Goal: Task Accomplishment & Management: Manage account settings

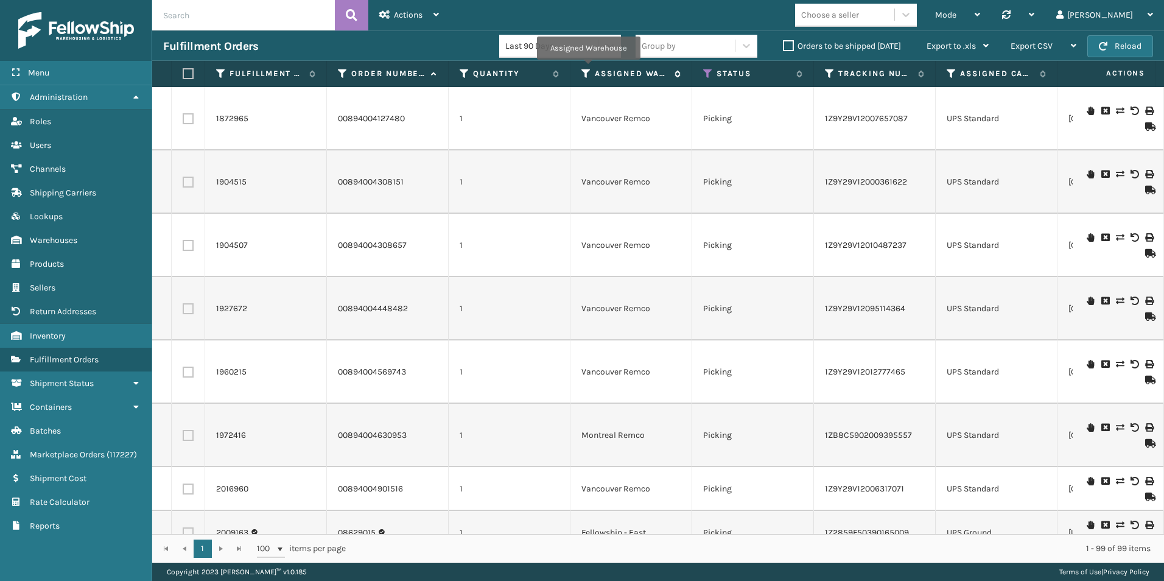
click at [588, 68] on icon at bounding box center [587, 73] width 10 height 11
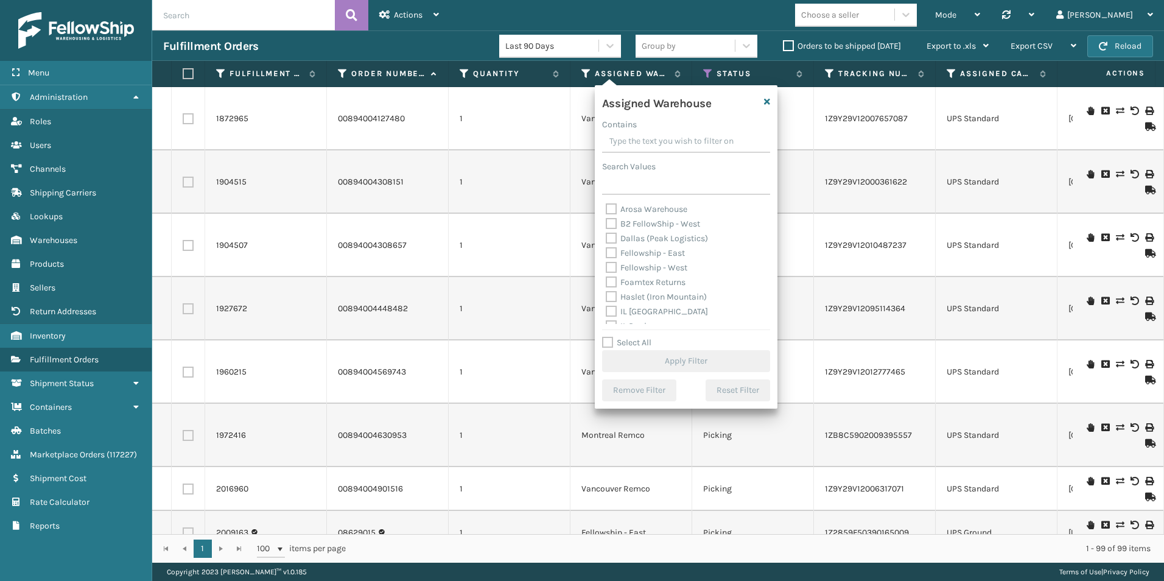
click at [613, 266] on label "Fellowship - West" at bounding box center [647, 267] width 82 height 10
click at [607, 266] on input "Fellowship - West" at bounding box center [606, 265] width 1 height 8
checkbox input "true"
click at [669, 361] on button "Apply Filter" at bounding box center [686, 361] width 168 height 22
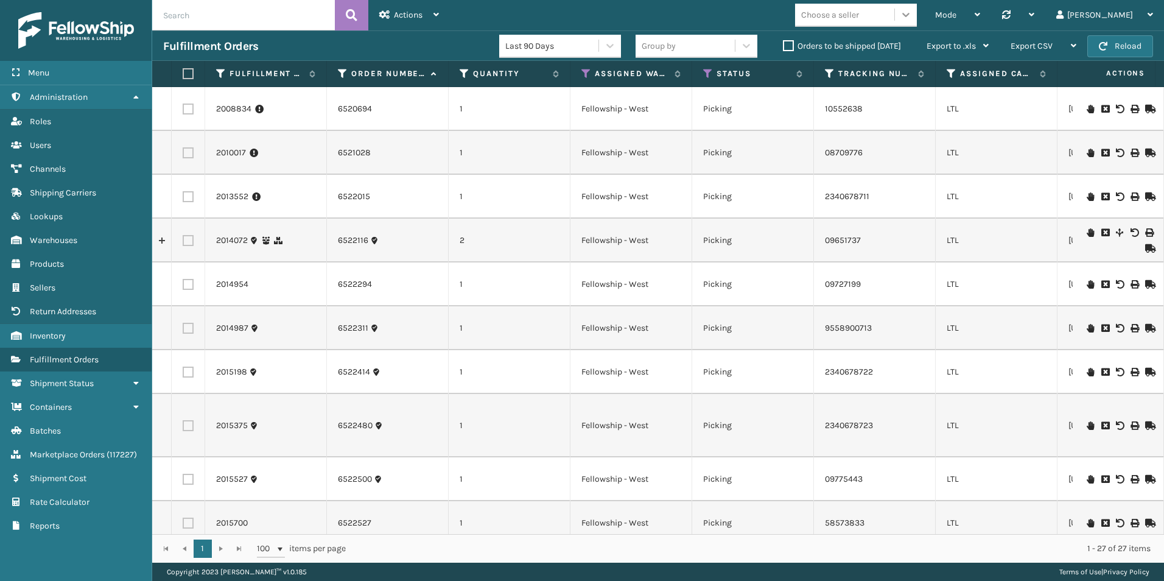
click at [912, 12] on icon at bounding box center [906, 15] width 12 height 12
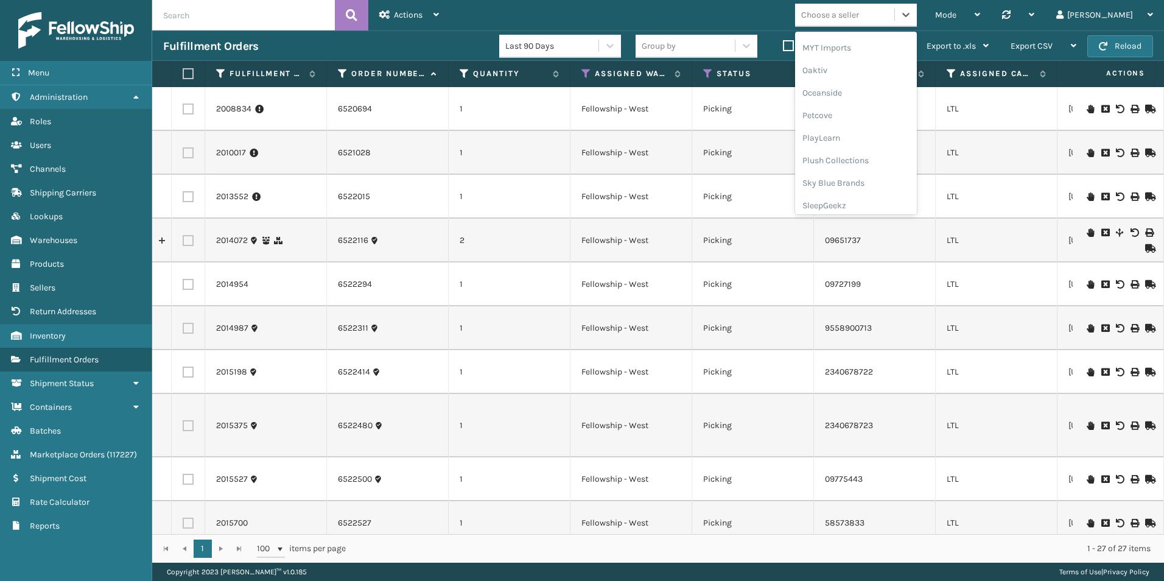
scroll to position [588, 0]
click at [876, 174] on div "SleepGeekz" at bounding box center [856, 178] width 122 height 23
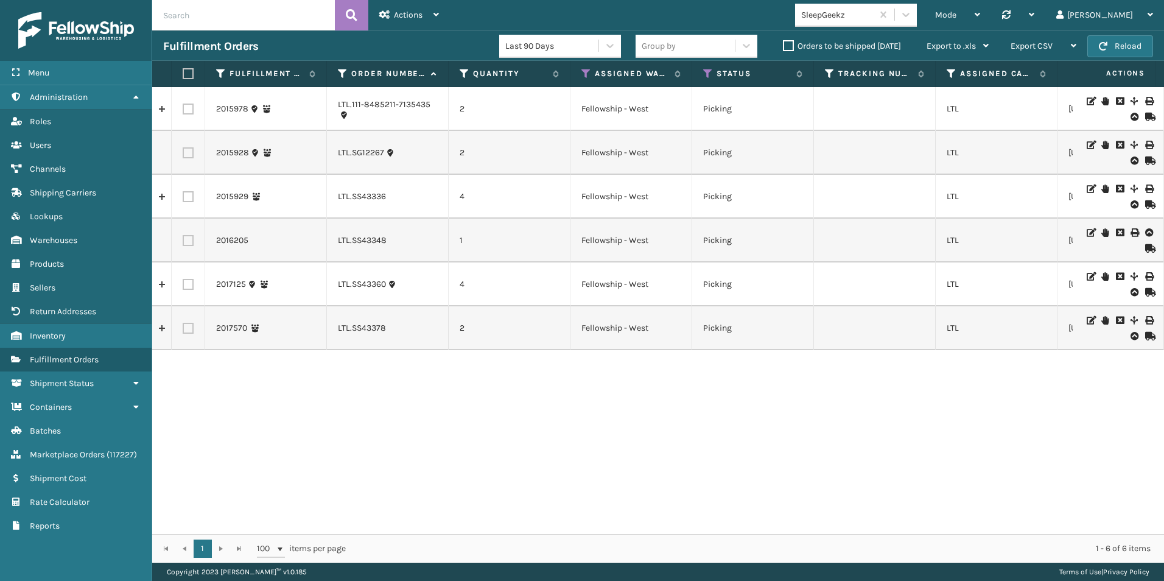
click at [1102, 187] on icon at bounding box center [1105, 189] width 7 height 9
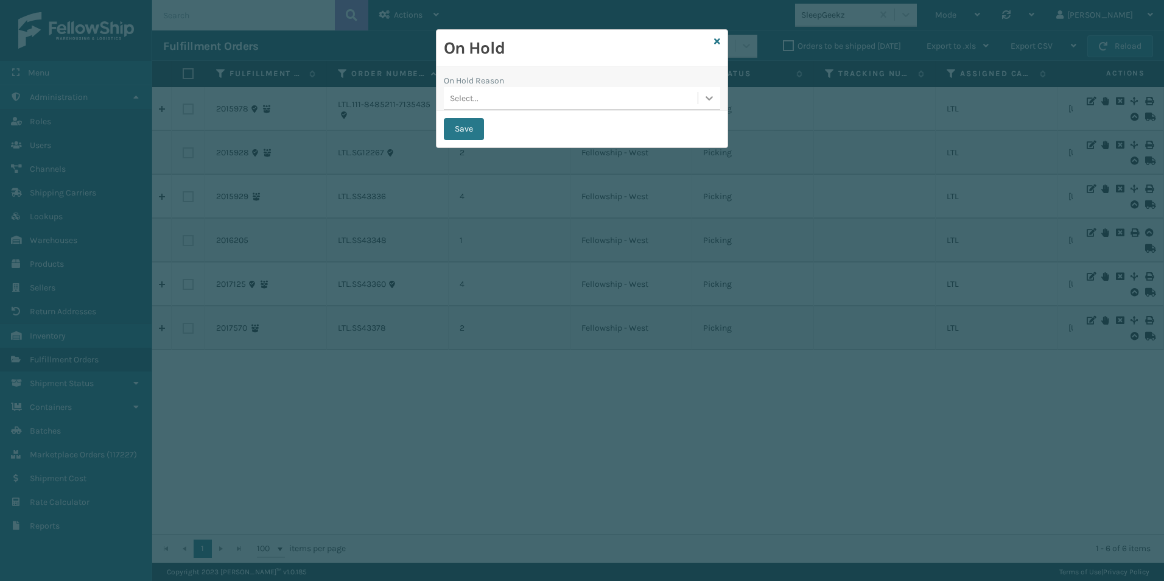
click at [709, 100] on icon at bounding box center [709, 98] width 12 height 12
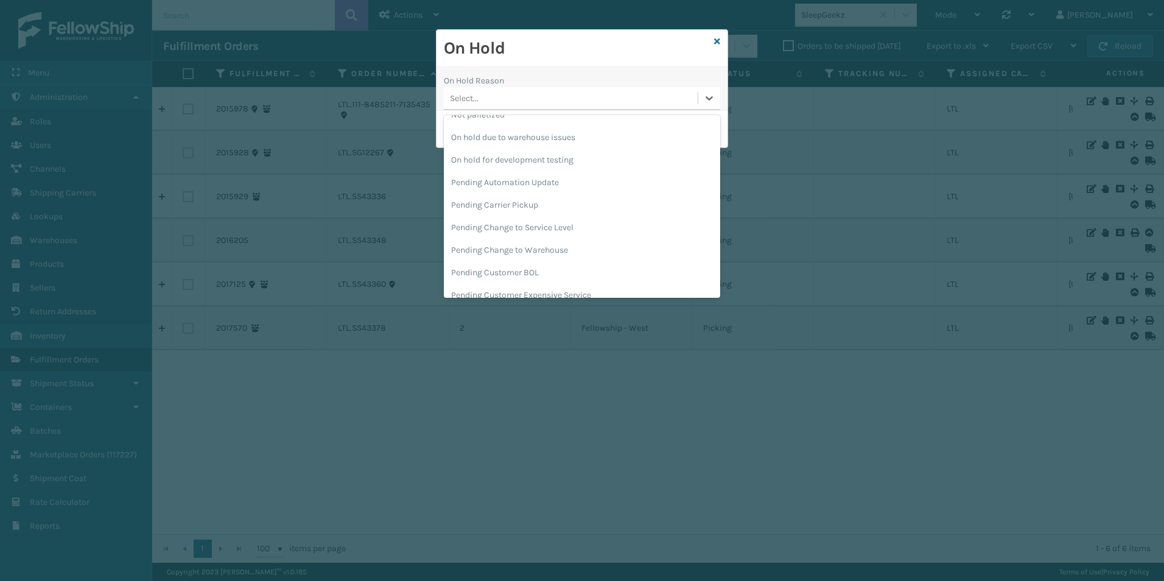
scroll to position [385, 0]
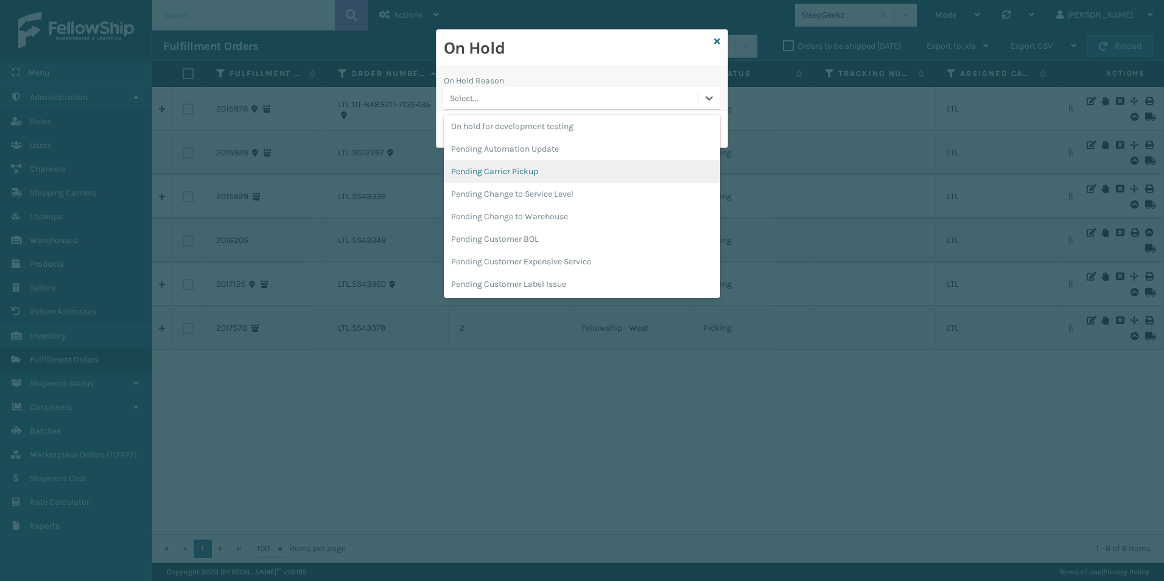
click at [510, 169] on div "Pending Carrier Pickup" at bounding box center [582, 171] width 276 height 23
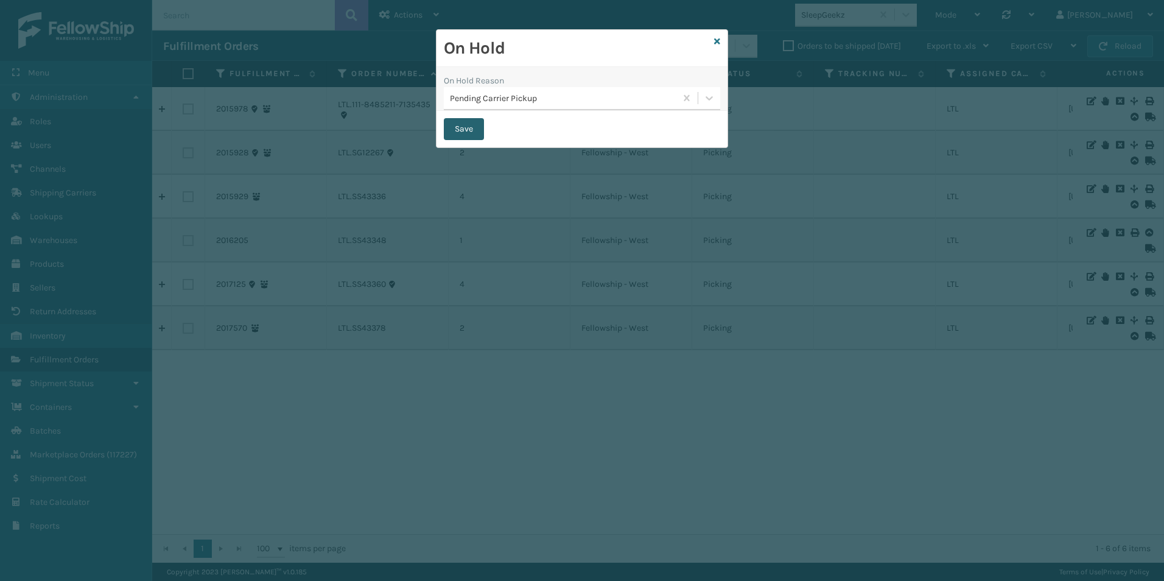
click at [462, 133] on button "Save" at bounding box center [464, 129] width 40 height 22
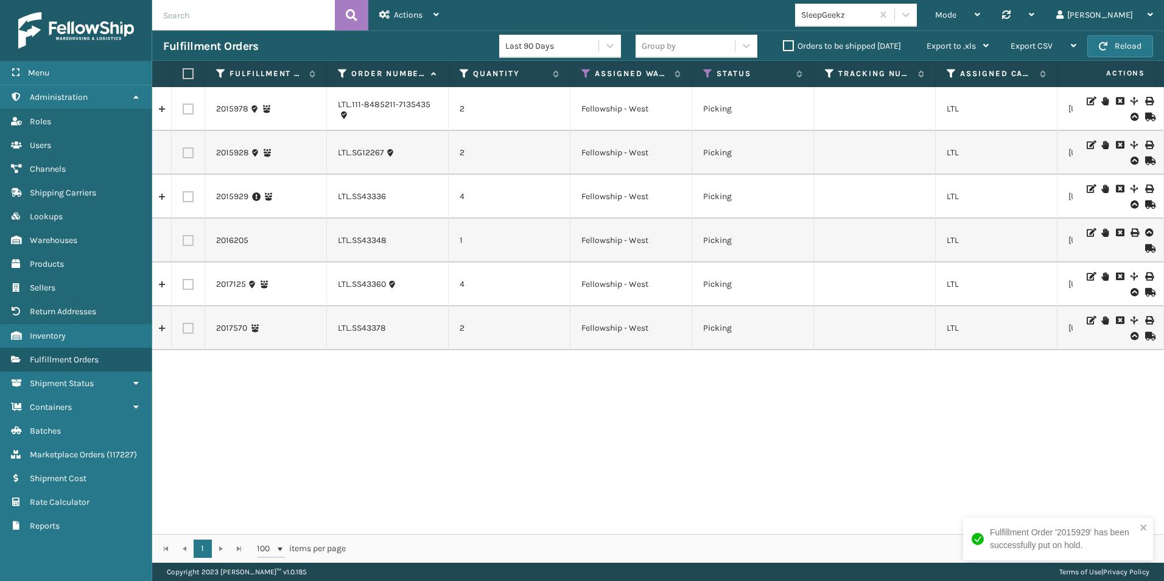
click at [1102, 100] on icon at bounding box center [1105, 101] width 7 height 9
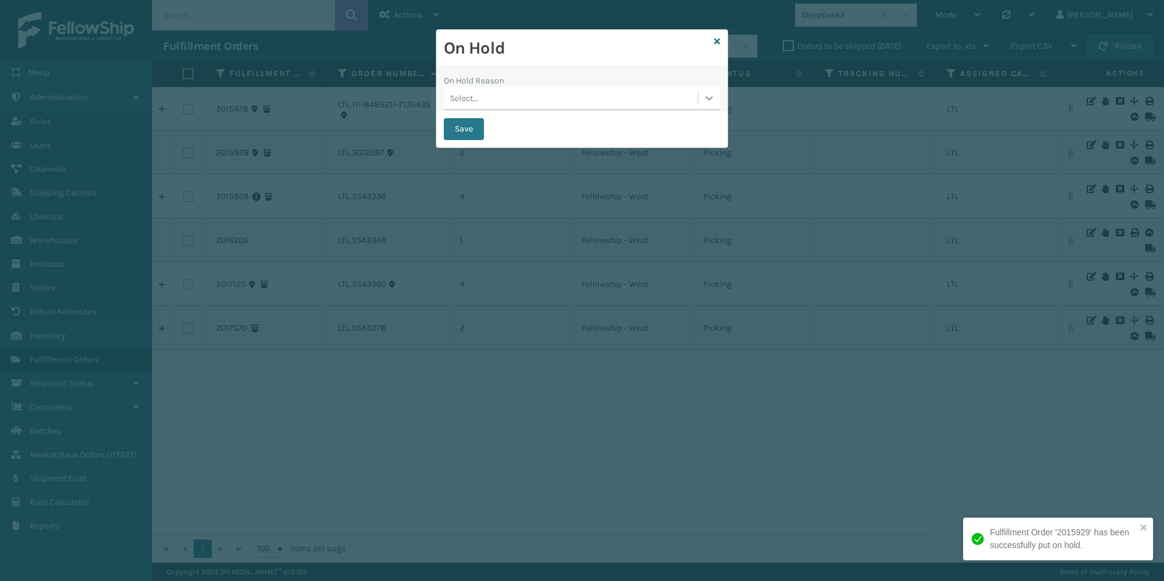
click at [706, 99] on icon at bounding box center [709, 98] width 12 height 12
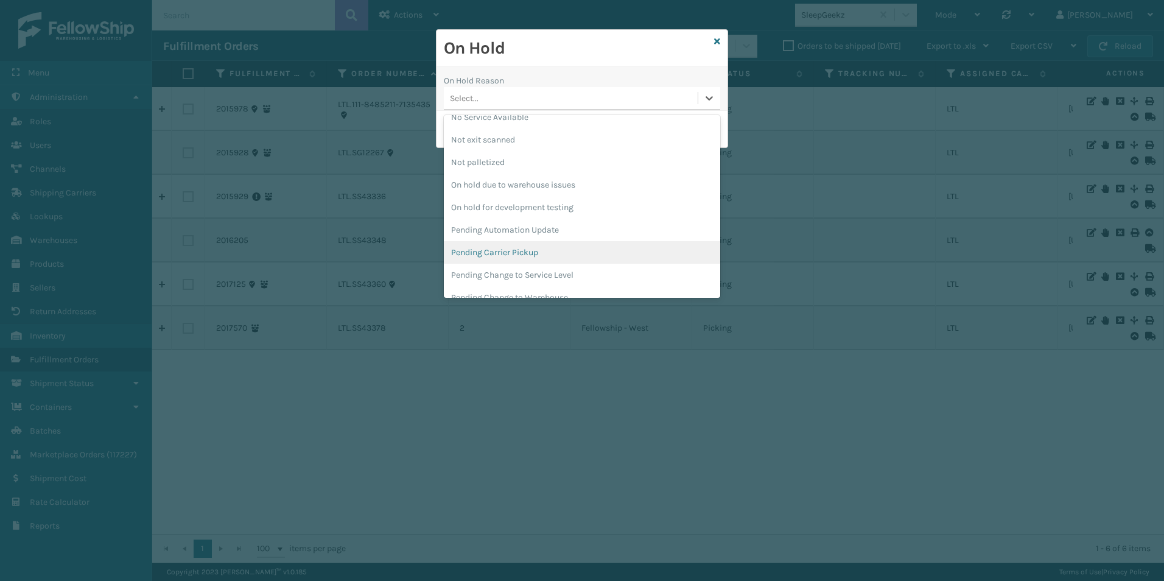
click at [517, 253] on div "Pending Carrier Pickup" at bounding box center [582, 252] width 276 height 23
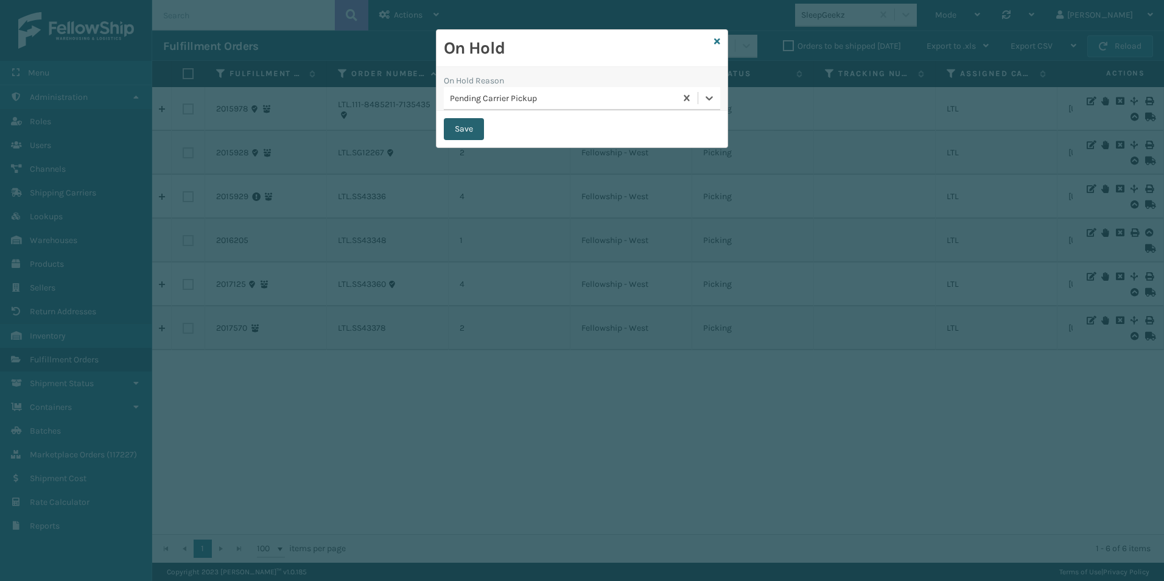
click at [463, 132] on button "Save" at bounding box center [464, 129] width 40 height 22
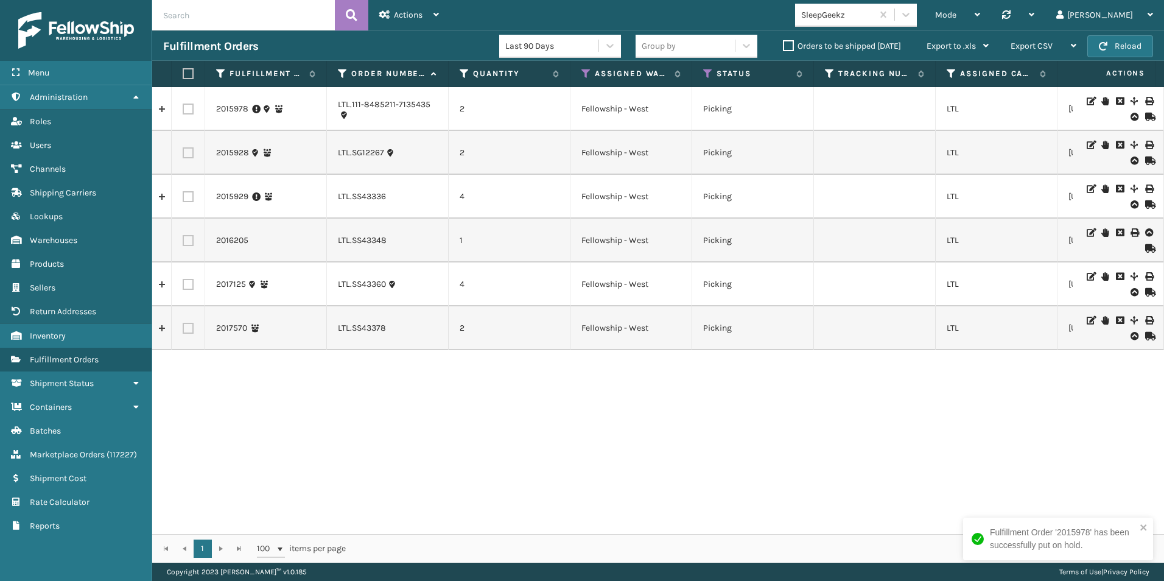
click at [1102, 319] on icon at bounding box center [1105, 320] width 7 height 9
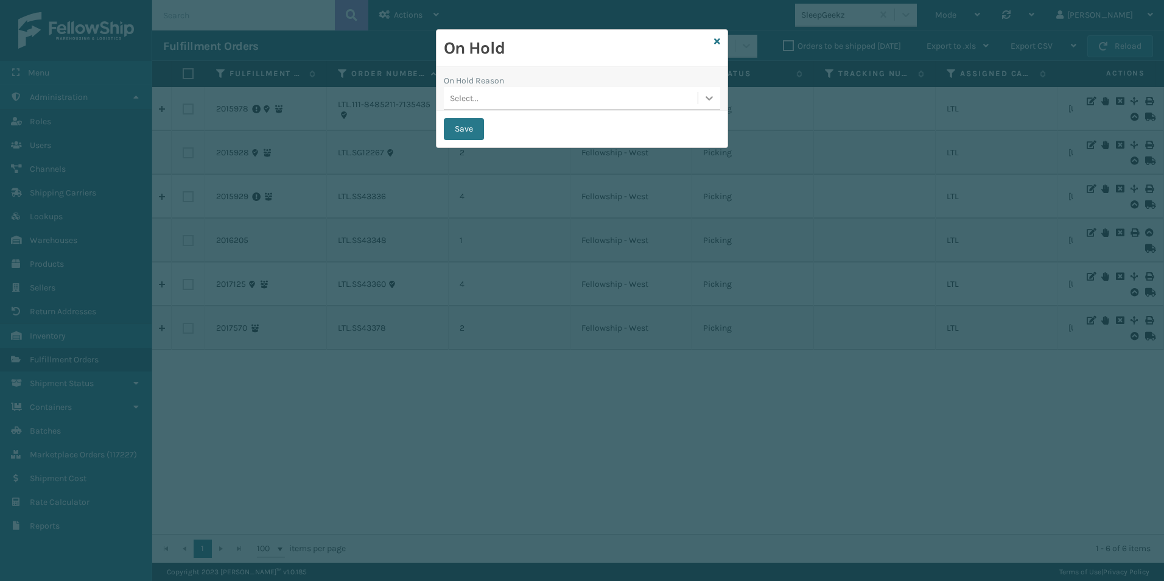
click at [706, 99] on icon at bounding box center [709, 98] width 12 height 12
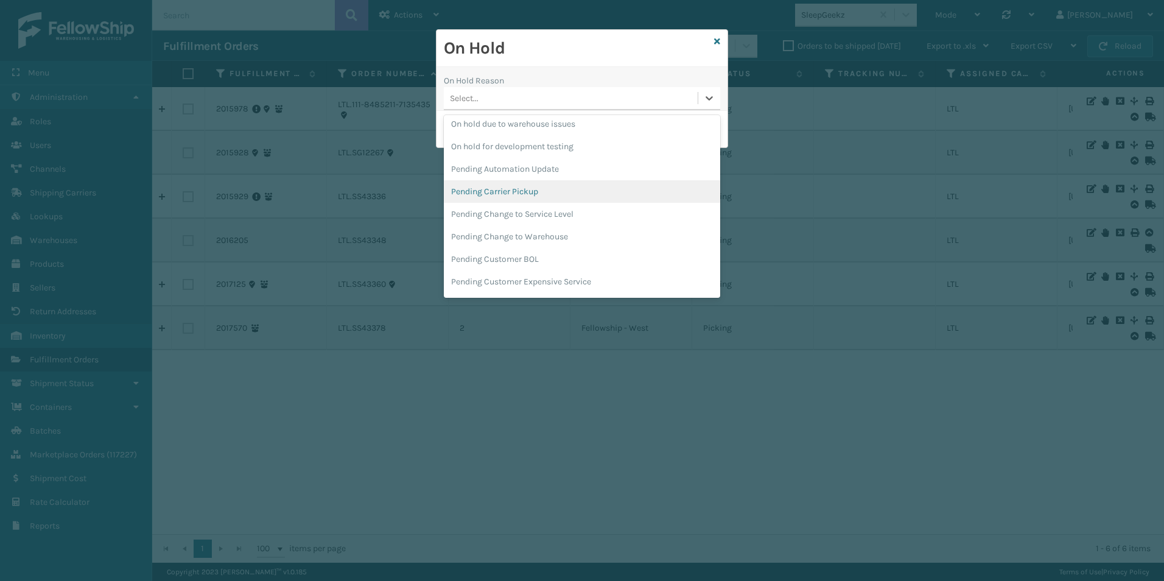
click at [511, 190] on div "Pending Carrier Pickup" at bounding box center [582, 191] width 276 height 23
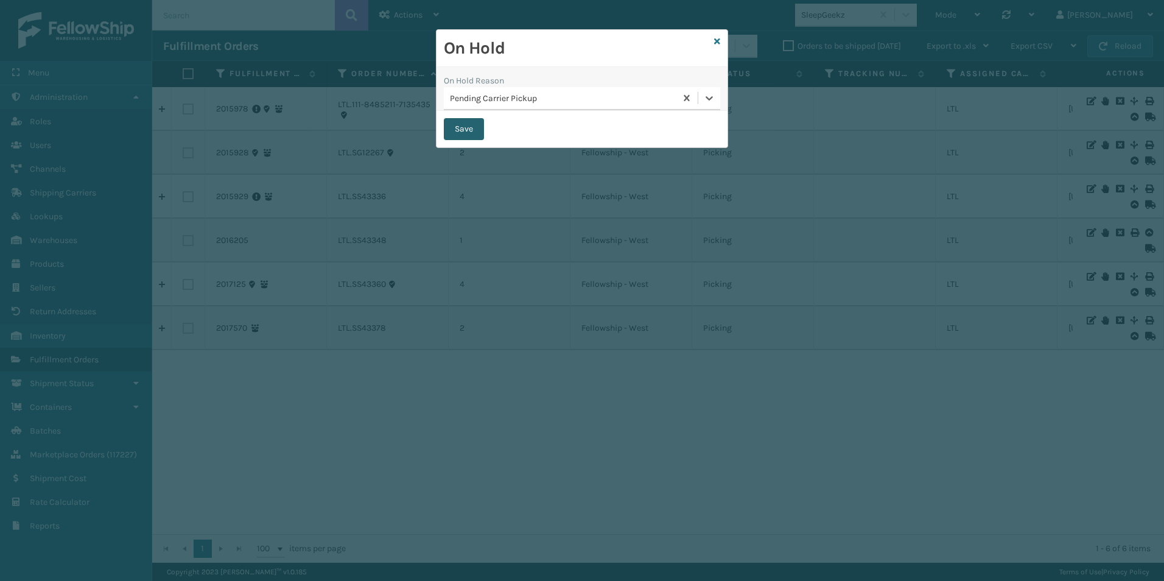
click at [457, 124] on button "Save" at bounding box center [464, 129] width 40 height 22
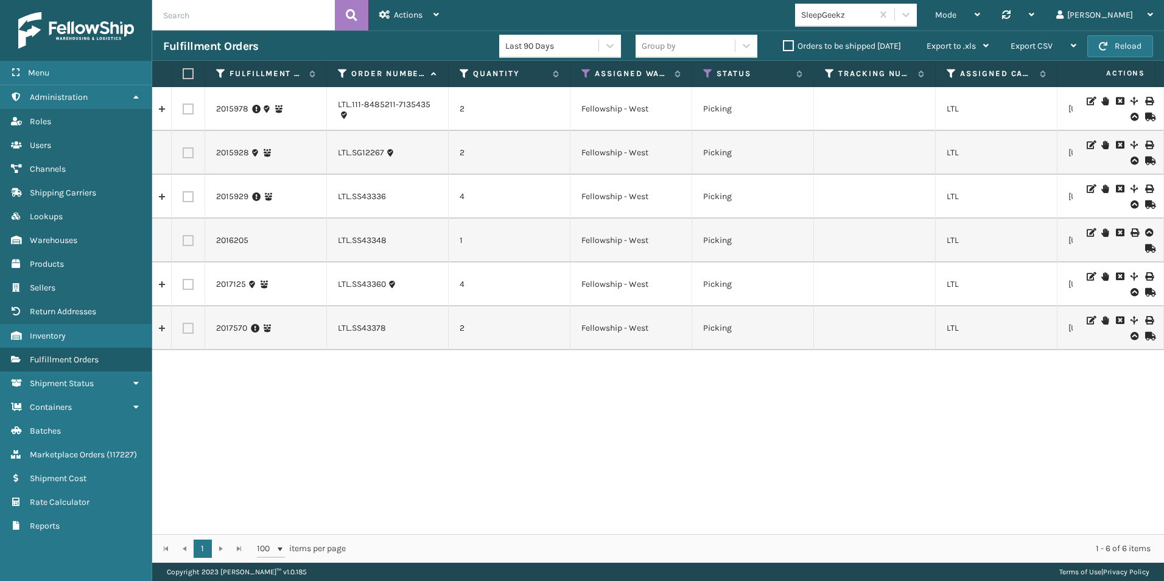
click at [1102, 230] on icon at bounding box center [1105, 232] width 7 height 9
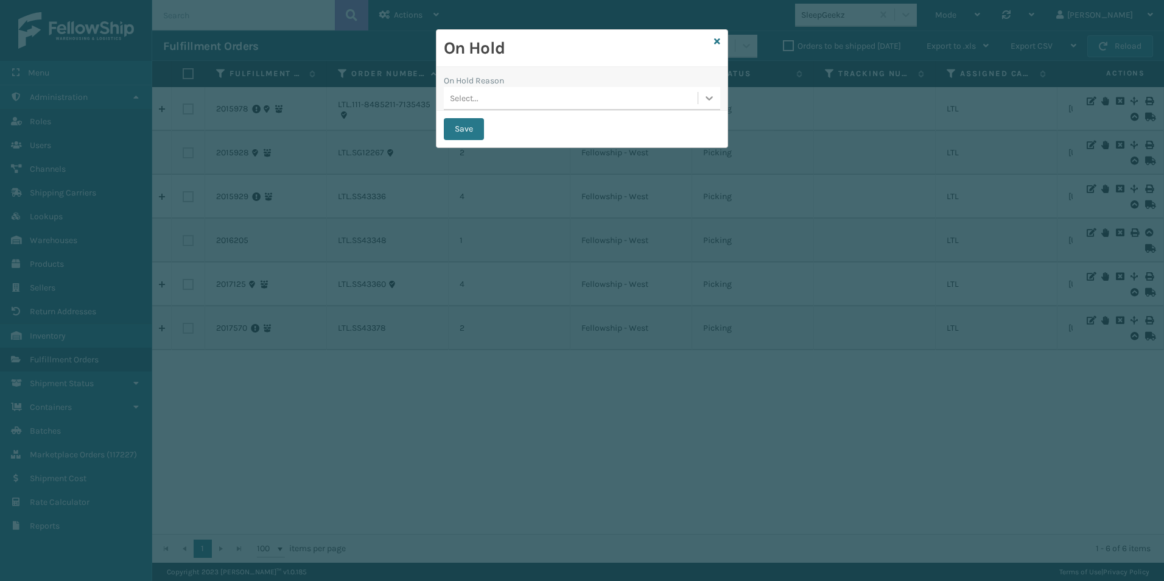
click at [706, 99] on icon at bounding box center [709, 98] width 12 height 12
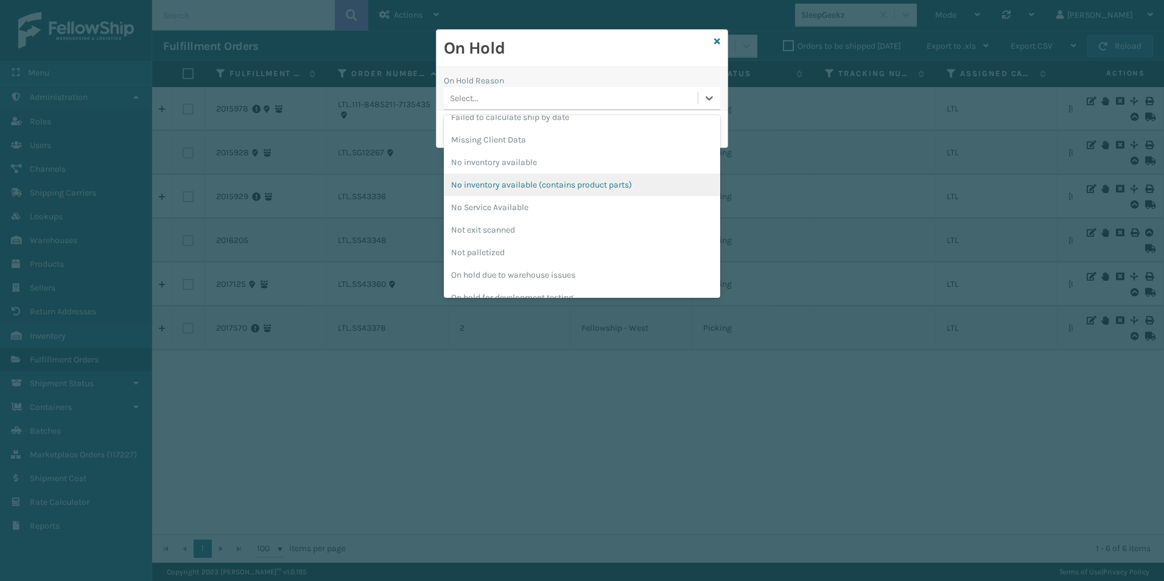
scroll to position [304, 0]
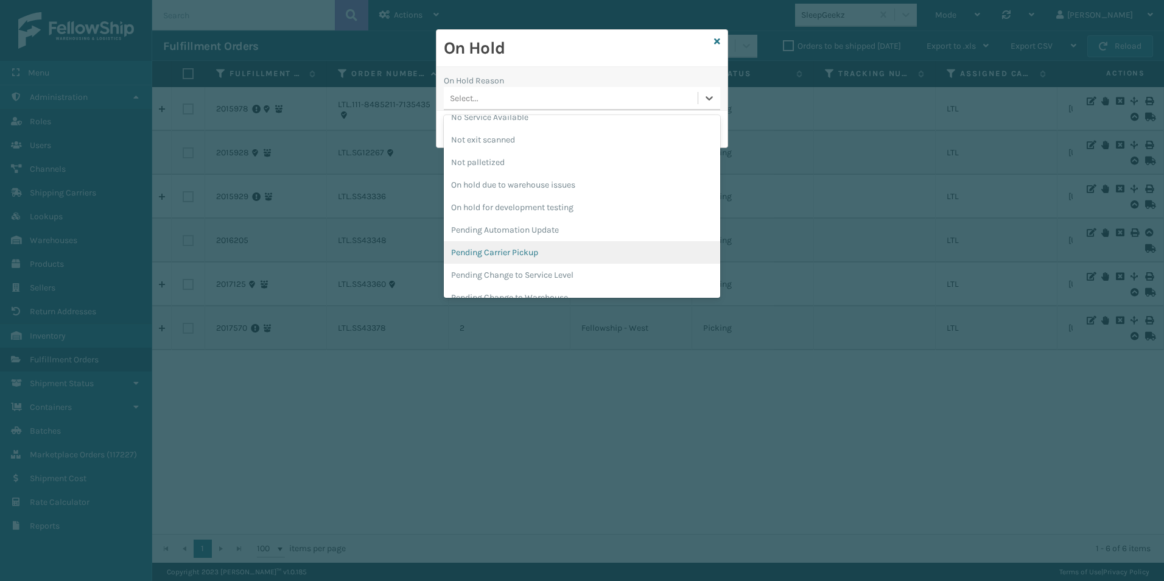
click at [508, 253] on div "Pending Carrier Pickup" at bounding box center [582, 252] width 276 height 23
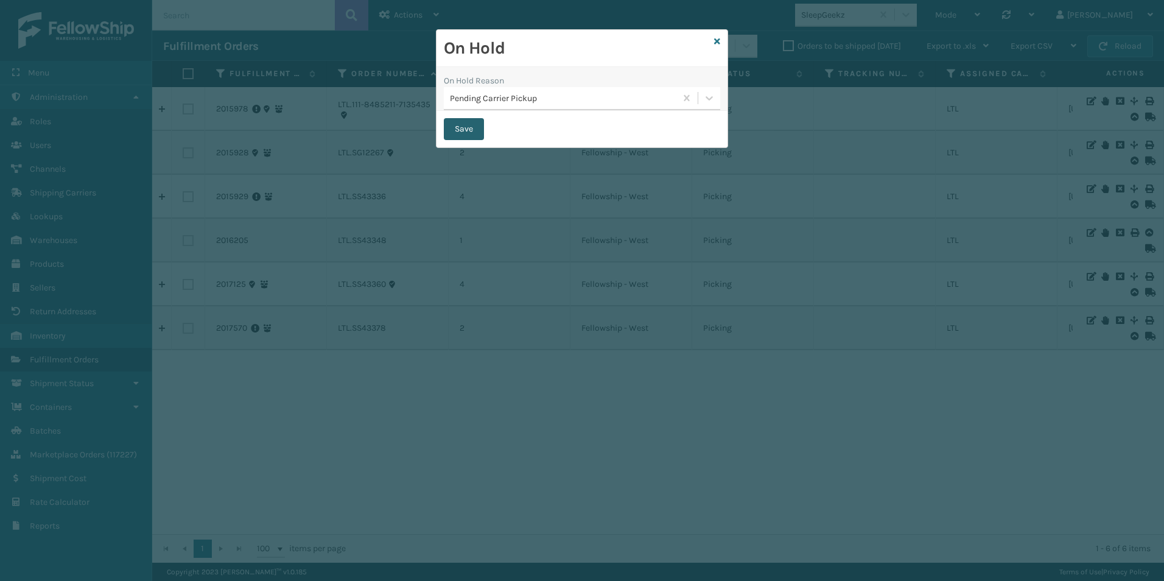
click at [454, 130] on button "Save" at bounding box center [464, 129] width 40 height 22
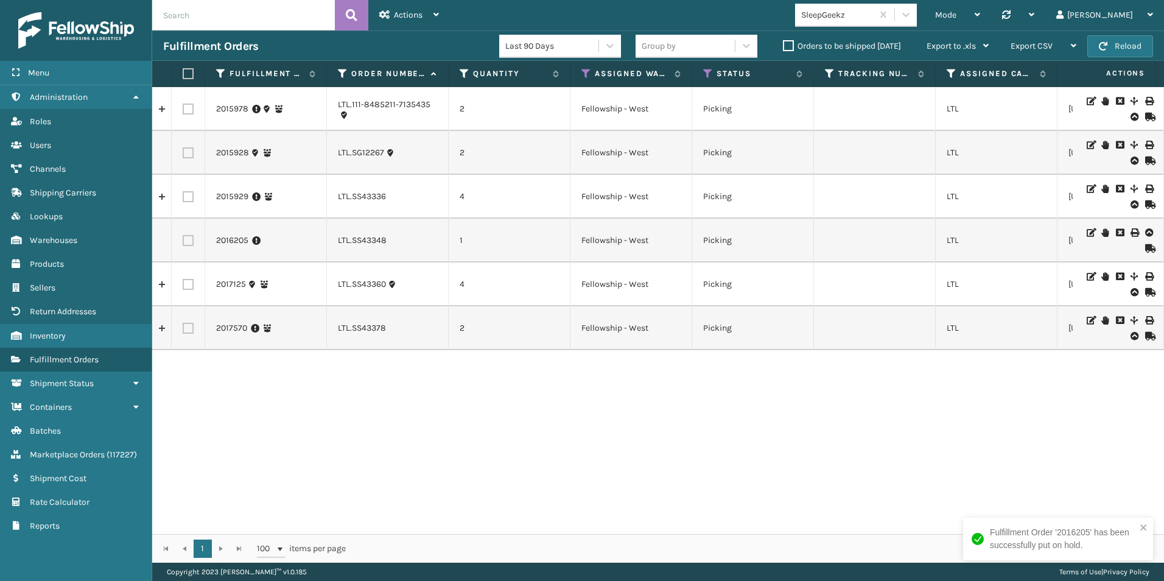
click at [1102, 273] on icon at bounding box center [1105, 276] width 7 height 9
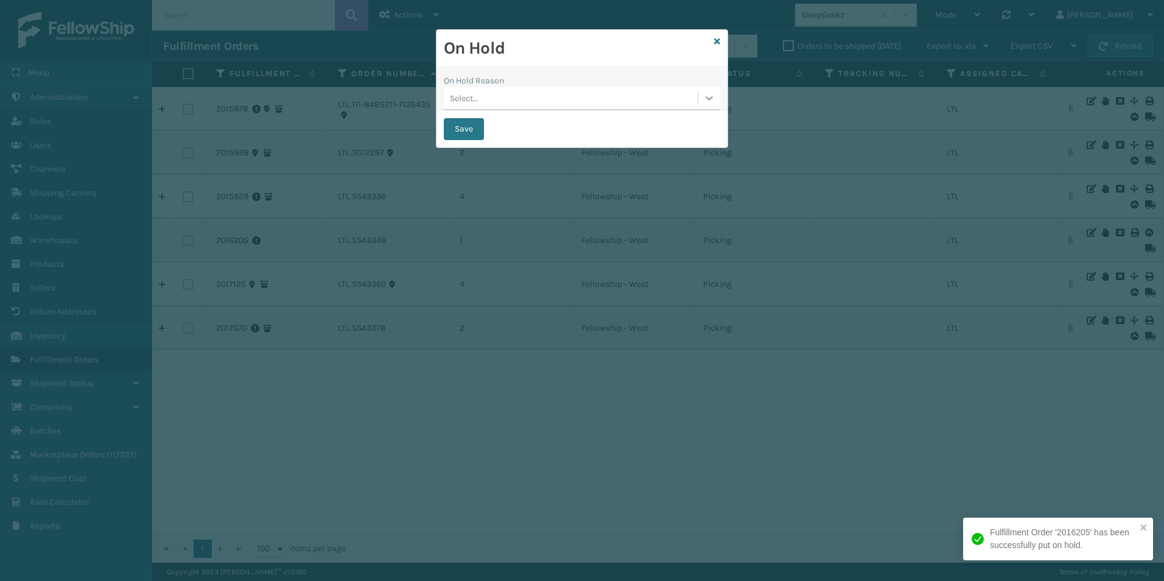
click at [708, 97] on icon at bounding box center [709, 98] width 12 height 12
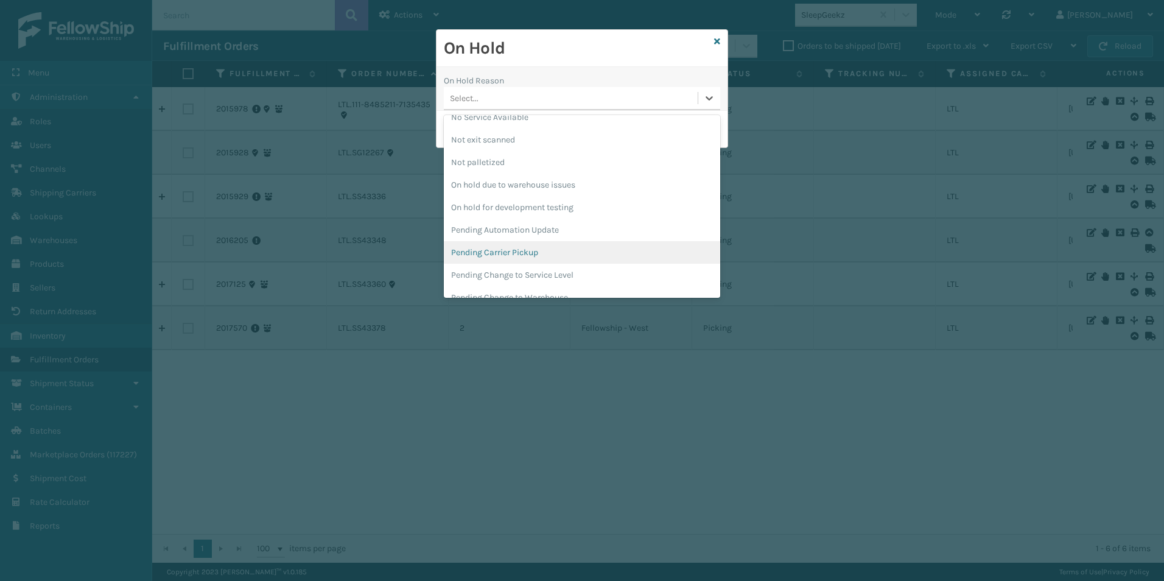
click at [508, 253] on div "Pending Carrier Pickup" at bounding box center [582, 252] width 276 height 23
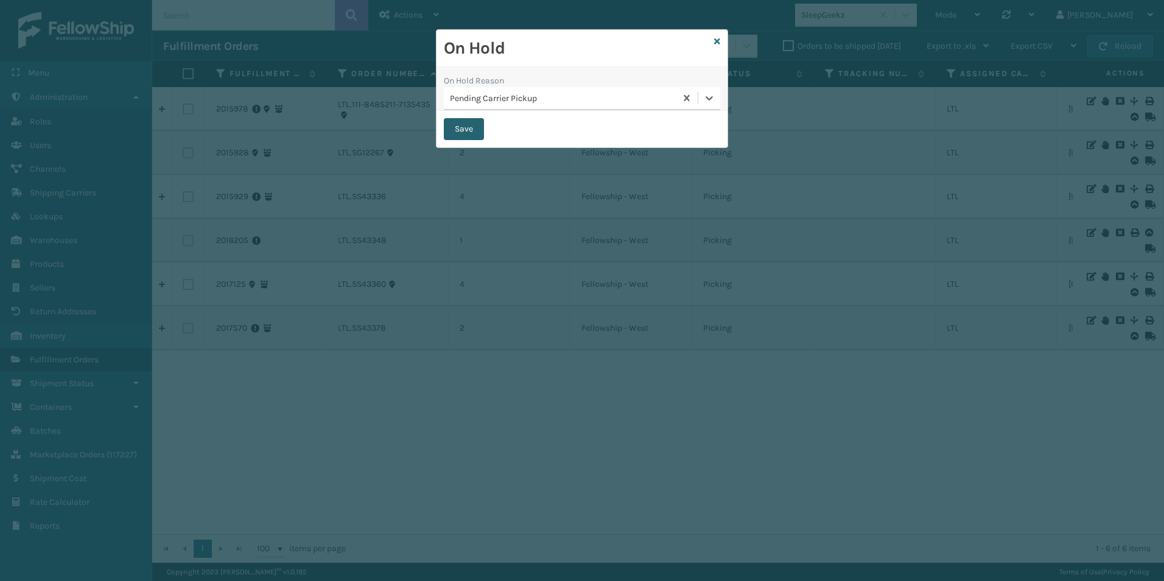
click at [459, 129] on button "Save" at bounding box center [464, 129] width 40 height 22
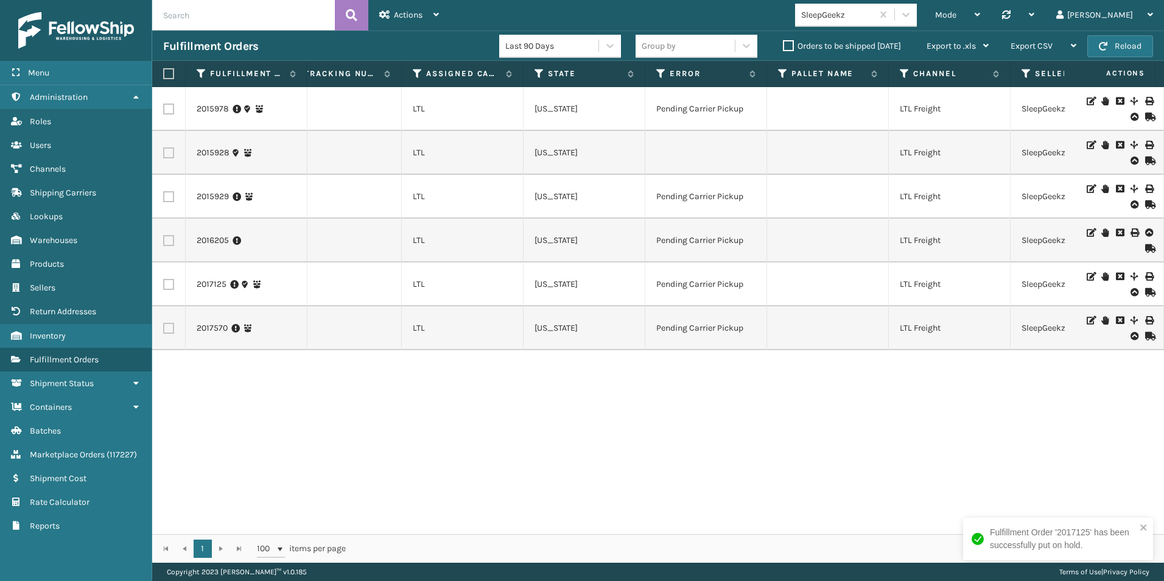
scroll to position [0, 436]
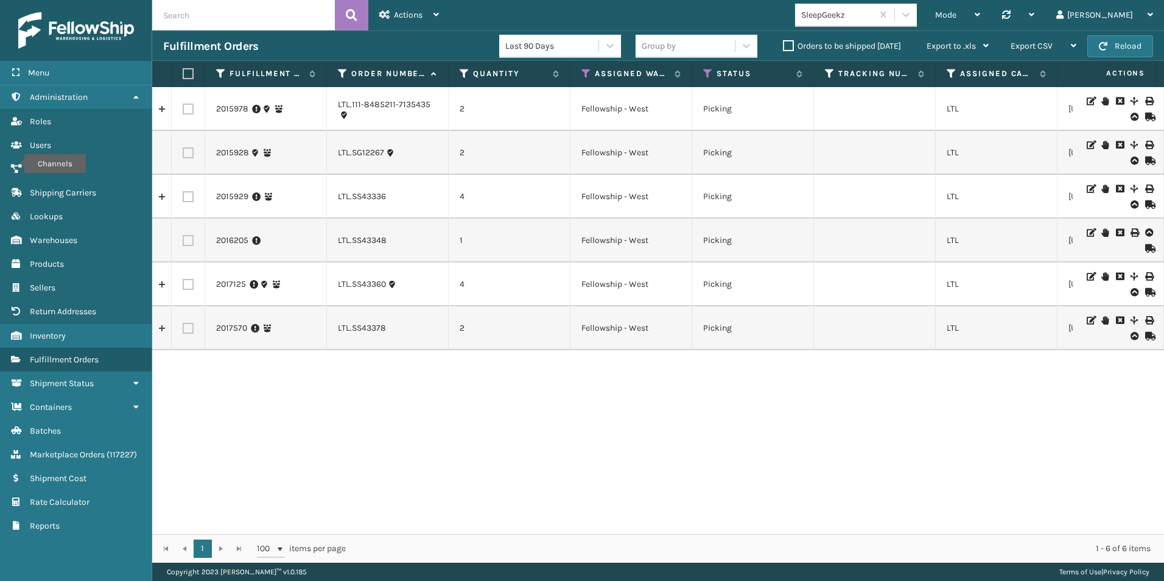
click at [1102, 145] on icon at bounding box center [1105, 145] width 7 height 9
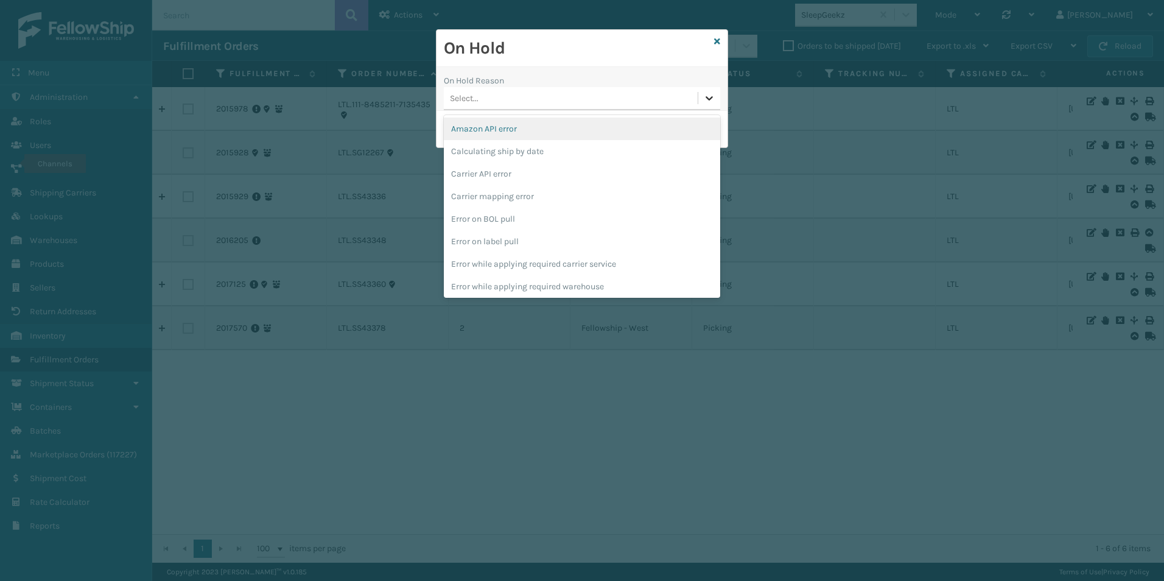
click at [703, 102] on icon at bounding box center [709, 98] width 12 height 12
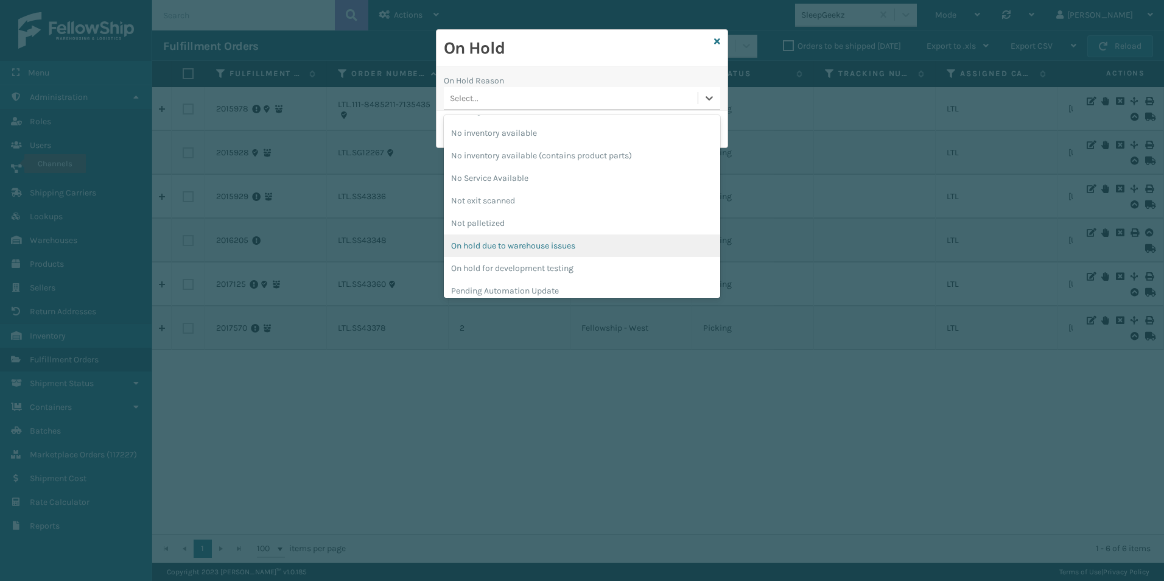
scroll to position [365, 0]
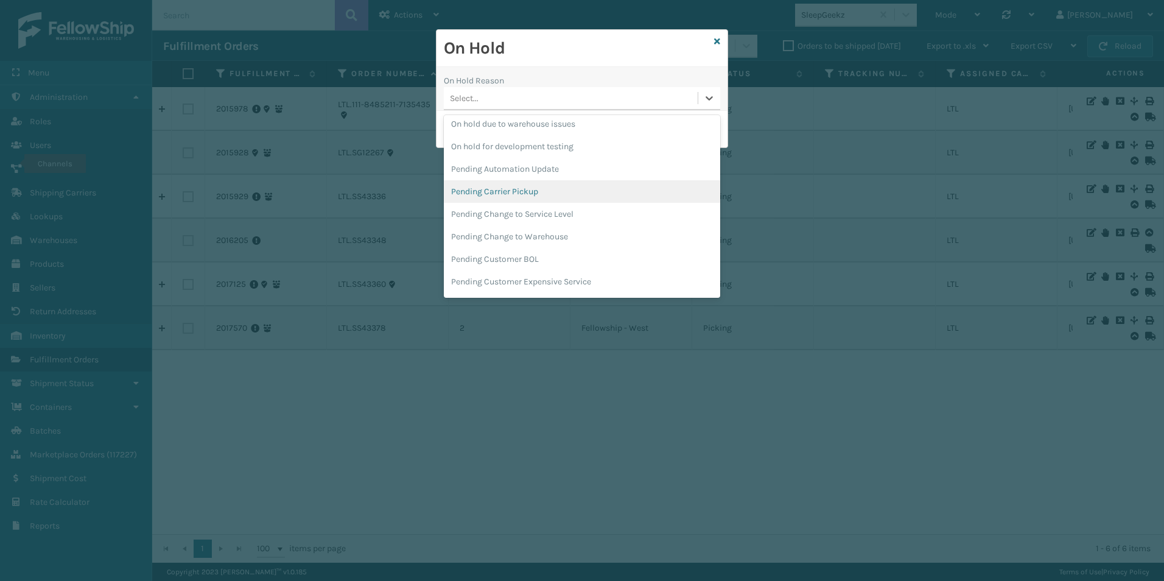
click at [515, 192] on div "Pending Carrier Pickup" at bounding box center [582, 191] width 276 height 23
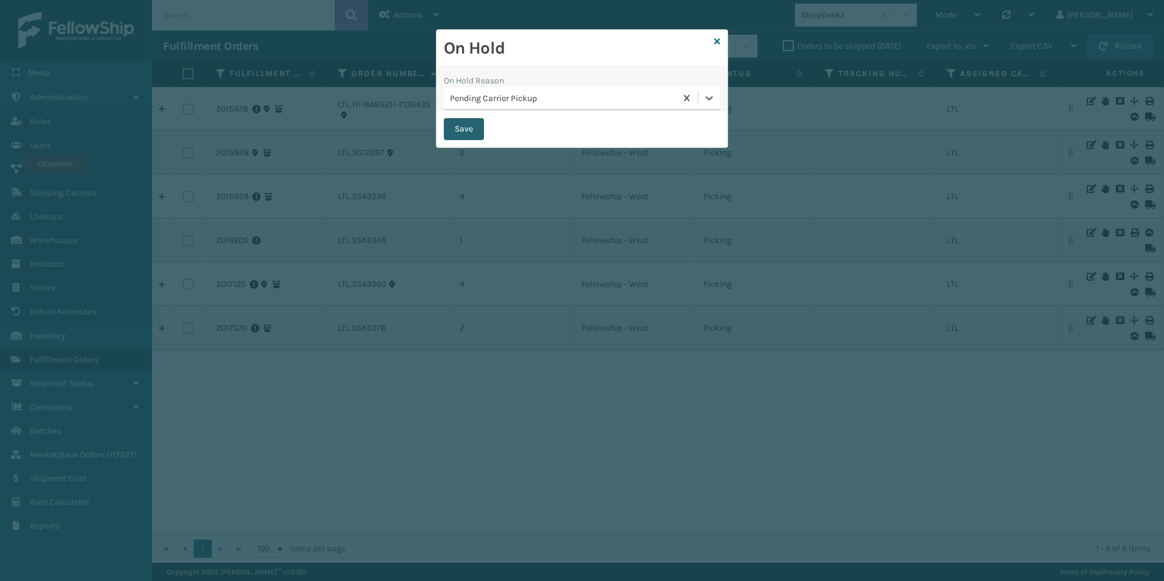
click at [465, 129] on button "Save" at bounding box center [464, 129] width 40 height 22
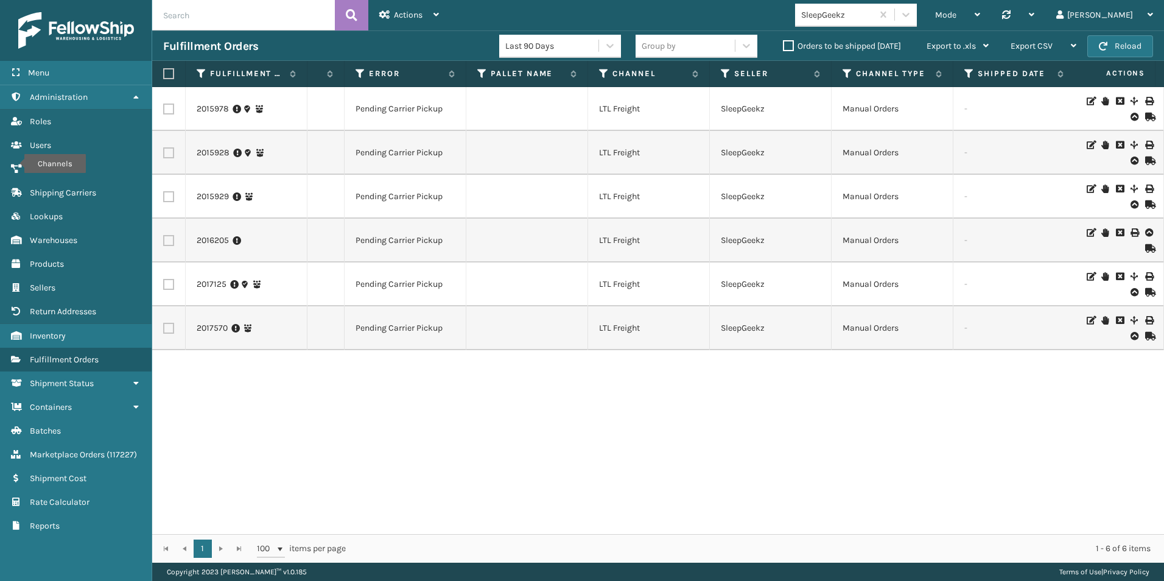
scroll to position [0, 768]
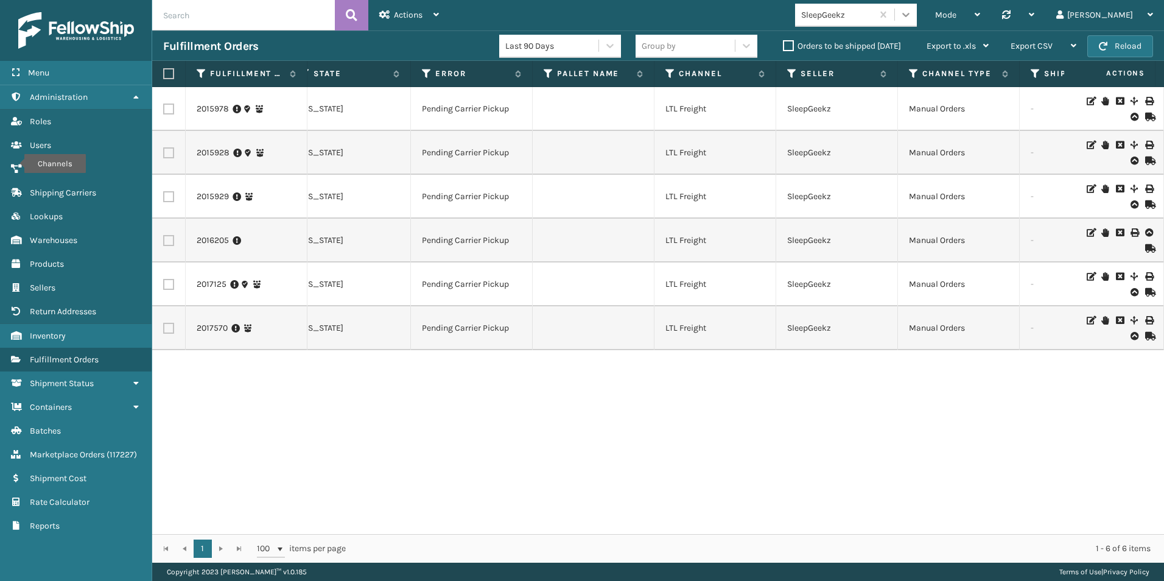
click at [912, 13] on icon at bounding box center [906, 15] width 12 height 12
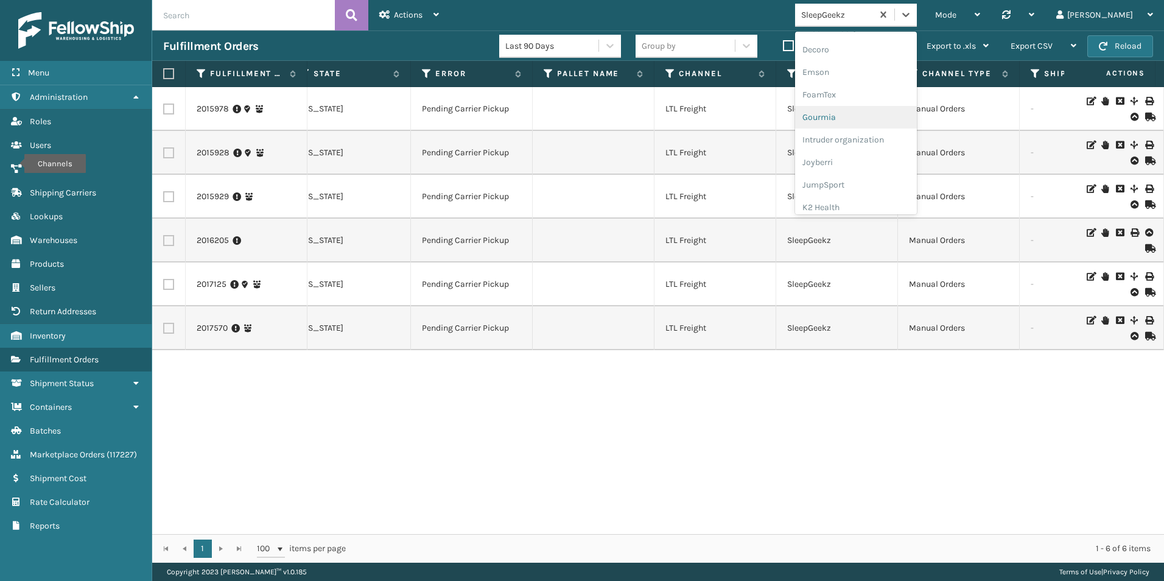
scroll to position [304, 0]
click at [879, 168] on div "Koolmore" at bounding box center [856, 169] width 122 height 23
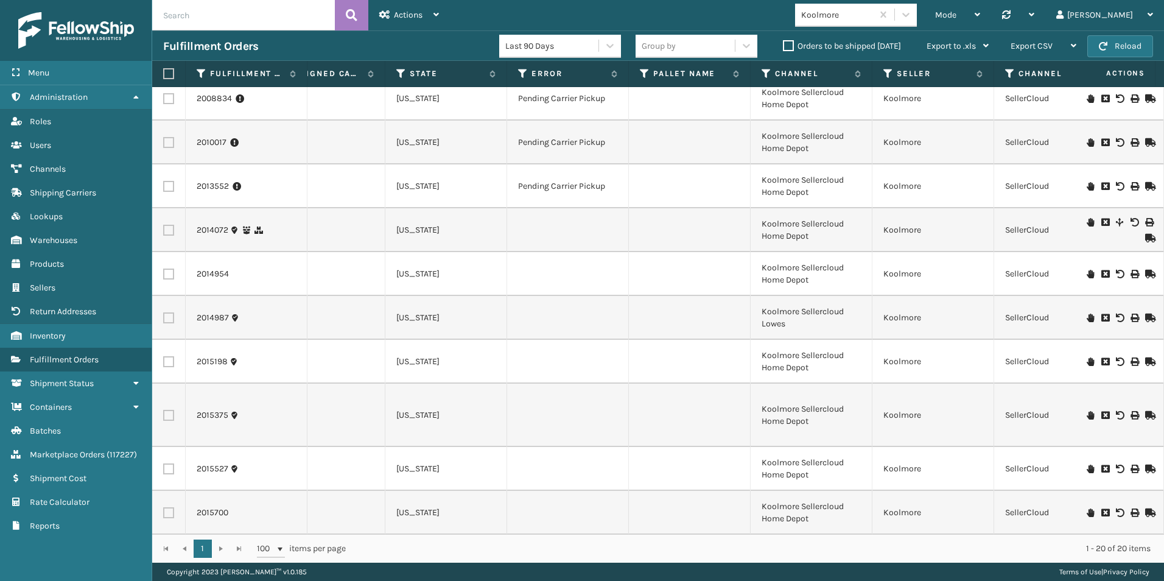
scroll to position [0, 672]
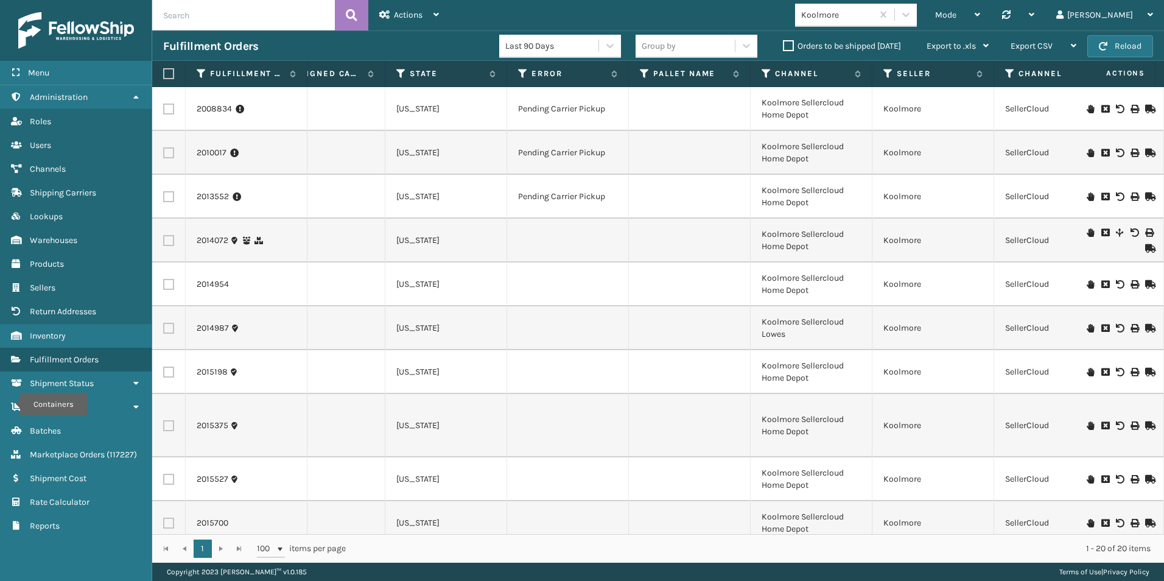
click at [1087, 231] on icon at bounding box center [1090, 232] width 7 height 9
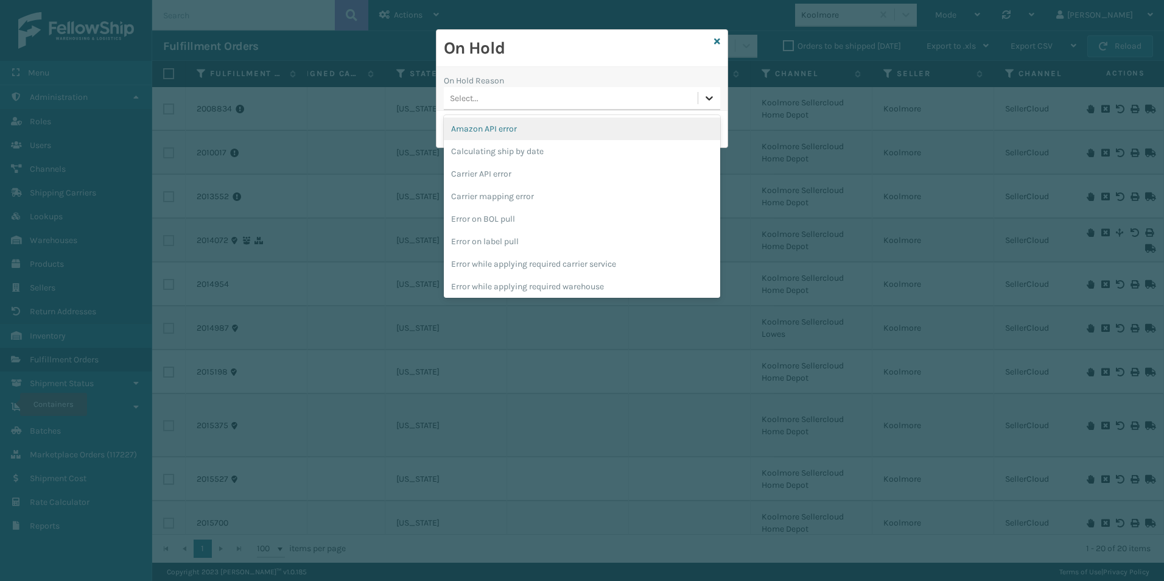
click at [712, 99] on icon at bounding box center [709, 98] width 12 height 12
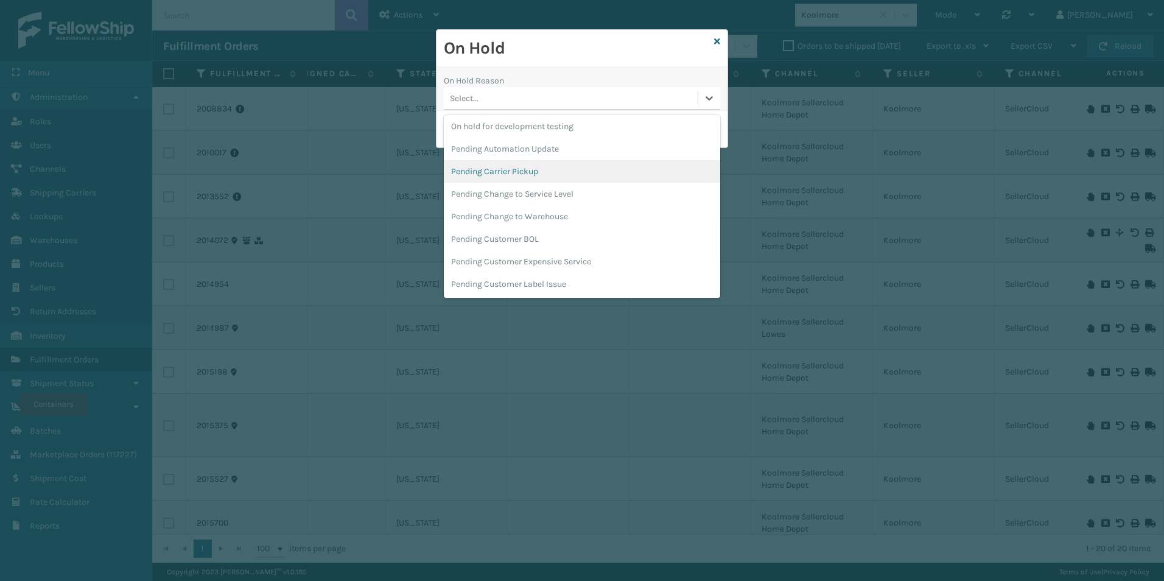
click at [515, 167] on div "Pending Carrier Pickup" at bounding box center [582, 171] width 276 height 23
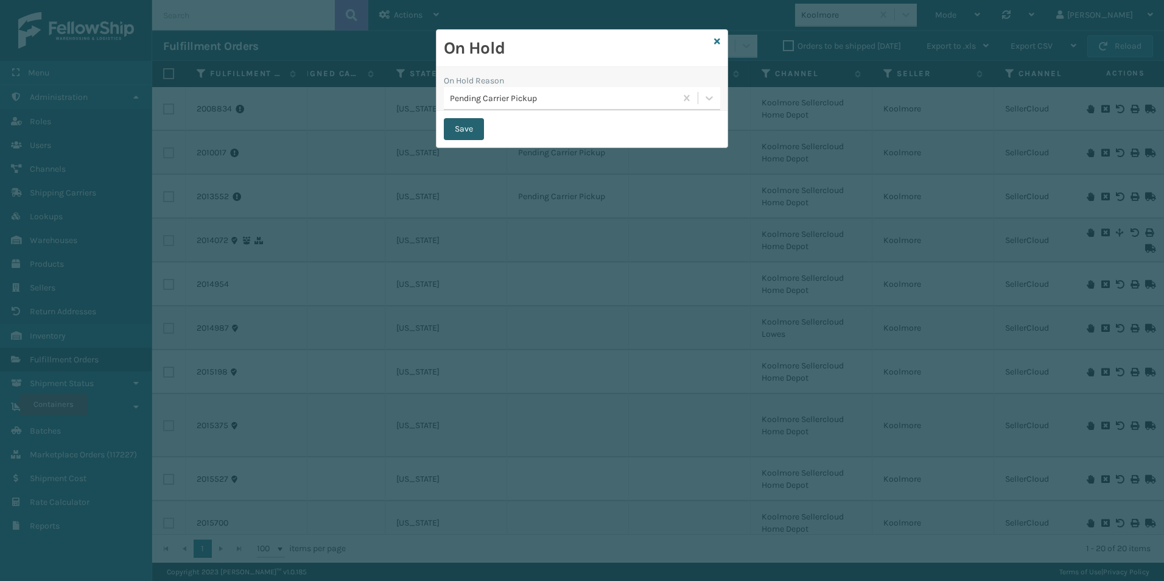
click at [468, 129] on button "Save" at bounding box center [464, 129] width 40 height 22
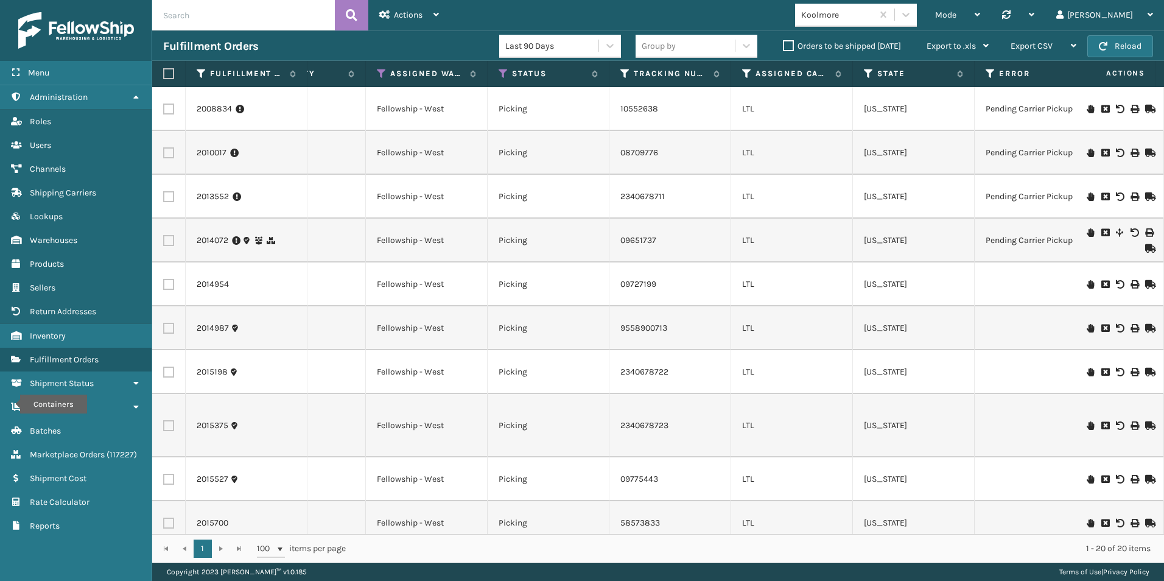
scroll to position [0, 107]
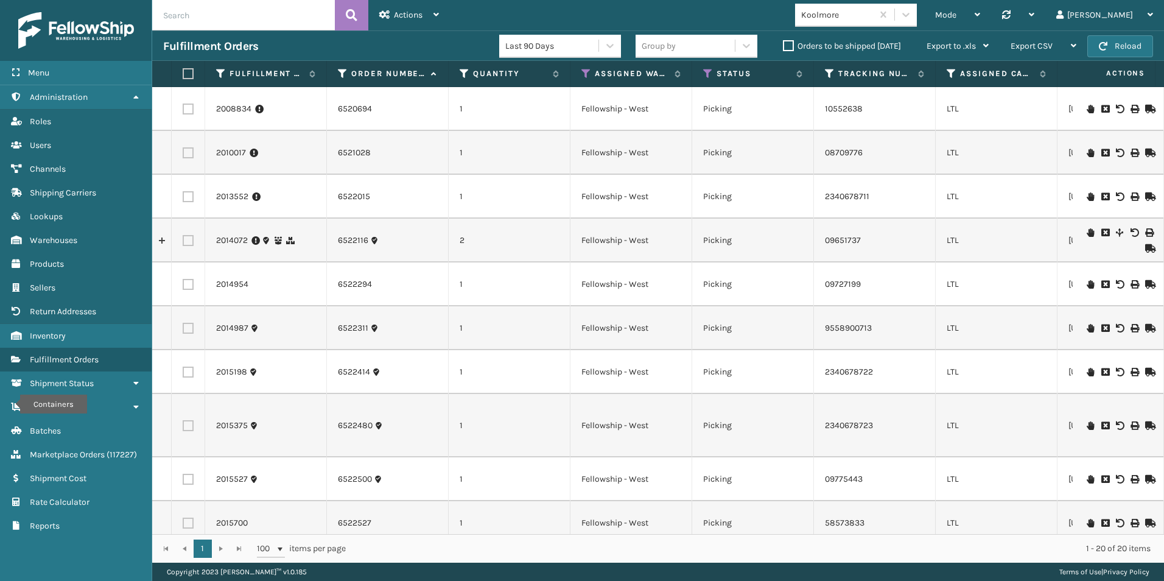
click at [1087, 287] on icon at bounding box center [1090, 284] width 7 height 9
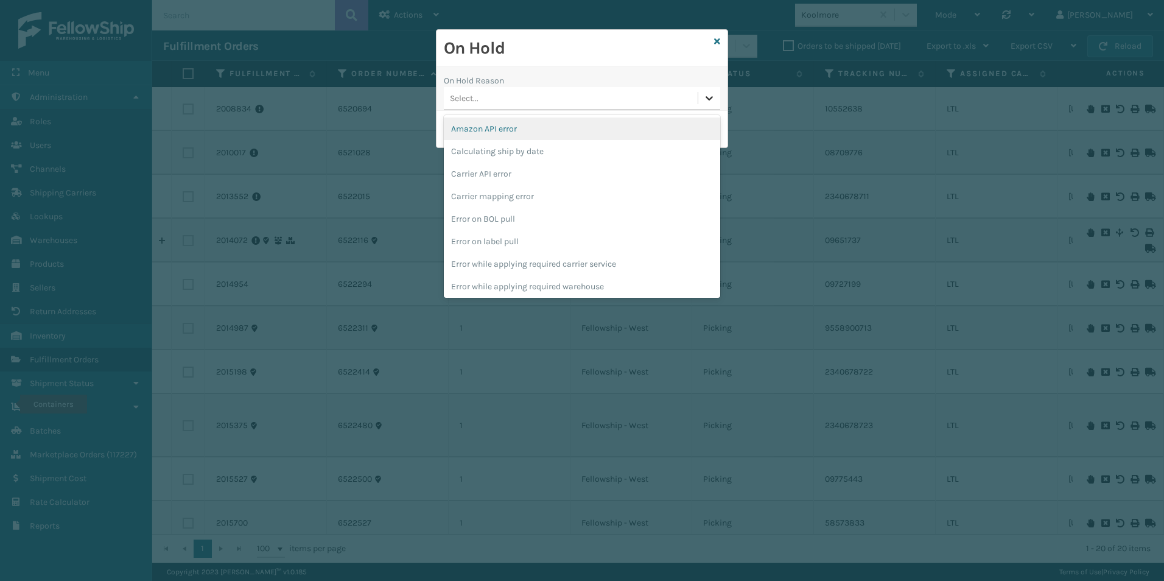
click at [715, 100] on icon at bounding box center [709, 98] width 12 height 12
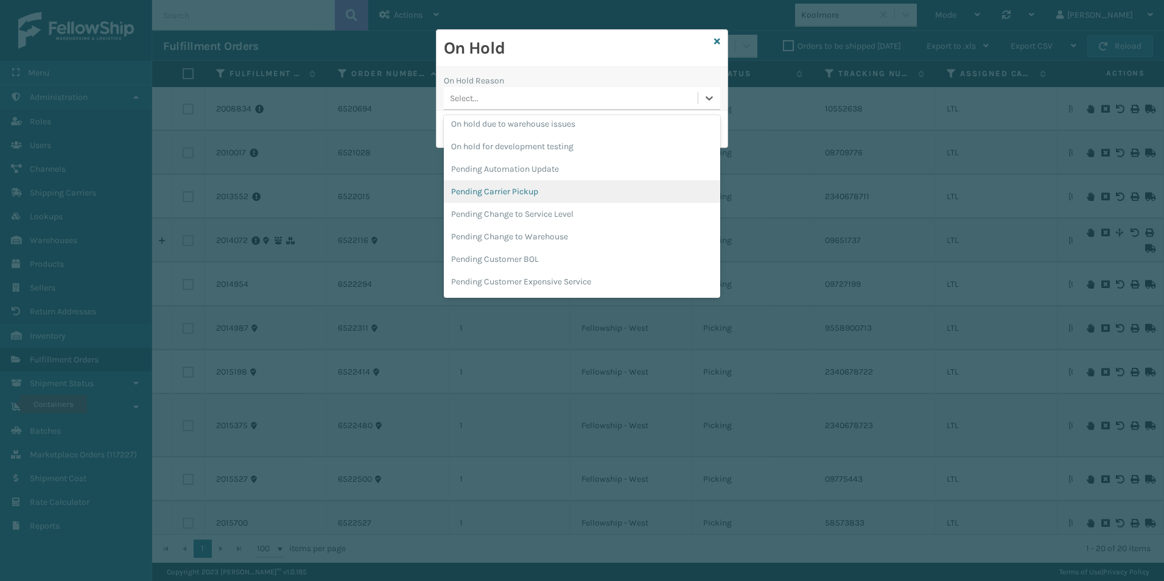
click at [499, 191] on div "Pending Carrier Pickup" at bounding box center [582, 191] width 276 height 23
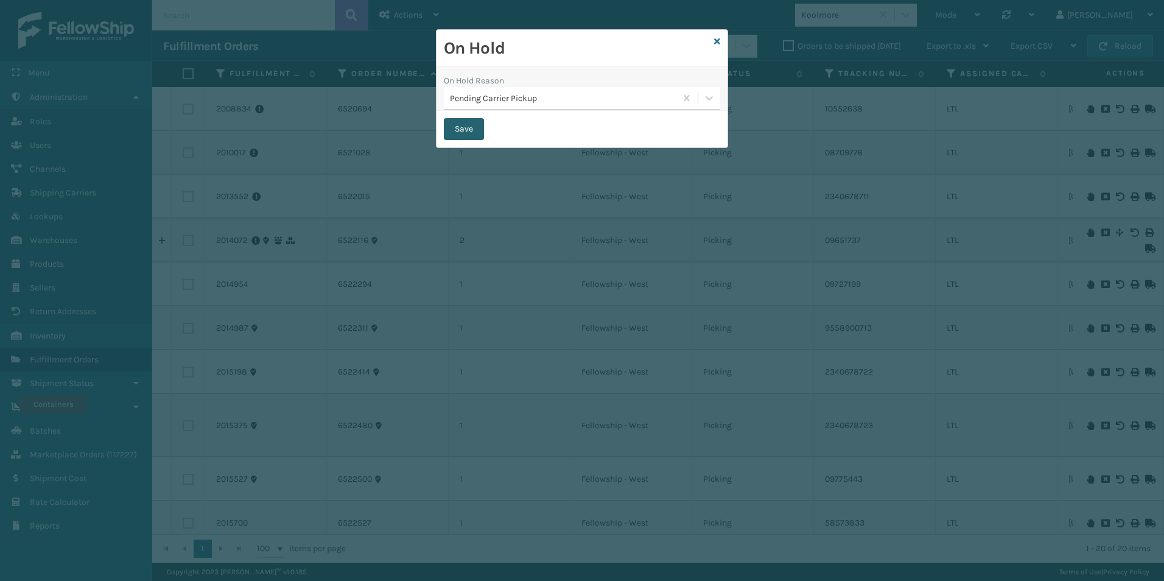
click at [462, 128] on button "Save" at bounding box center [464, 129] width 40 height 22
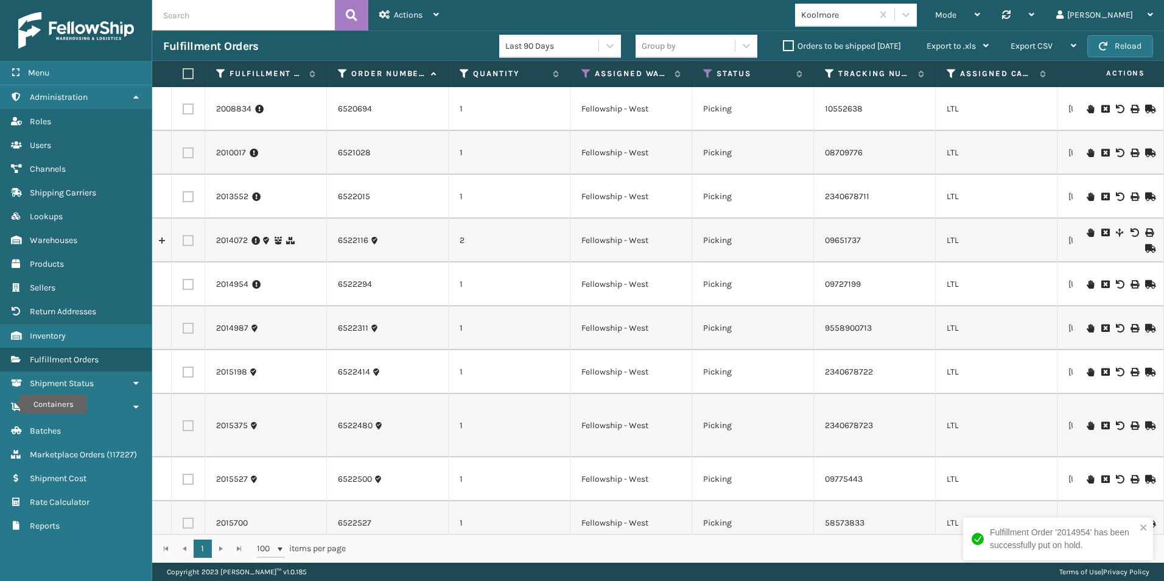
click at [1087, 479] on icon at bounding box center [1090, 479] width 7 height 9
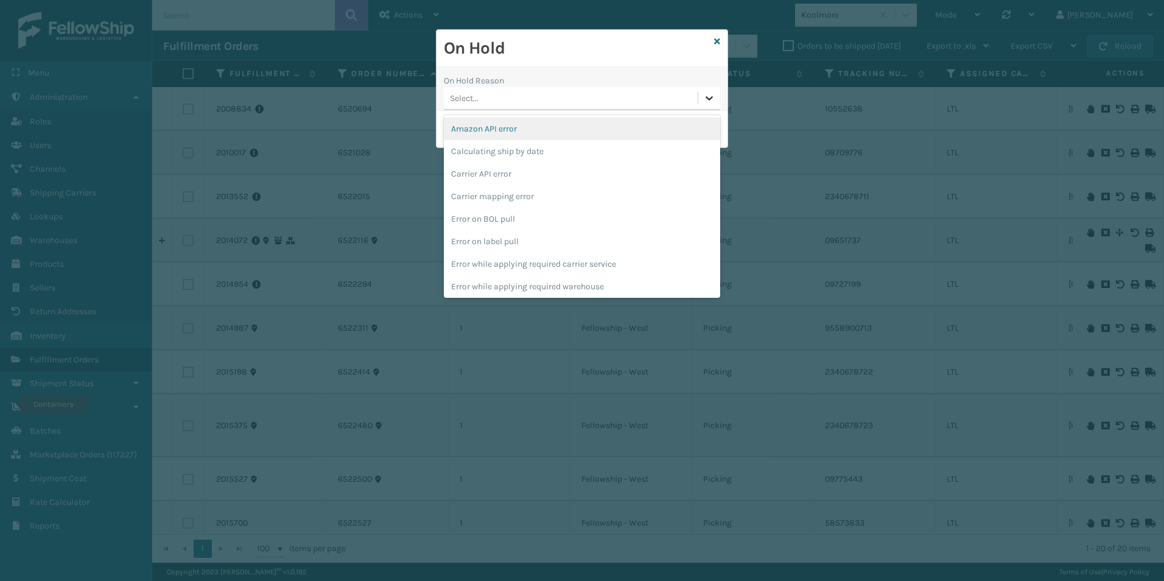
click at [710, 103] on icon at bounding box center [709, 98] width 12 height 12
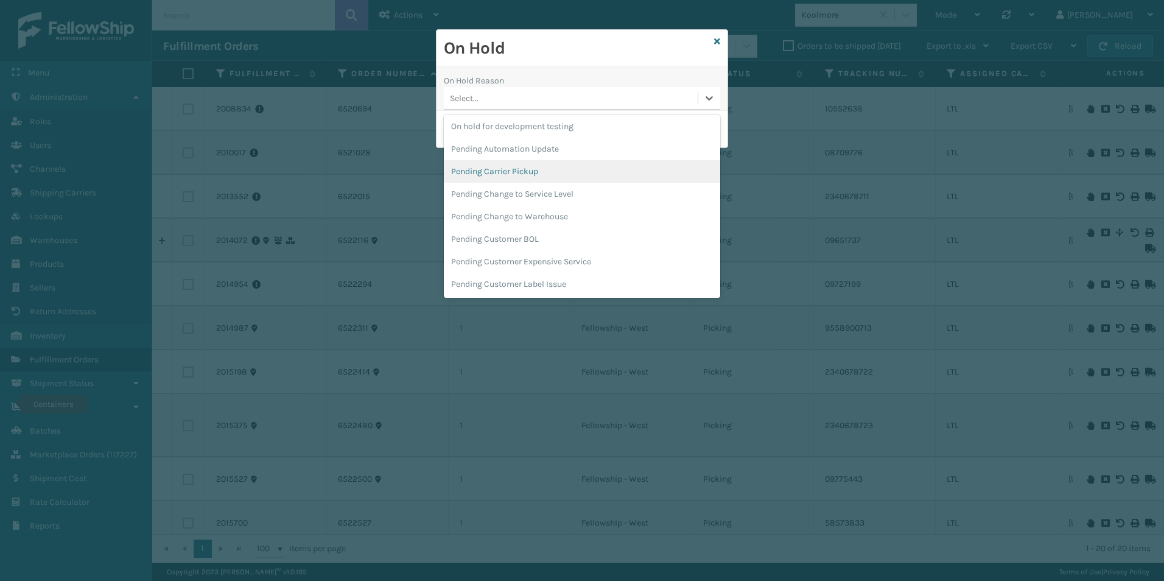
click at [515, 171] on div "Pending Carrier Pickup" at bounding box center [582, 171] width 276 height 23
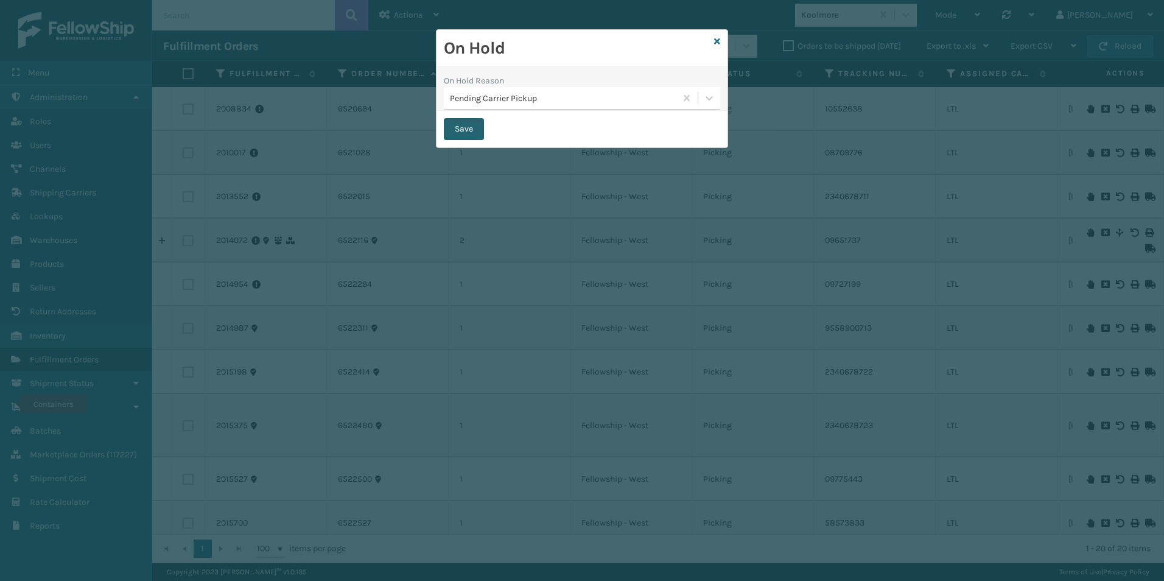
click at [466, 128] on button "Save" at bounding box center [464, 129] width 40 height 22
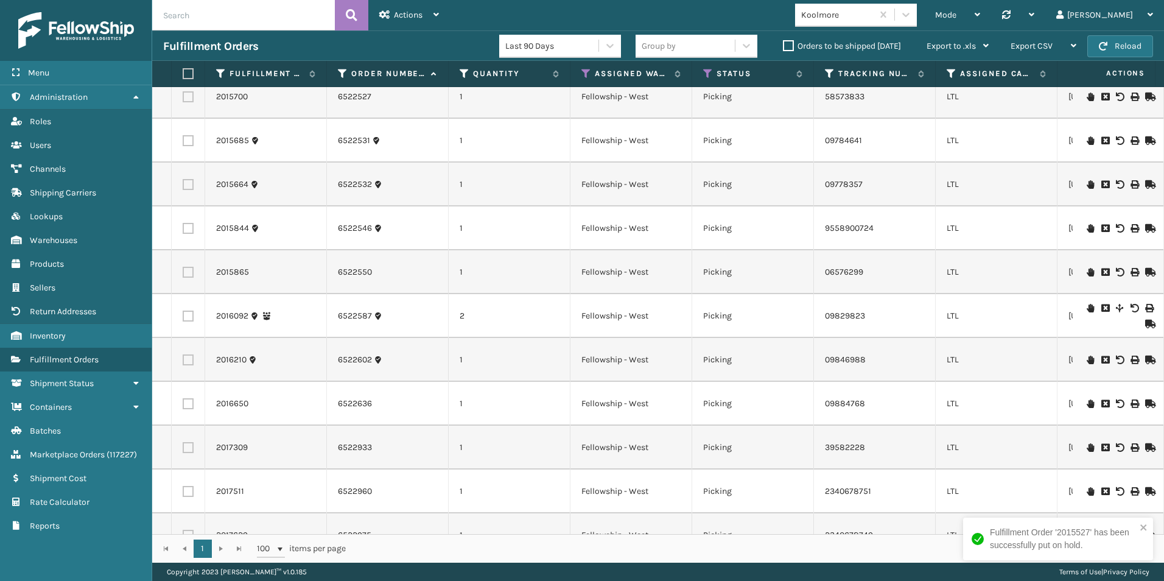
click at [1087, 185] on icon at bounding box center [1090, 184] width 7 height 9
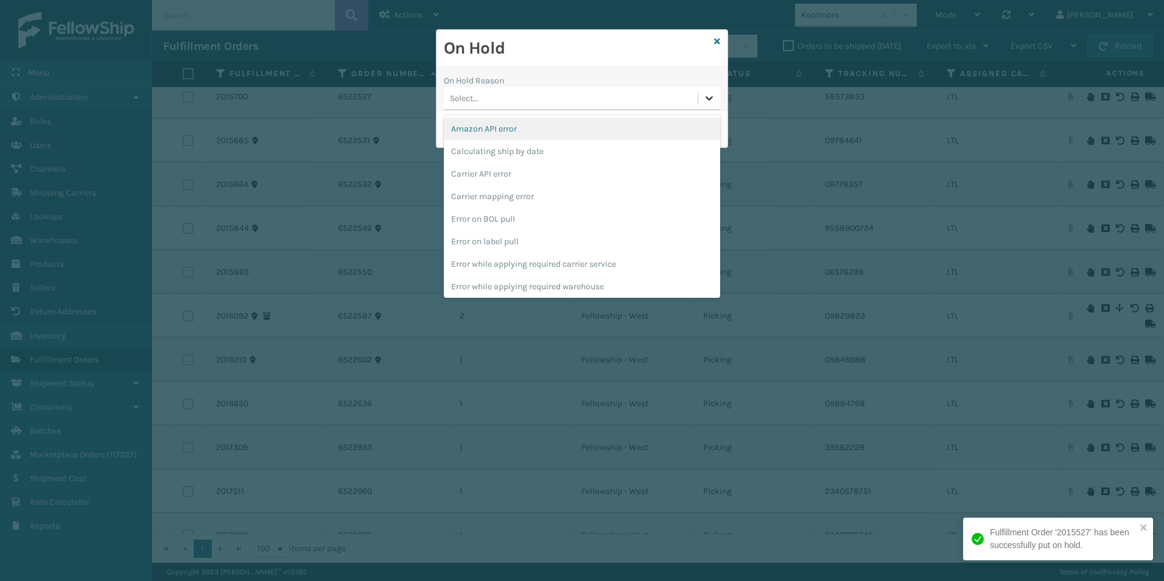
click at [704, 101] on icon at bounding box center [709, 98] width 12 height 12
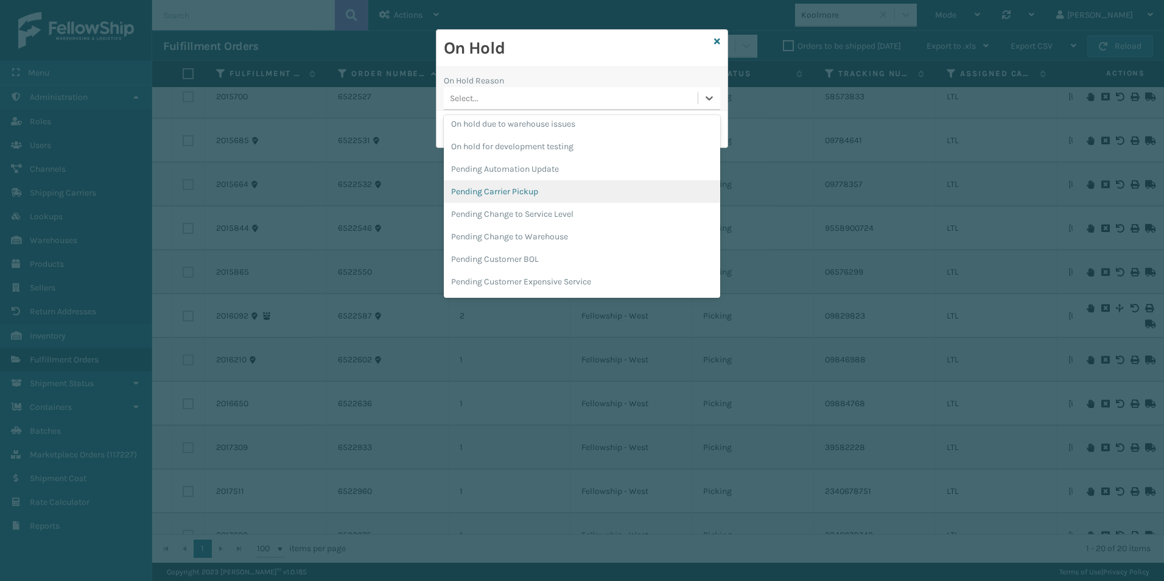
click at [512, 194] on div "Pending Carrier Pickup" at bounding box center [582, 191] width 276 height 23
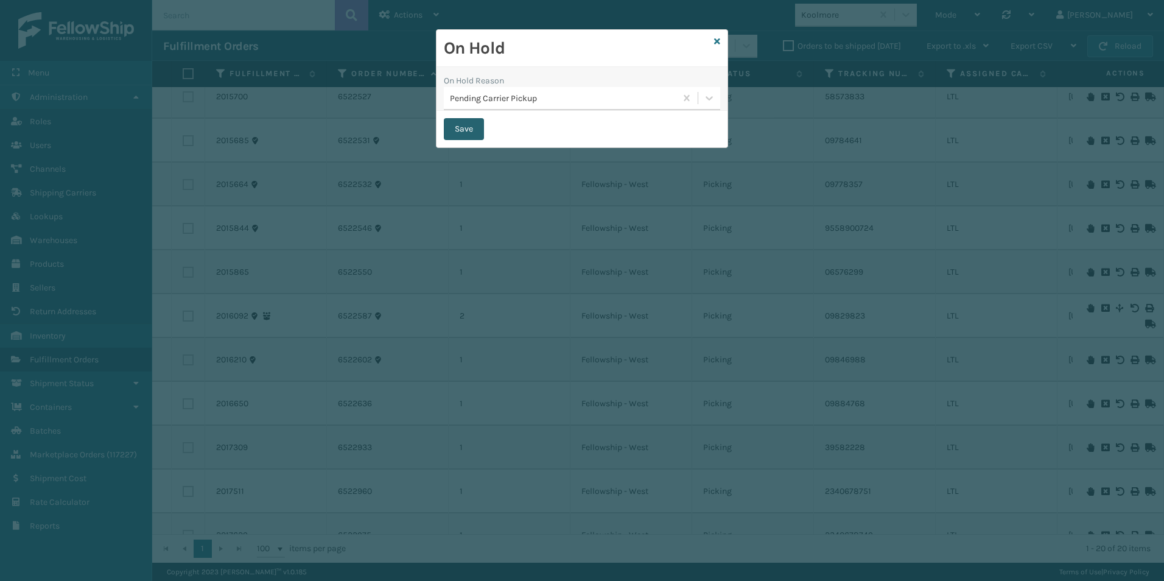
click at [459, 130] on button "Save" at bounding box center [464, 129] width 40 height 22
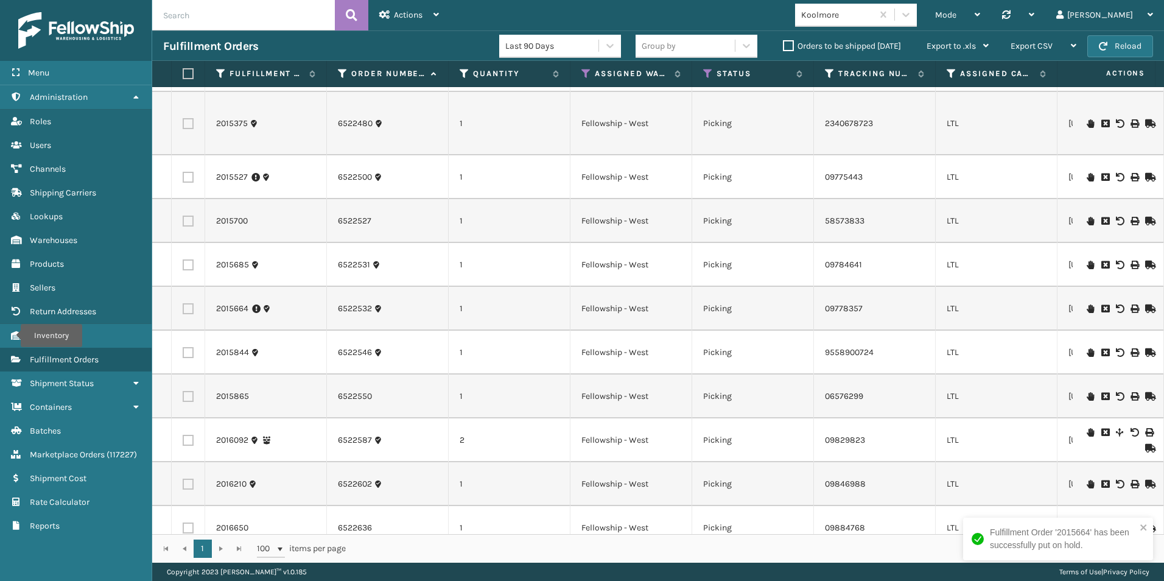
scroll to position [304, 0]
click at [1087, 395] on icon at bounding box center [1090, 394] width 7 height 9
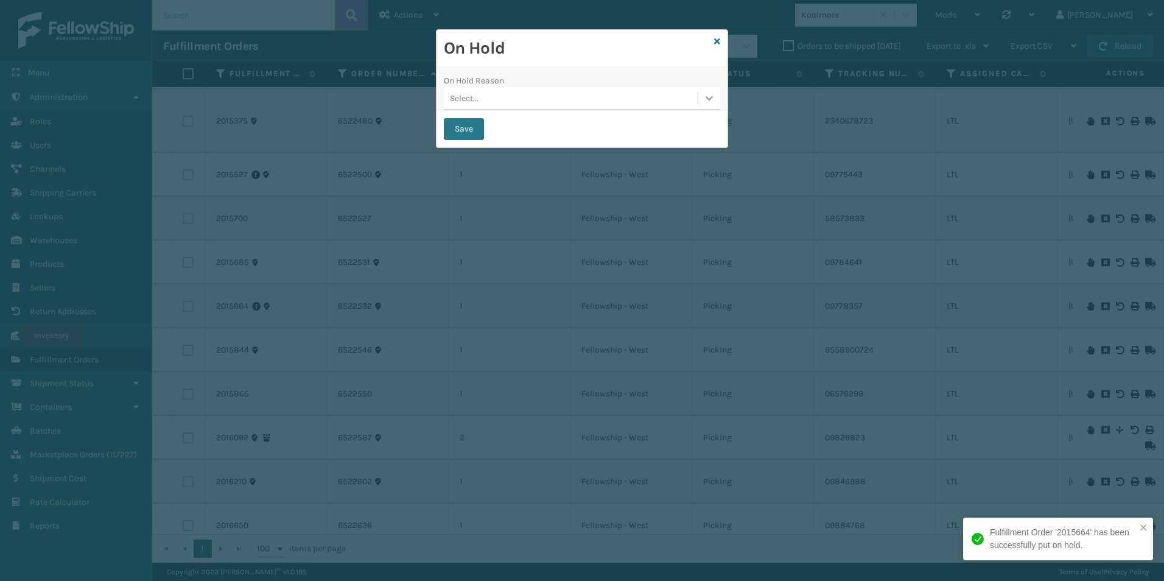
click at [711, 97] on icon at bounding box center [709, 98] width 12 height 12
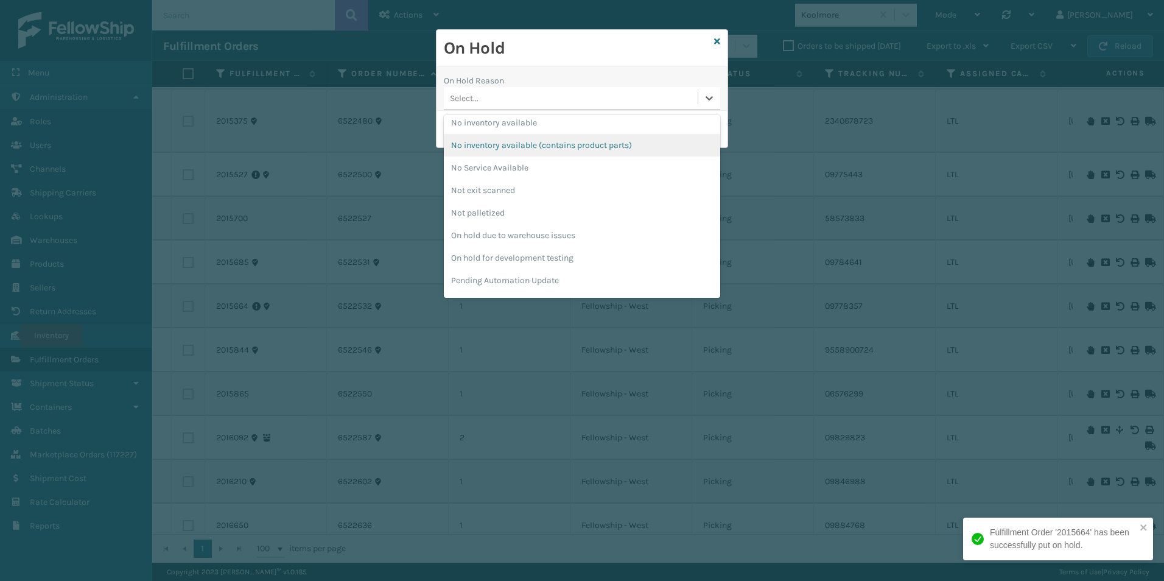
scroll to position [365, 0]
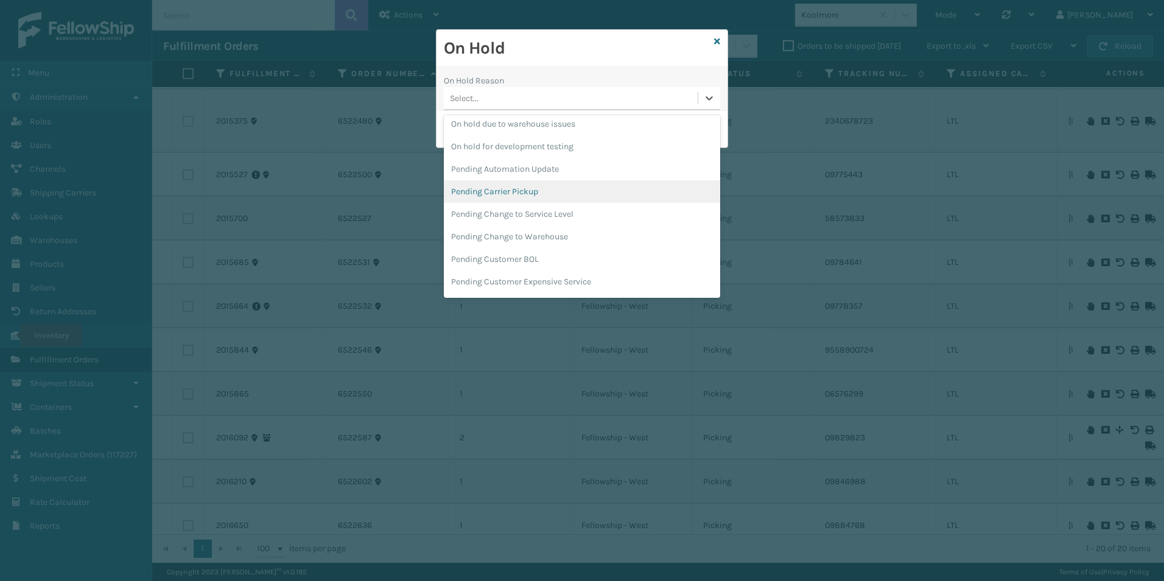
click at [501, 191] on div "Pending Carrier Pickup" at bounding box center [582, 191] width 276 height 23
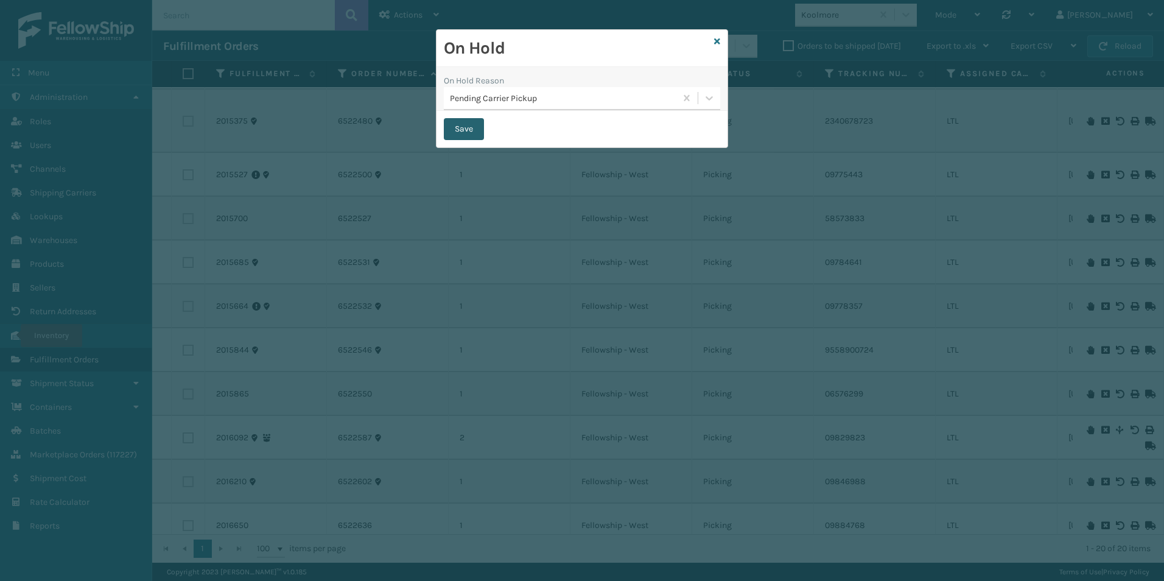
click at [469, 136] on button "Save" at bounding box center [464, 129] width 40 height 22
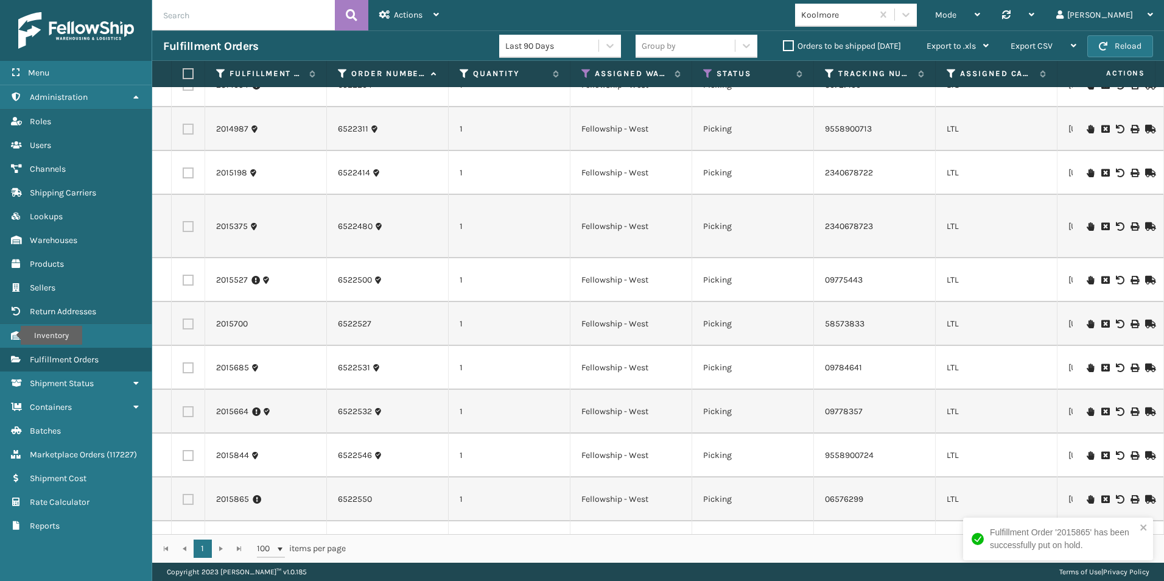
scroll to position [154, 0]
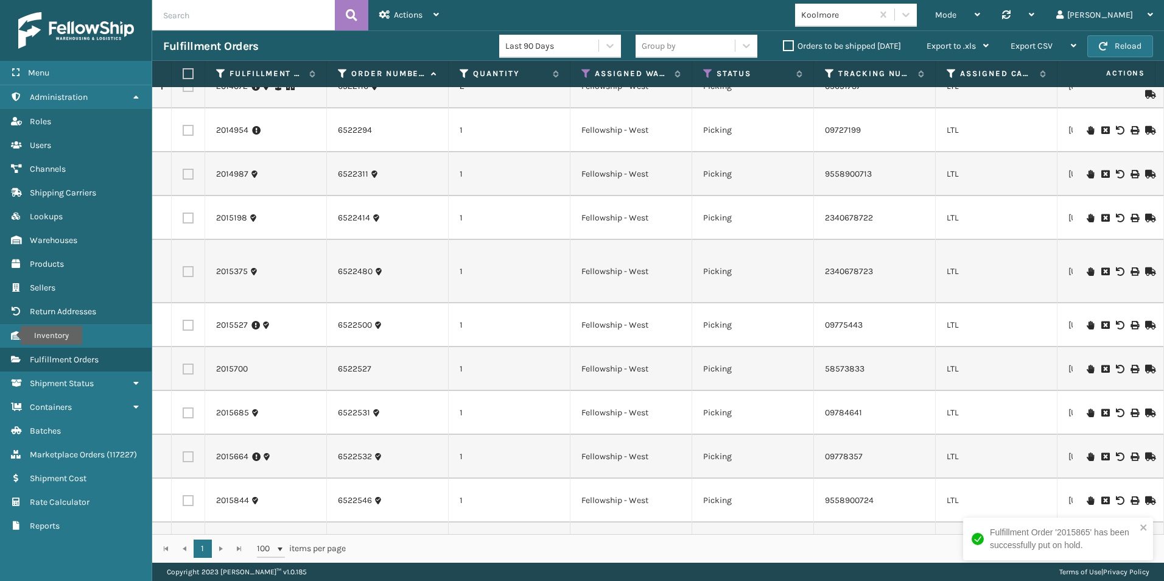
click at [1087, 373] on icon at bounding box center [1090, 369] width 7 height 9
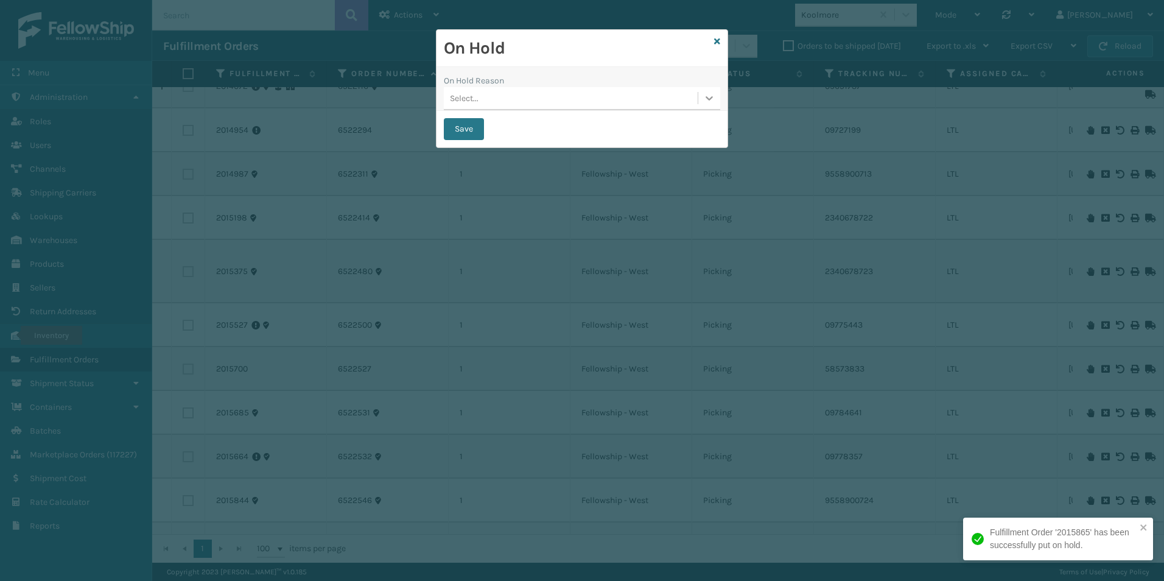
click at [705, 99] on icon at bounding box center [709, 98] width 12 height 12
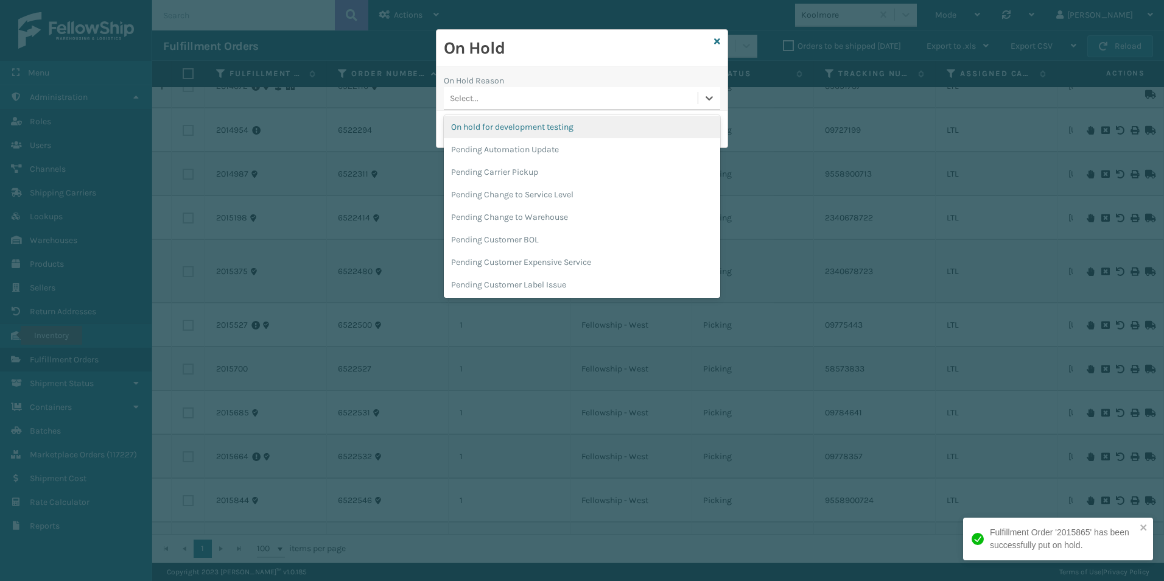
scroll to position [385, 0]
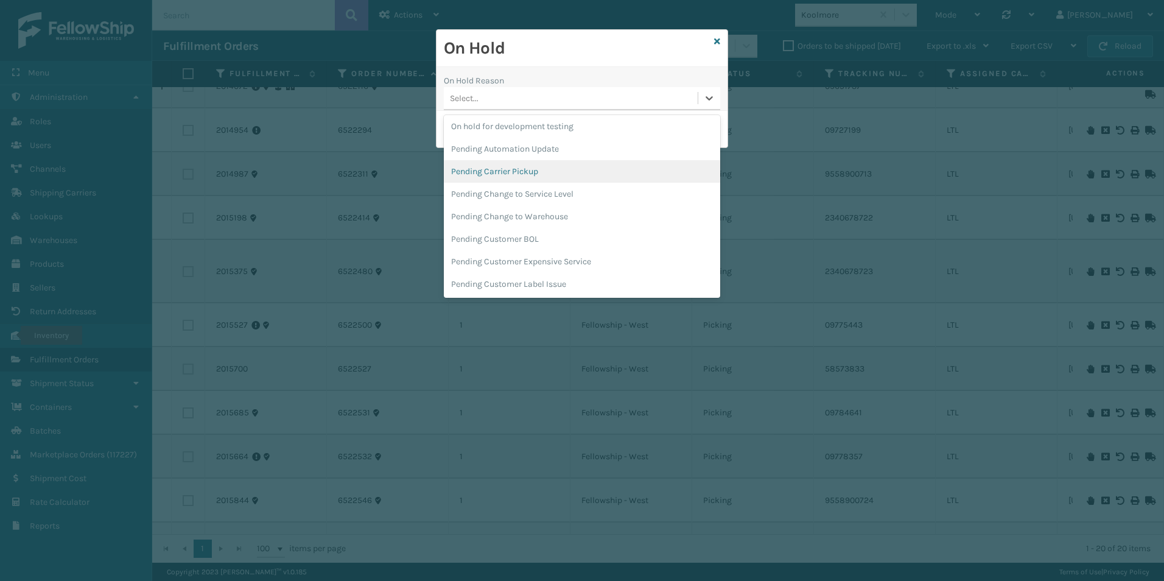
click at [528, 172] on div "Pending Carrier Pickup" at bounding box center [582, 171] width 276 height 23
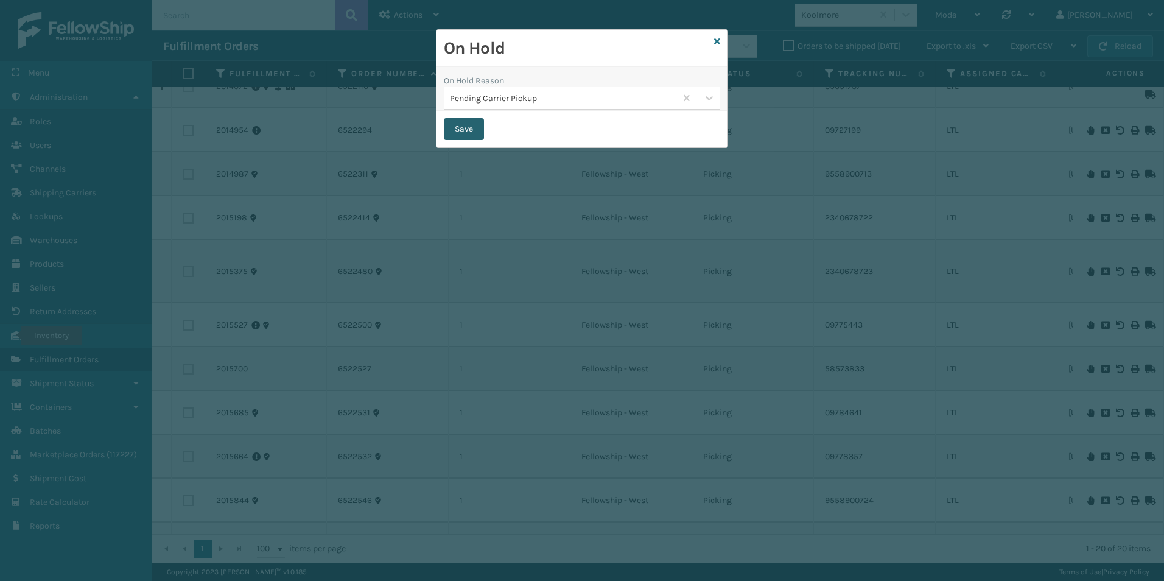
click at [462, 133] on button "Save" at bounding box center [464, 129] width 40 height 22
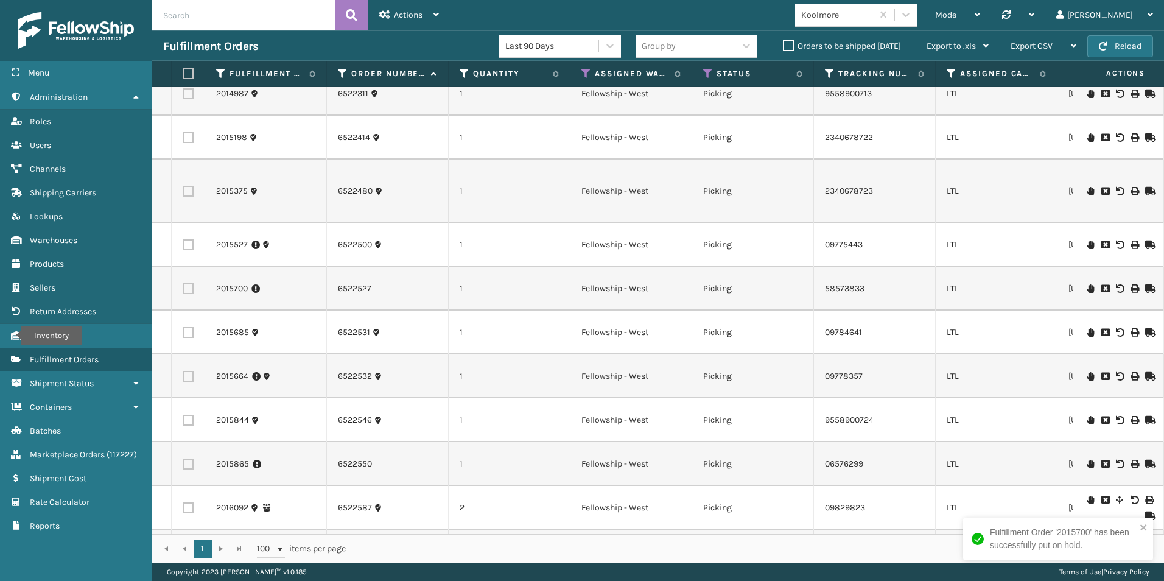
scroll to position [244, 0]
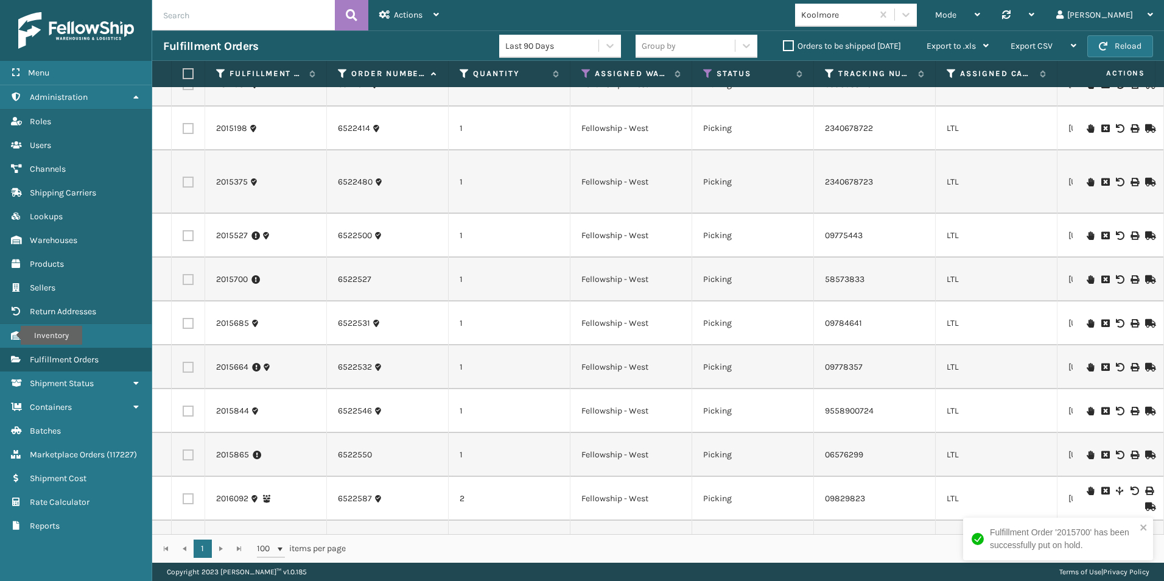
click at [1087, 454] on icon at bounding box center [1090, 455] width 7 height 9
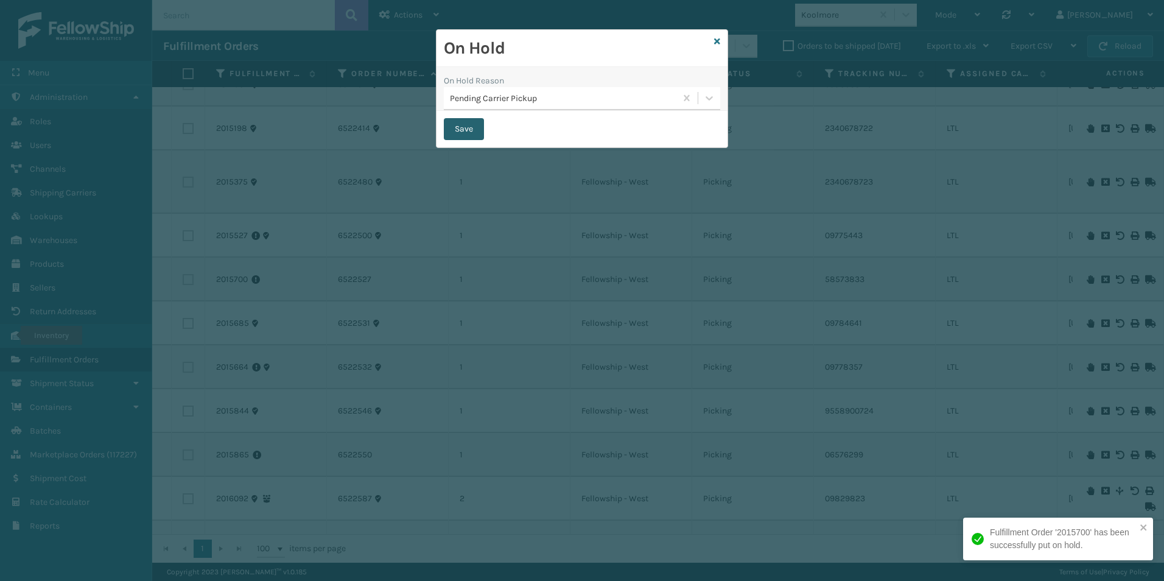
click at [469, 130] on button "Save" at bounding box center [464, 129] width 40 height 22
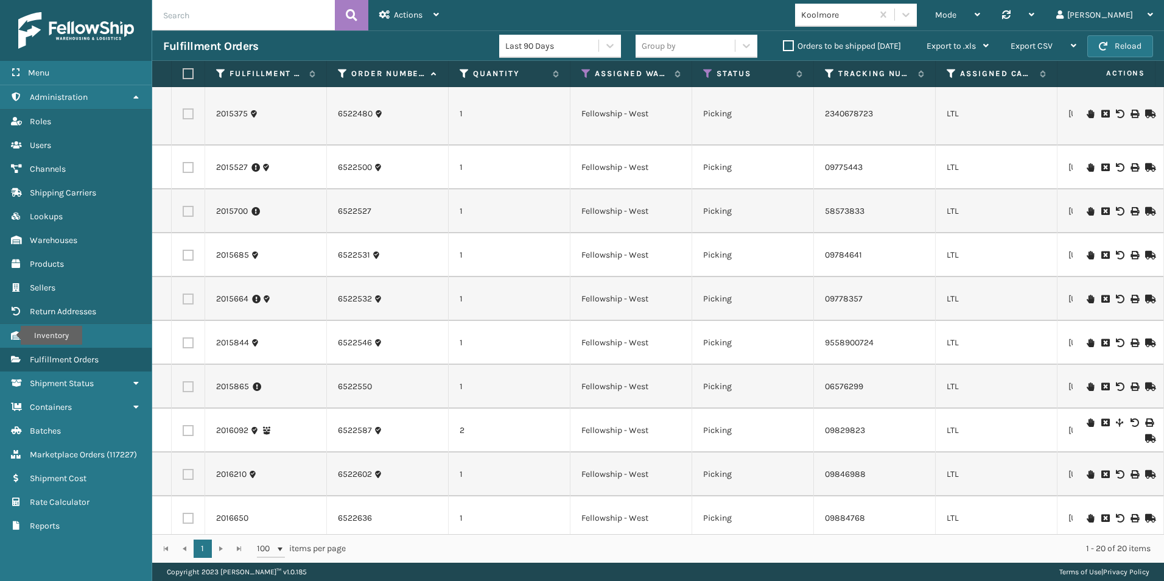
scroll to position [426, 0]
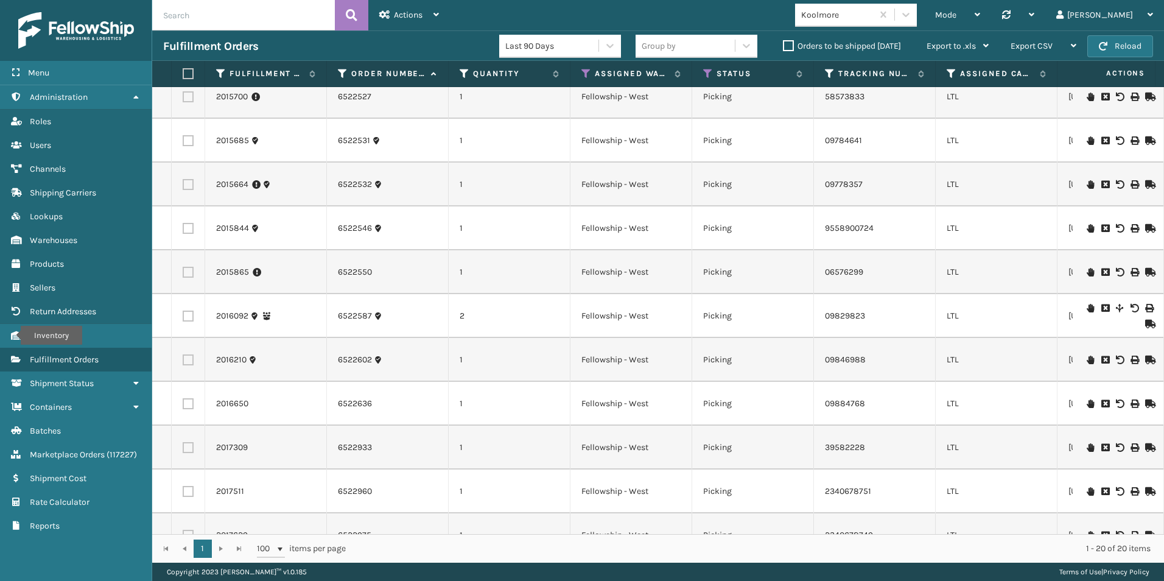
click at [1087, 309] on icon at bounding box center [1090, 308] width 7 height 9
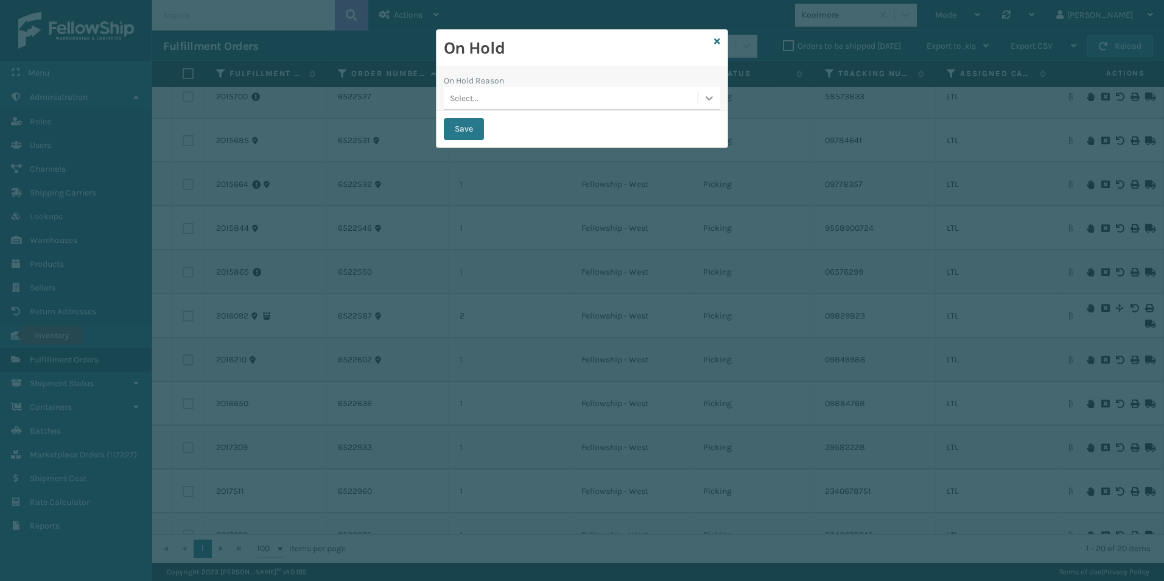
click at [710, 98] on icon at bounding box center [709, 98] width 12 height 12
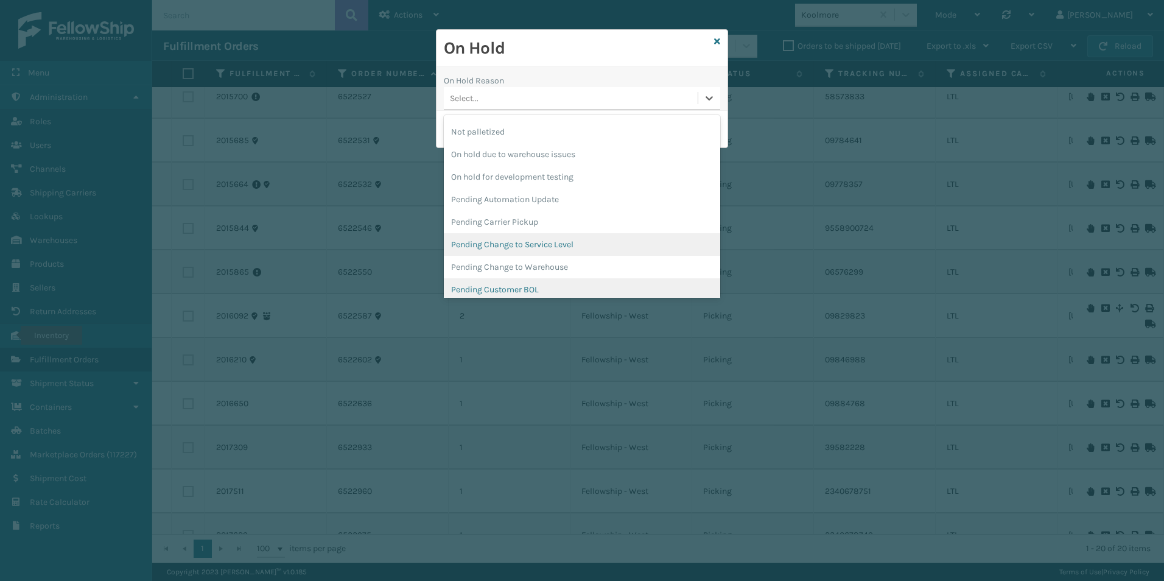
scroll to position [365, 0]
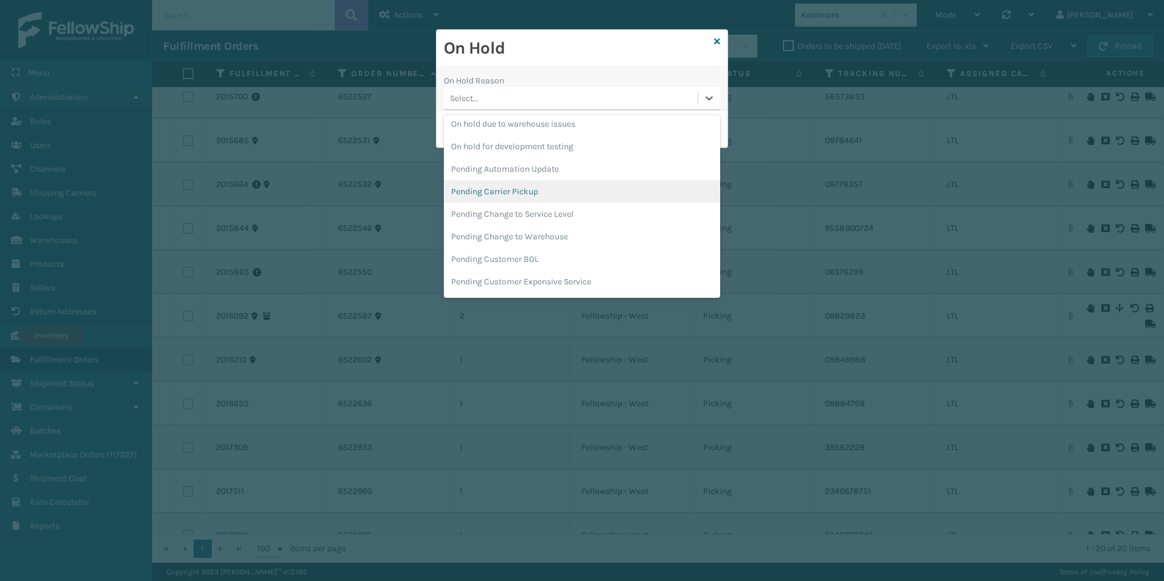
click at [530, 188] on div "Pending Carrier Pickup" at bounding box center [582, 191] width 276 height 23
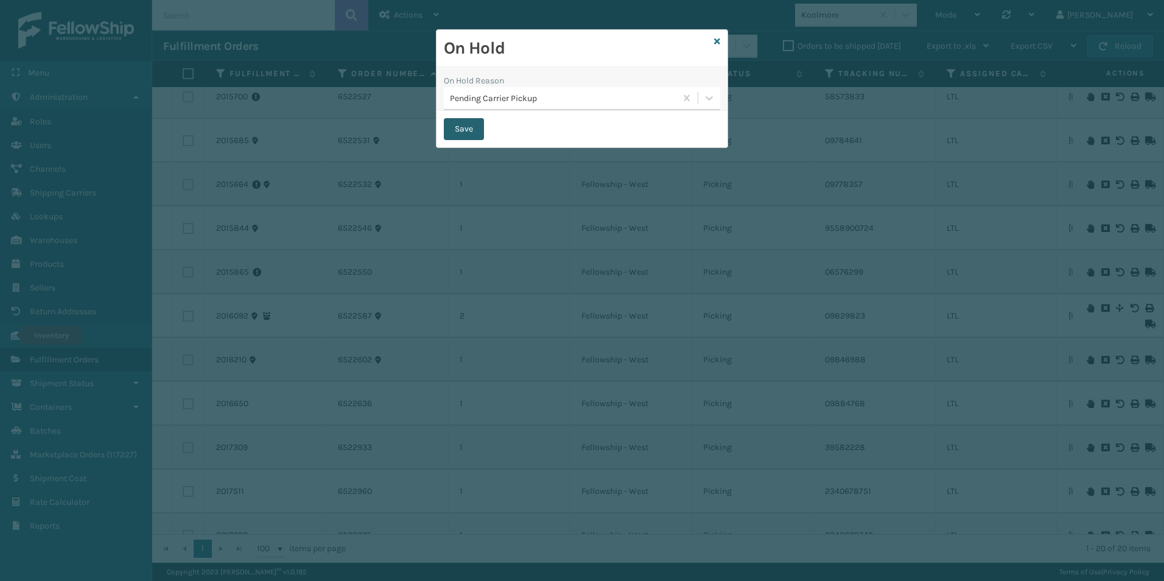
click at [464, 132] on button "Save" at bounding box center [464, 129] width 40 height 22
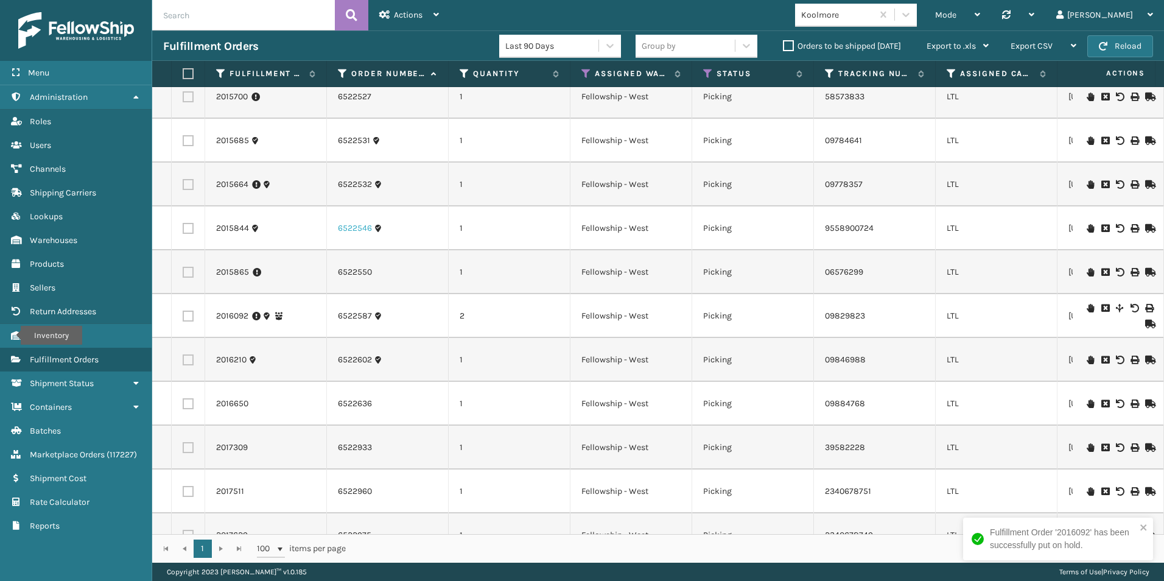
scroll to position [459, 0]
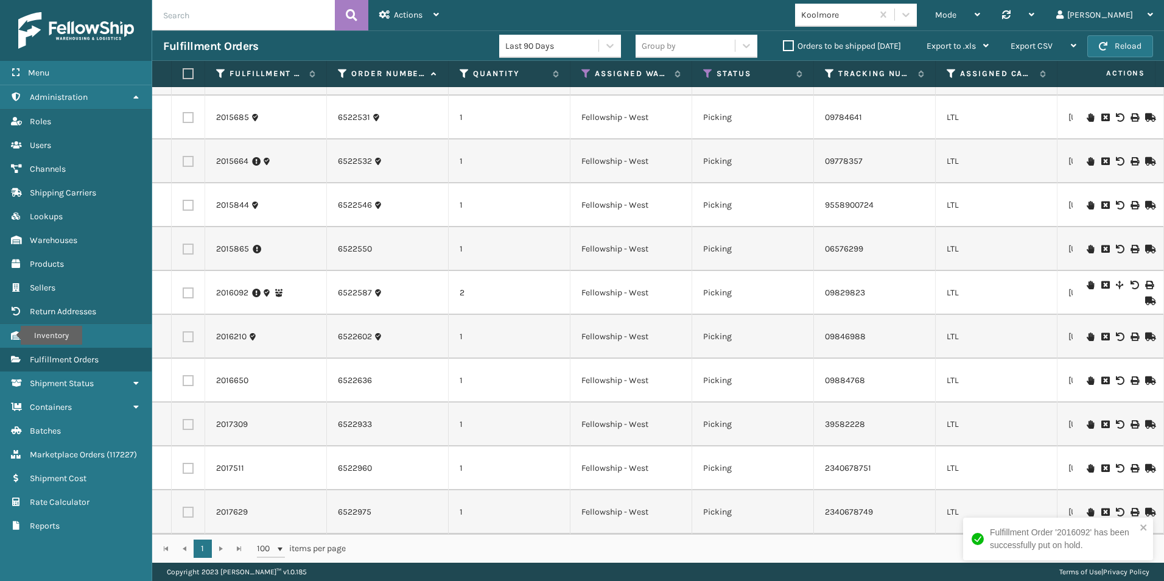
click at [1087, 376] on icon at bounding box center [1090, 380] width 7 height 9
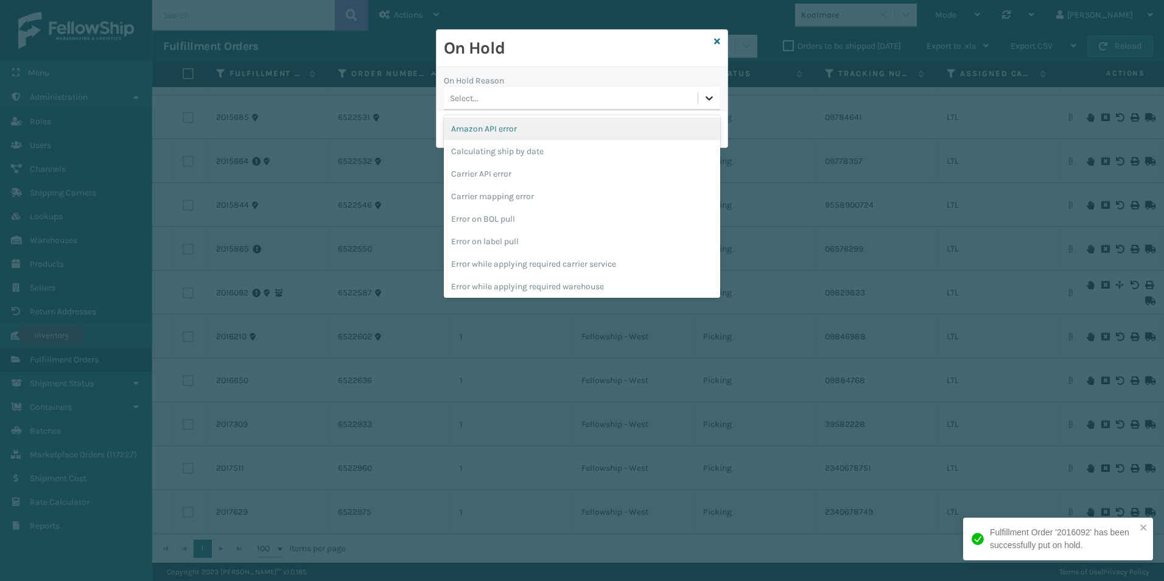
click at [704, 101] on icon at bounding box center [709, 98] width 12 height 12
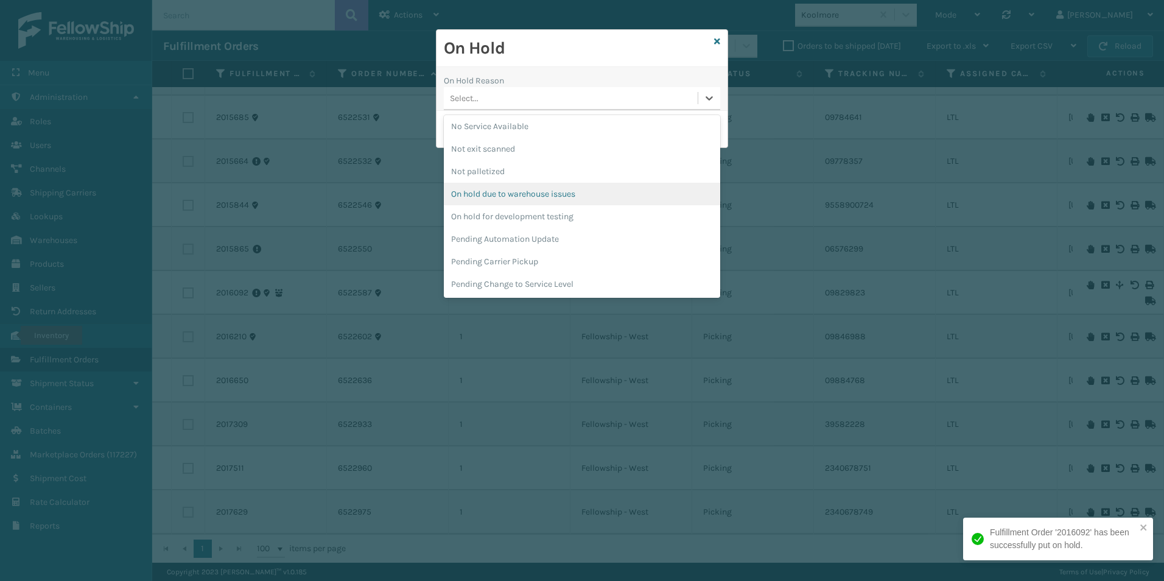
scroll to position [365, 0]
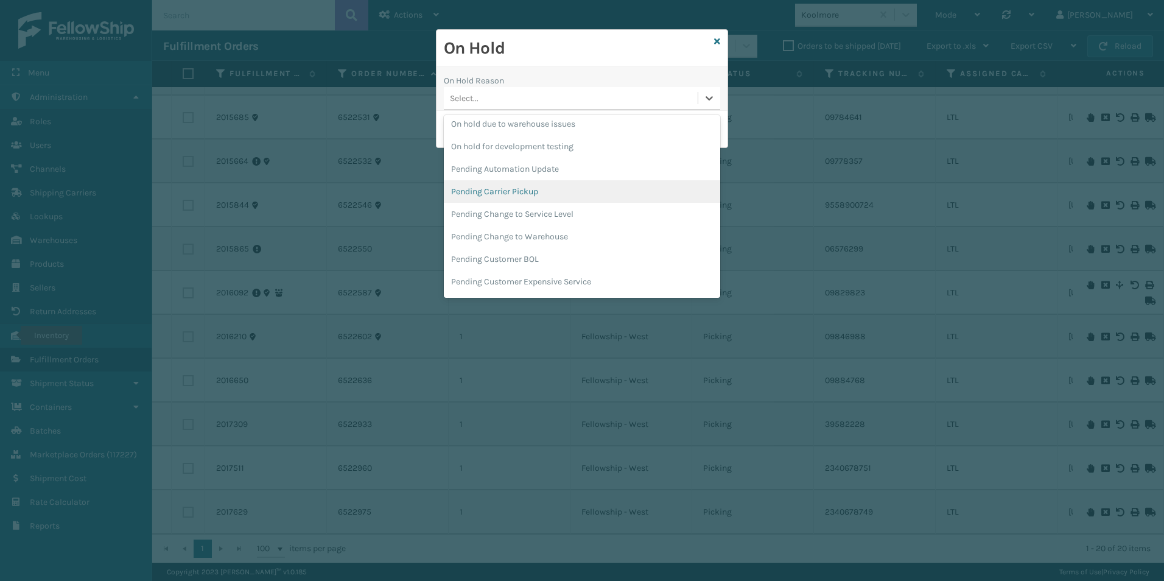
click at [509, 186] on div "Pending Carrier Pickup" at bounding box center [582, 191] width 276 height 23
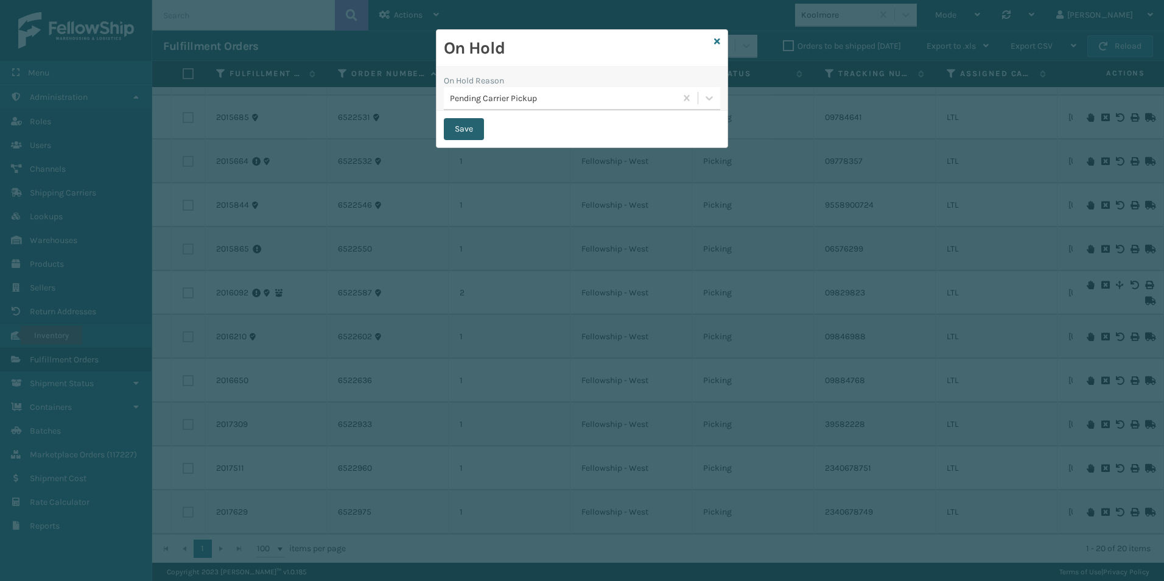
click at [469, 128] on button "Save" at bounding box center [464, 129] width 40 height 22
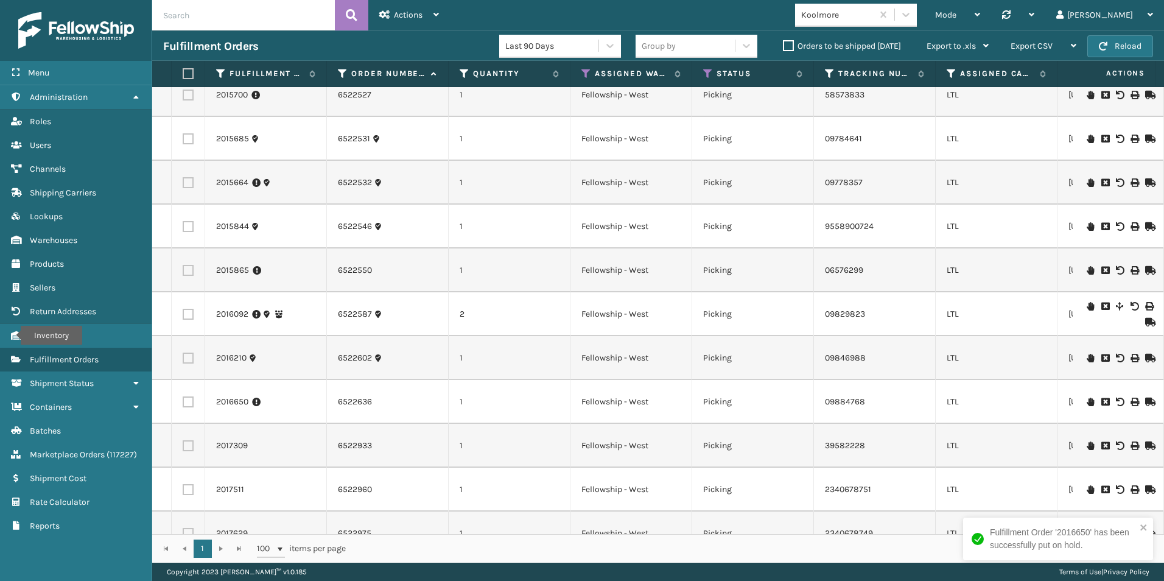
scroll to position [459, 0]
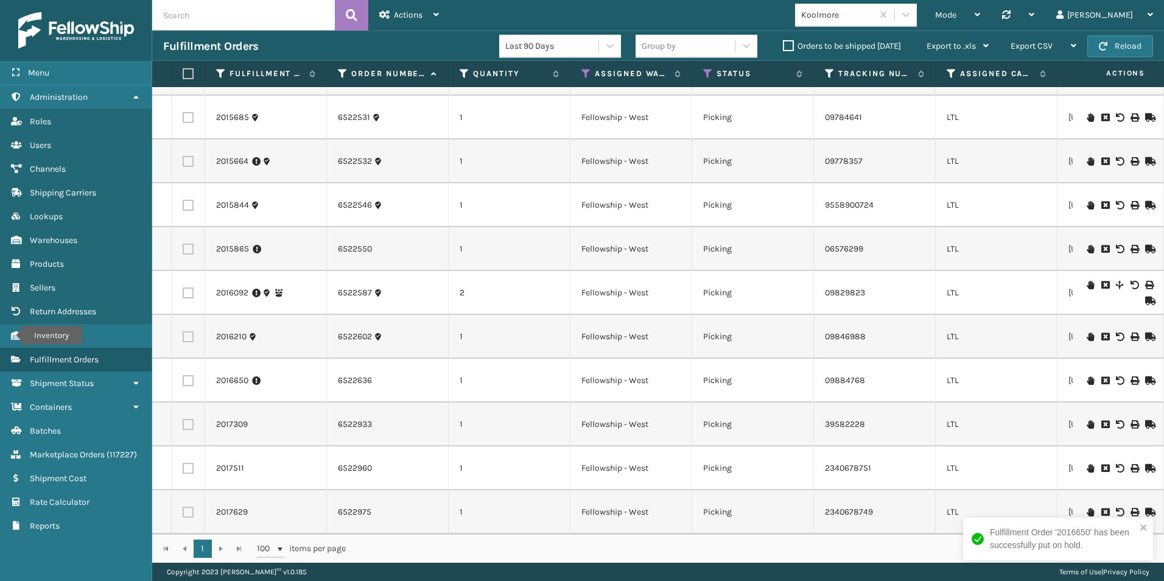
click at [1087, 420] on icon at bounding box center [1090, 424] width 7 height 9
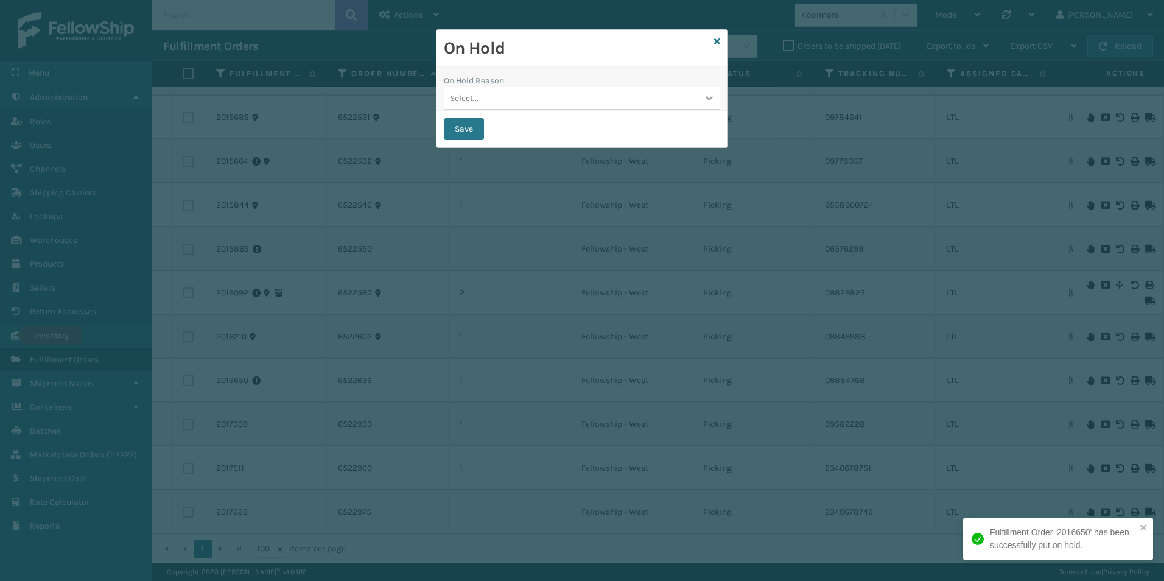
click at [707, 97] on icon at bounding box center [709, 98] width 7 height 4
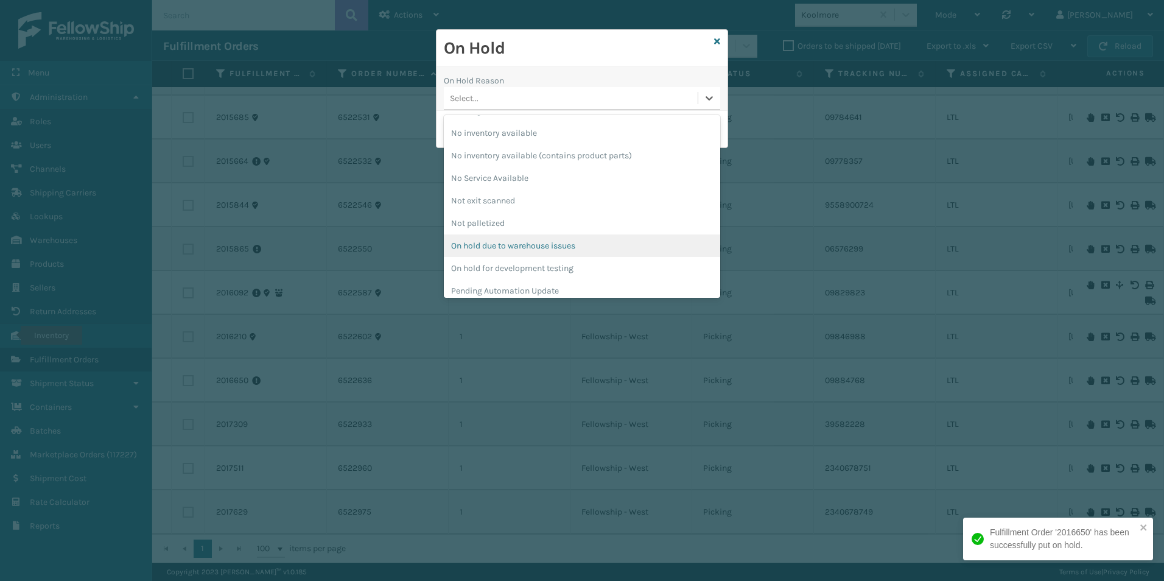
scroll to position [304, 0]
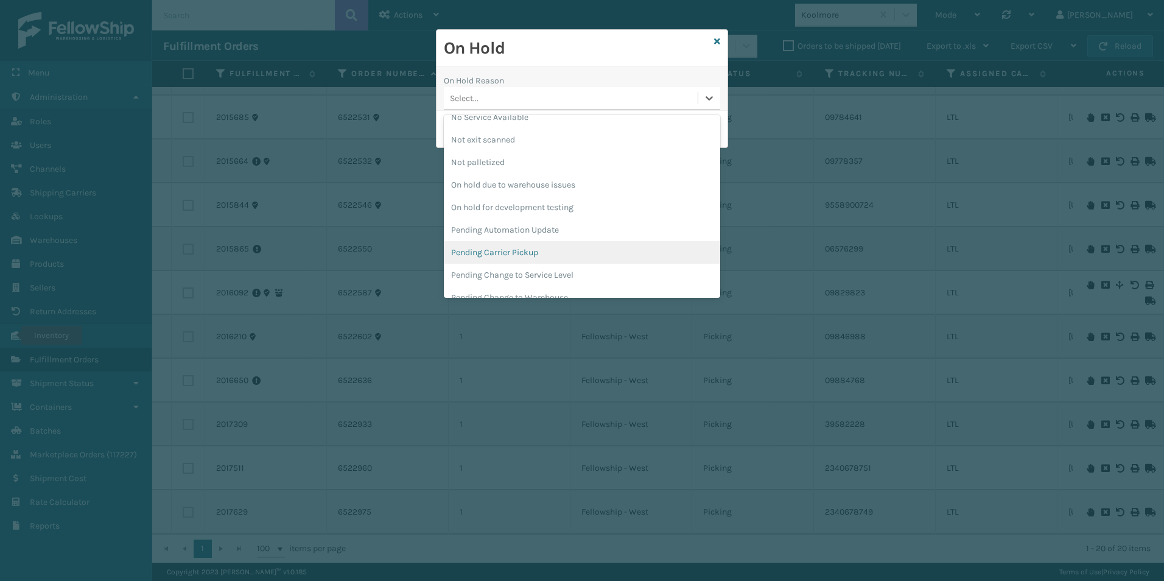
click at [499, 250] on div "Pending Carrier Pickup" at bounding box center [582, 252] width 276 height 23
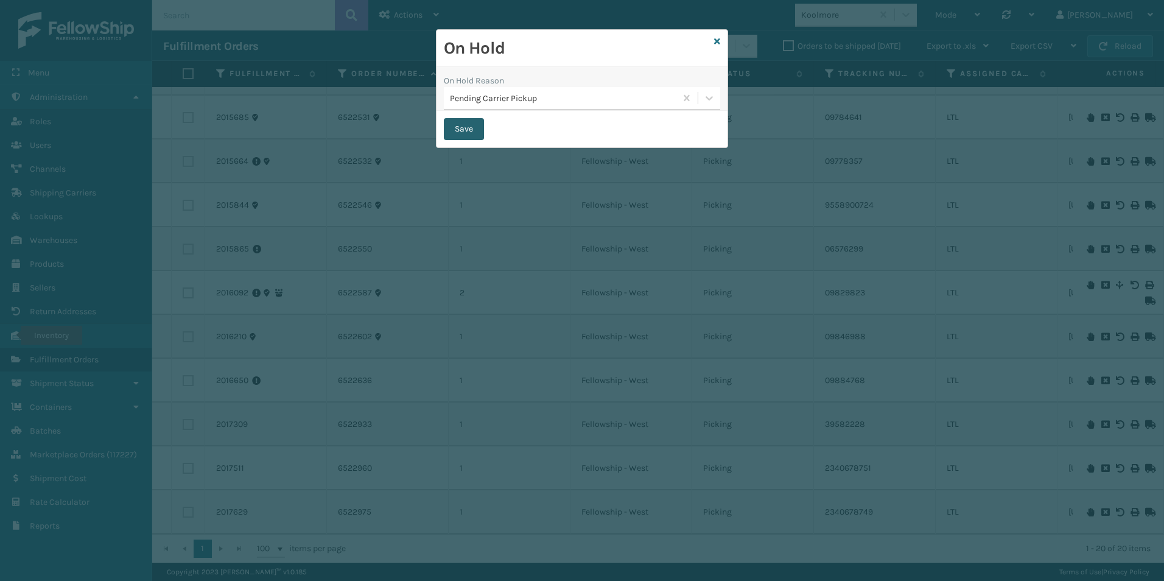
click at [471, 125] on button "Save" at bounding box center [464, 129] width 40 height 22
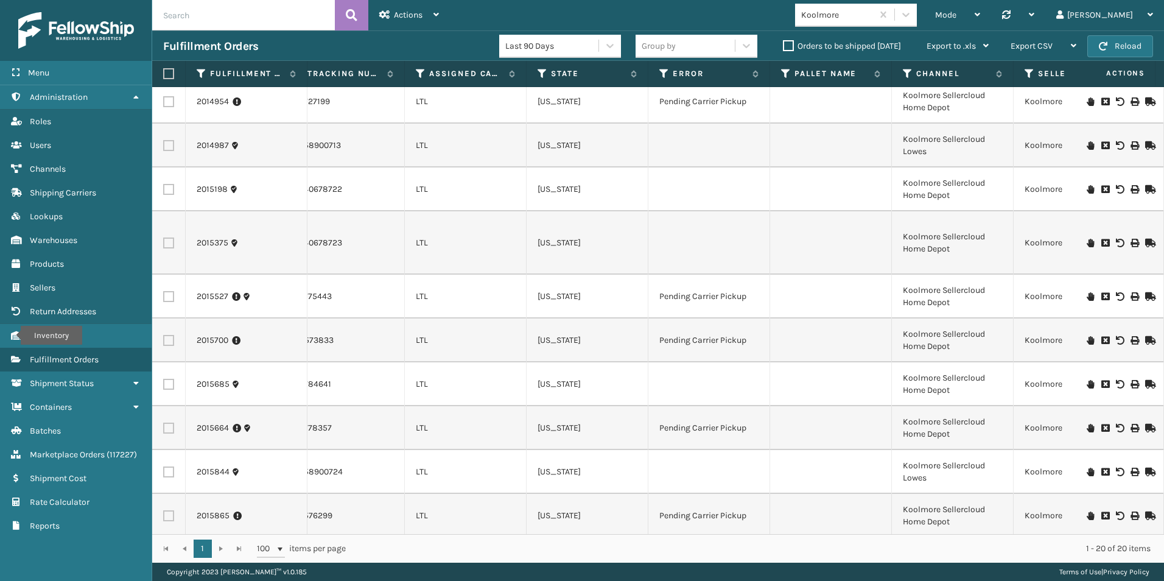
scroll to position [0, 531]
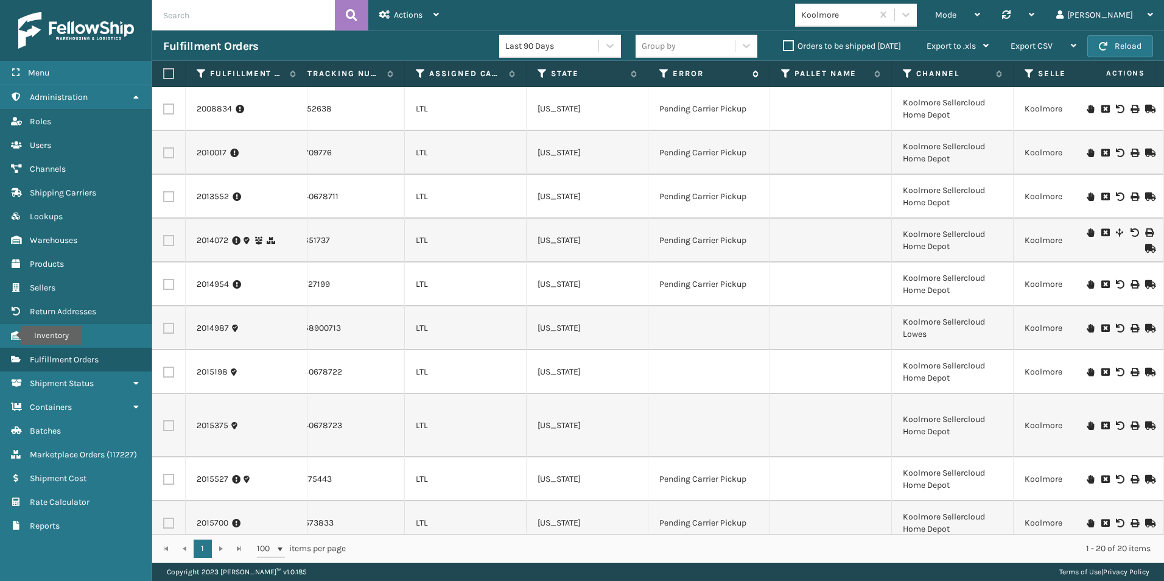
click at [707, 78] on label "Error" at bounding box center [710, 73] width 74 height 11
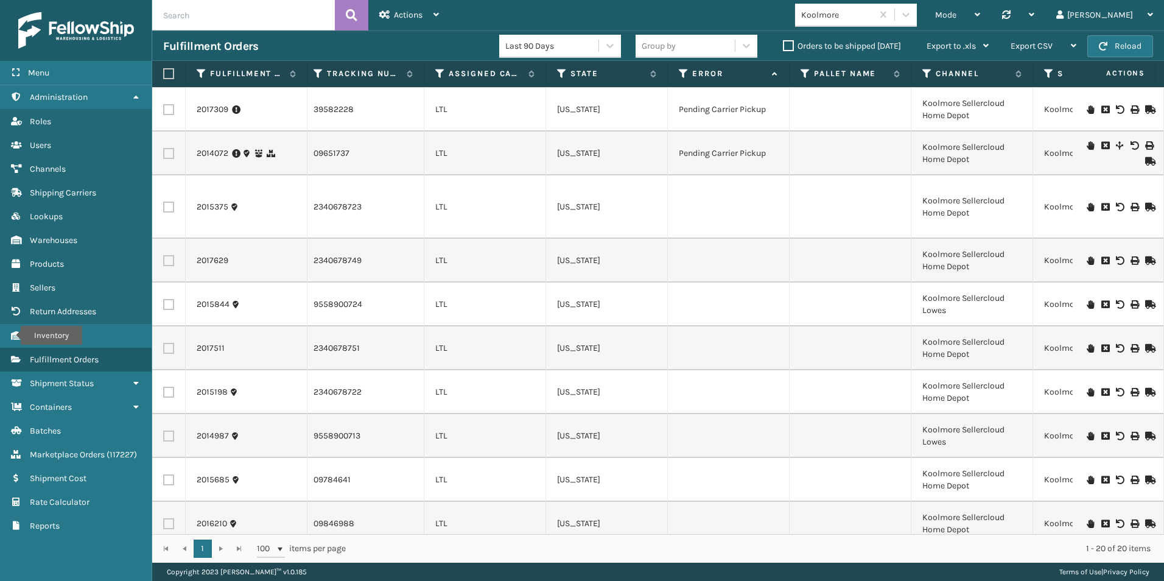
scroll to position [459, 512]
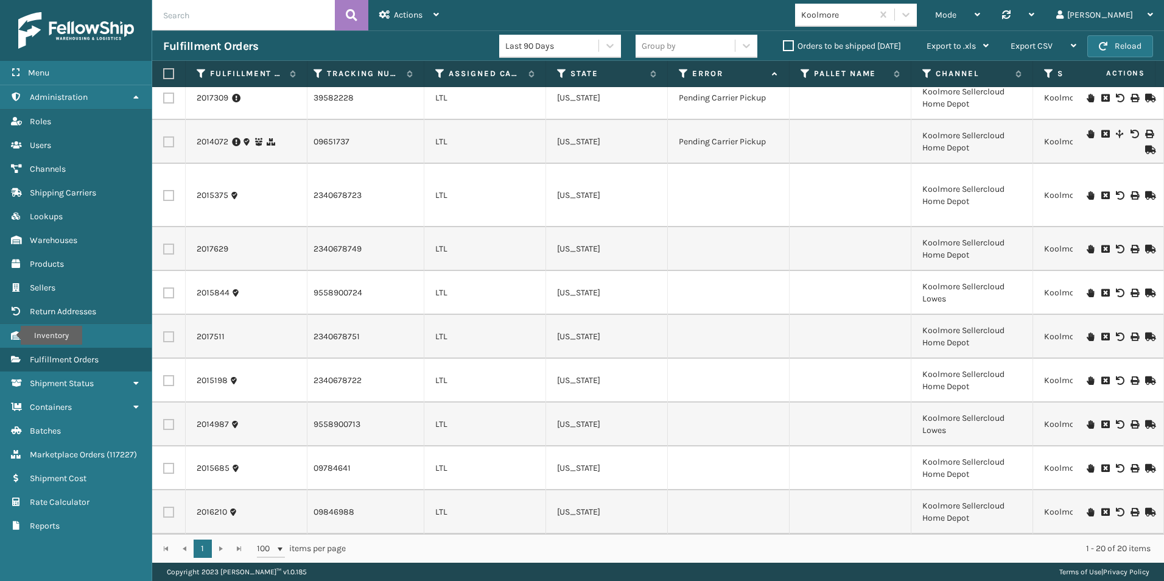
click at [1102, 191] on icon at bounding box center [1105, 195] width 7 height 9
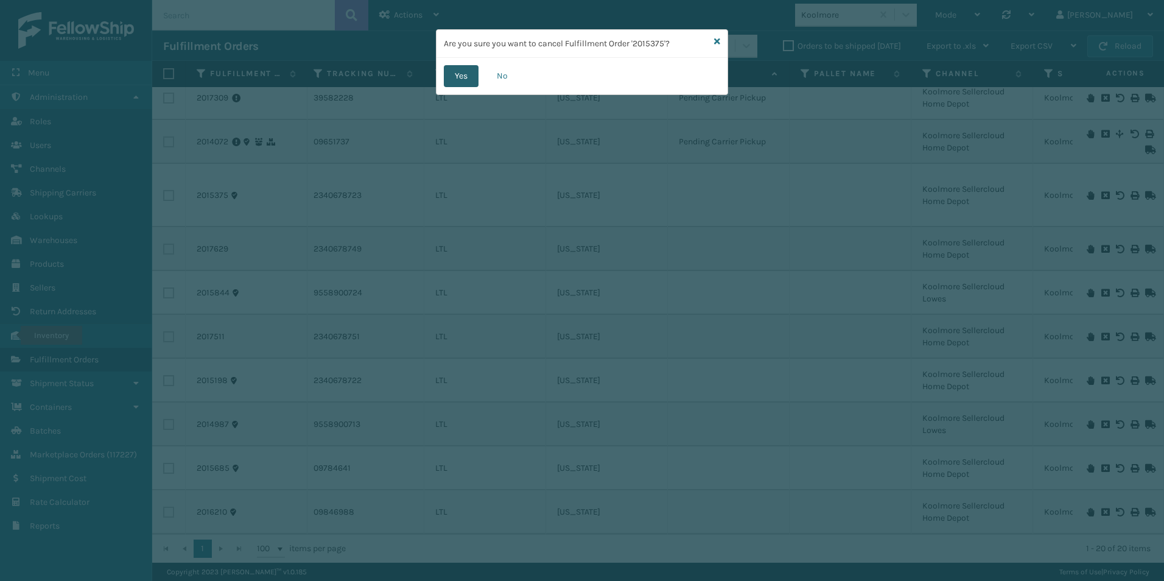
click at [456, 78] on button "Yes" at bounding box center [461, 76] width 35 height 22
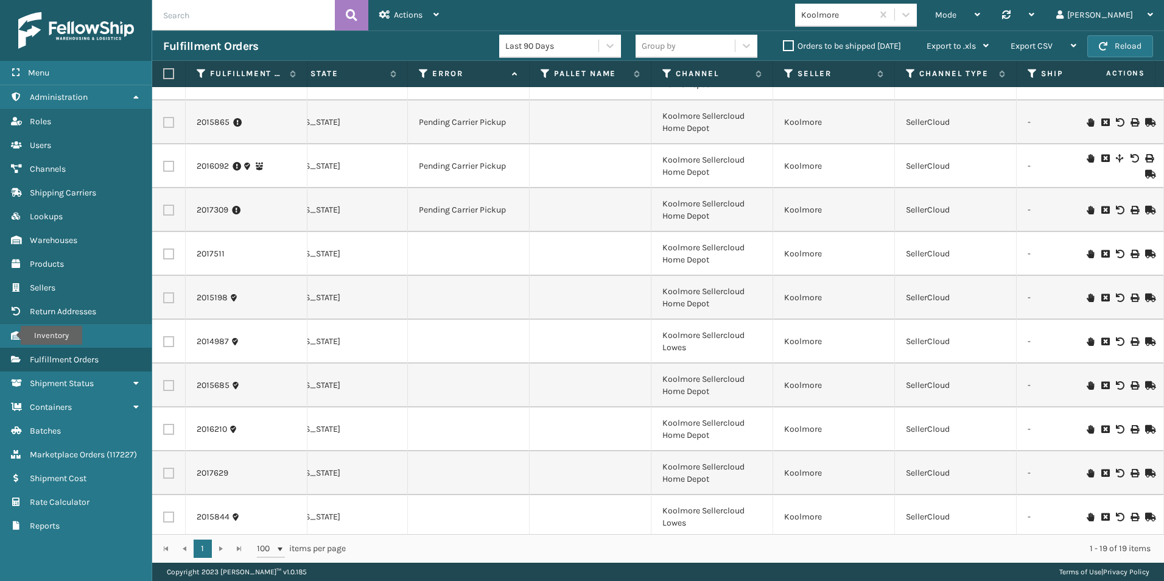
scroll to position [395, 772]
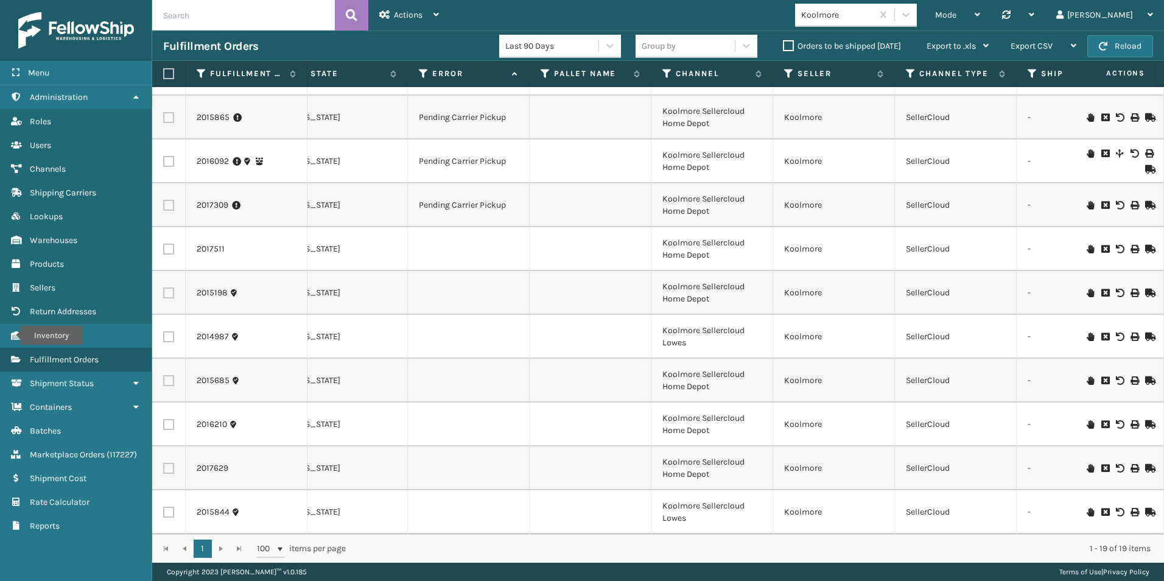
click at [166, 244] on label at bounding box center [168, 249] width 11 height 11
click at [164, 244] on input "checkbox" at bounding box center [163, 248] width 1 height 8
checkbox input "true"
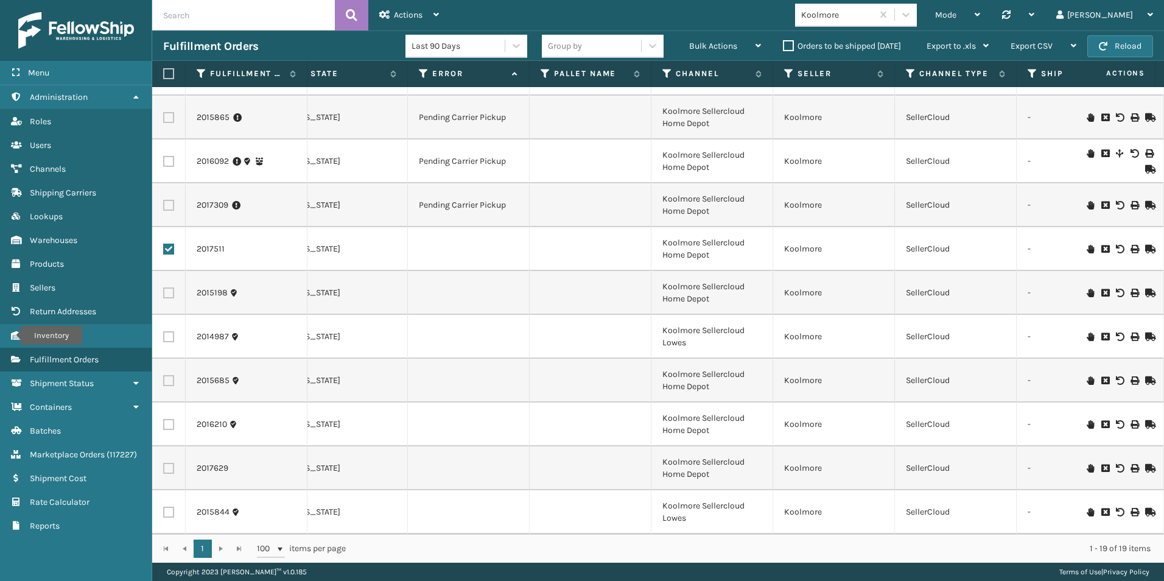
click at [169, 287] on label at bounding box center [168, 292] width 11 height 11
click at [164, 287] on input "checkbox" at bounding box center [163, 291] width 1 height 8
checkbox input "true"
click at [171, 331] on label at bounding box center [168, 336] width 11 height 11
click at [164, 331] on input "checkbox" at bounding box center [163, 335] width 1 height 8
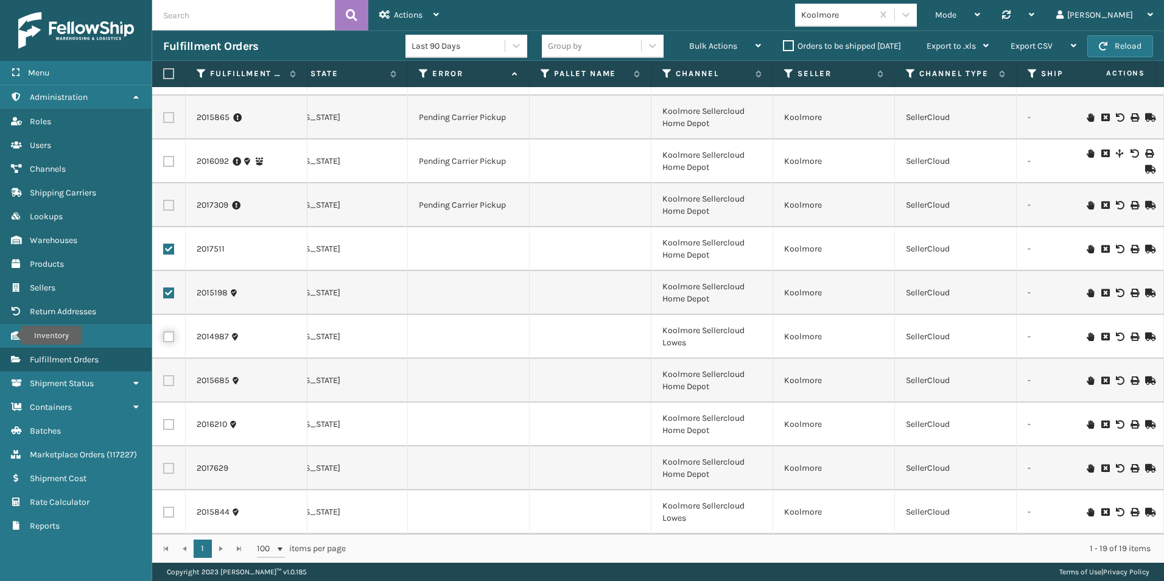
checkbox input "true"
click at [166, 375] on label at bounding box center [168, 380] width 11 height 11
click at [164, 375] on input "checkbox" at bounding box center [163, 379] width 1 height 8
checkbox input "true"
drag, startPoint x: 164, startPoint y: 411, endPoint x: 167, endPoint y: 431, distance: 19.6
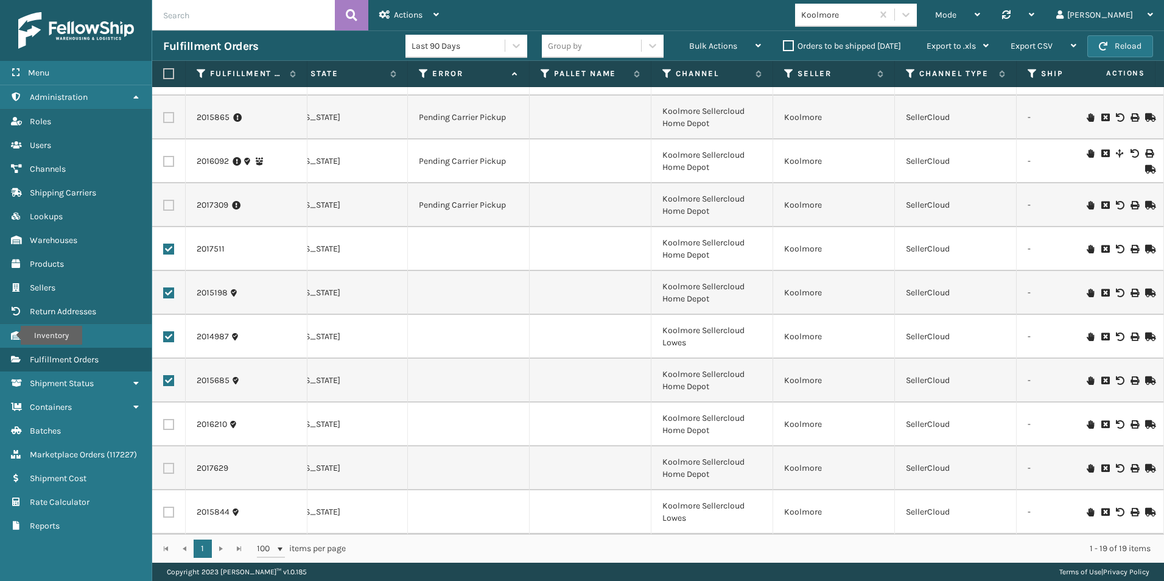
click at [164, 419] on label at bounding box center [168, 424] width 11 height 11
click at [164, 419] on input "checkbox" at bounding box center [163, 423] width 1 height 8
checkbox input "true"
click at [169, 463] on label at bounding box center [168, 468] width 11 height 11
click at [164, 463] on input "checkbox" at bounding box center [163, 467] width 1 height 8
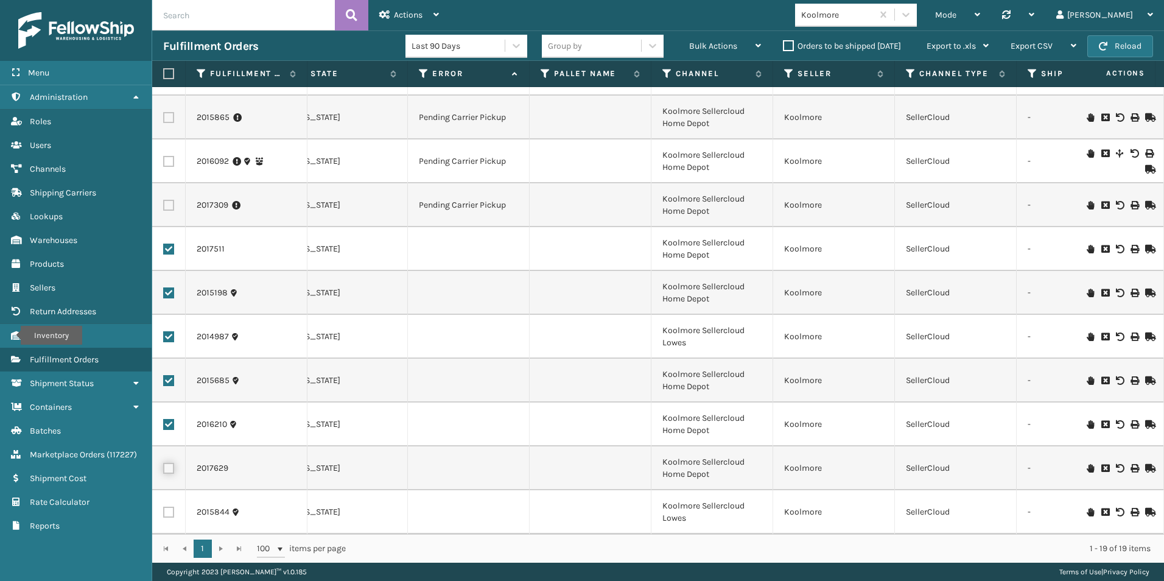
checkbox input "true"
click at [167, 507] on label at bounding box center [168, 512] width 11 height 11
click at [164, 507] on input "checkbox" at bounding box center [163, 511] width 1 height 8
checkbox input "true"
click at [1087, 508] on icon at bounding box center [1090, 512] width 7 height 9
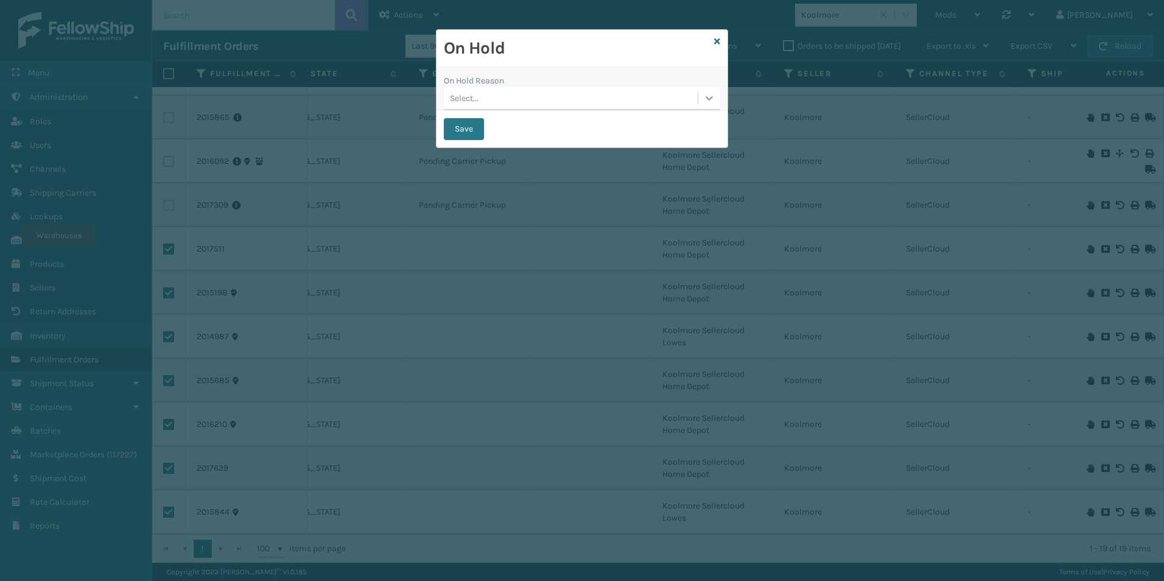
click at [711, 99] on icon at bounding box center [709, 98] width 7 height 4
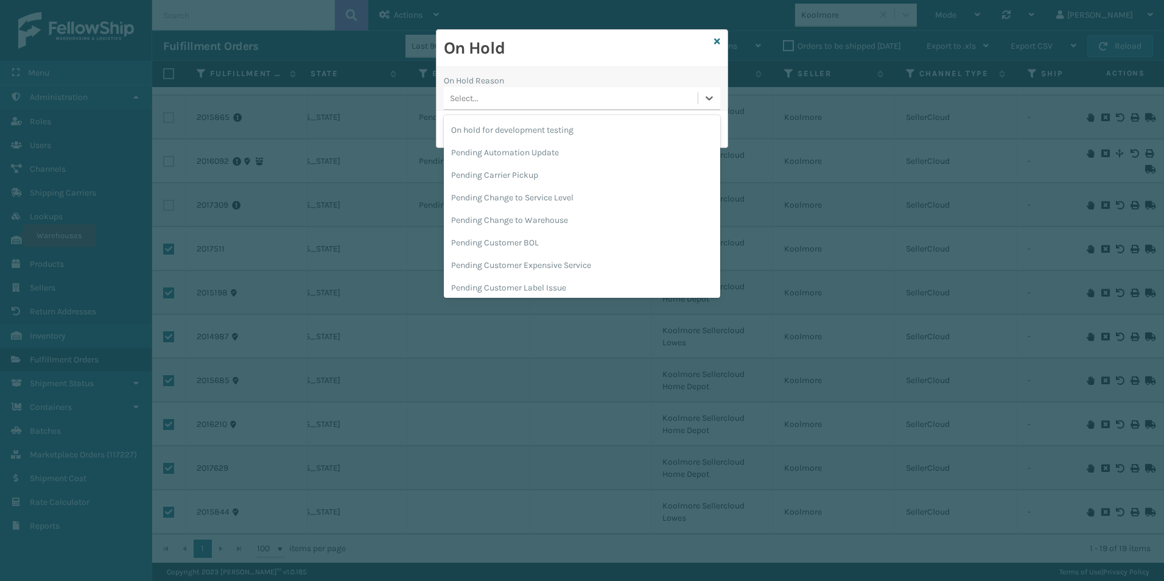
scroll to position [385, 0]
click at [521, 172] on div "Pending Carrier Pickup" at bounding box center [582, 171] width 276 height 23
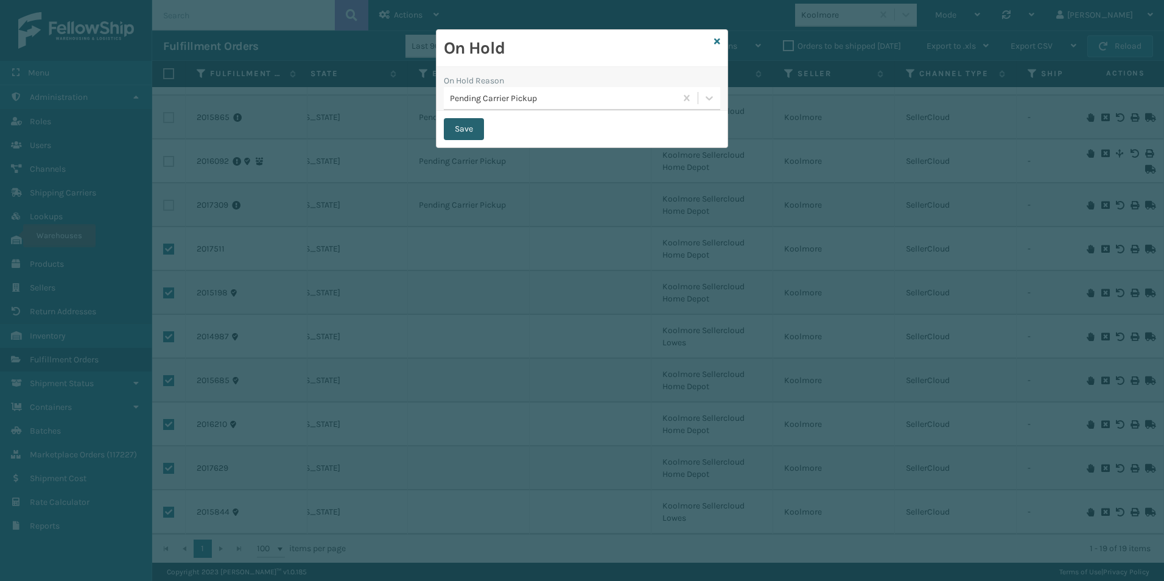
click at [472, 124] on button "Save" at bounding box center [464, 129] width 40 height 22
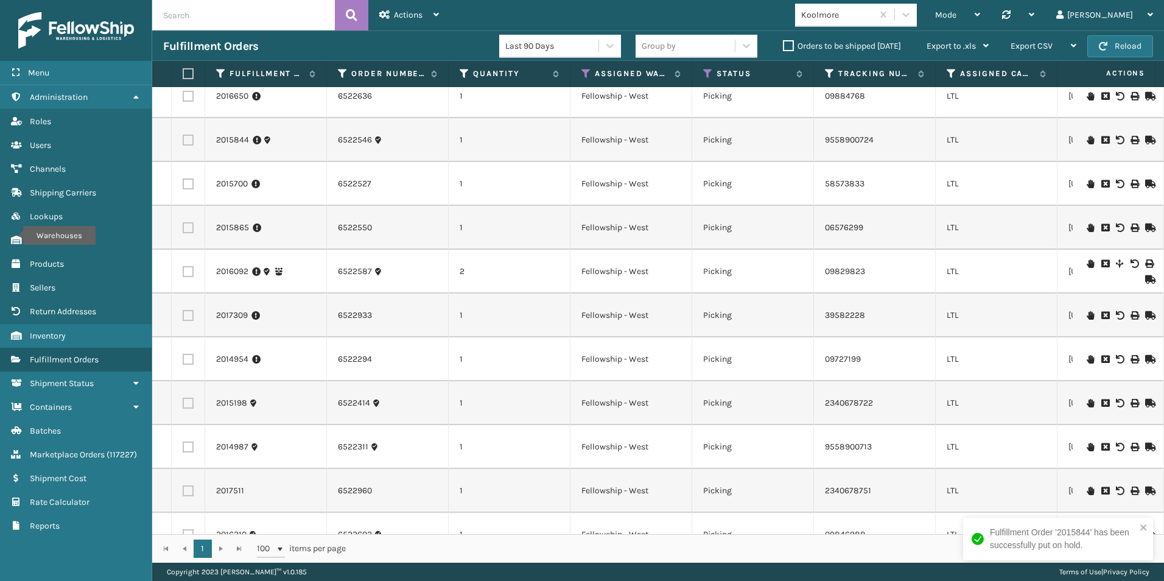
scroll to position [395, 0]
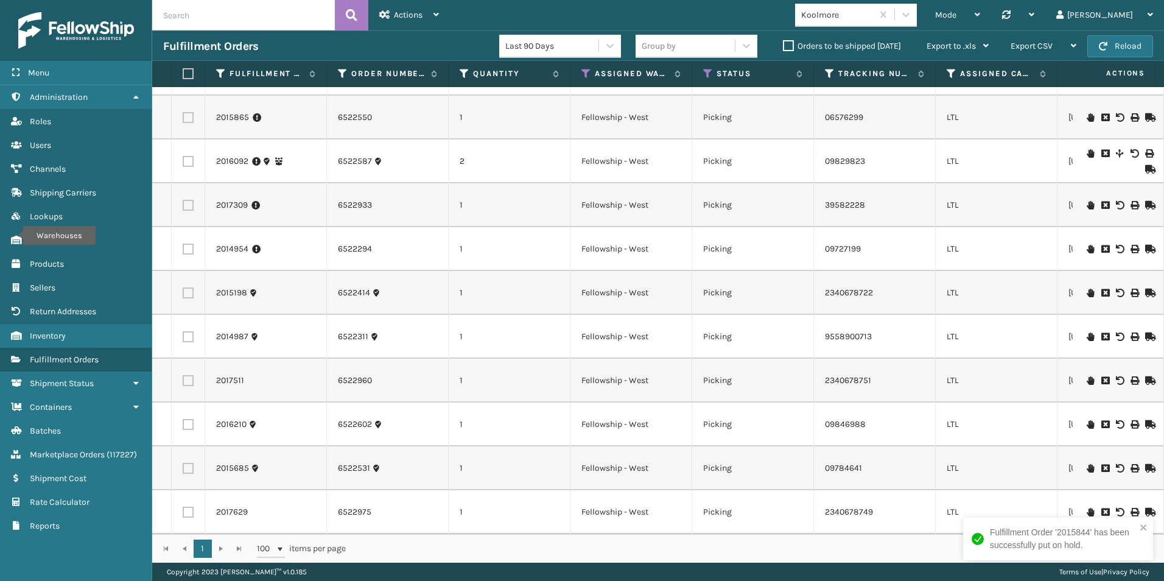
click at [1087, 332] on icon at bounding box center [1090, 336] width 7 height 9
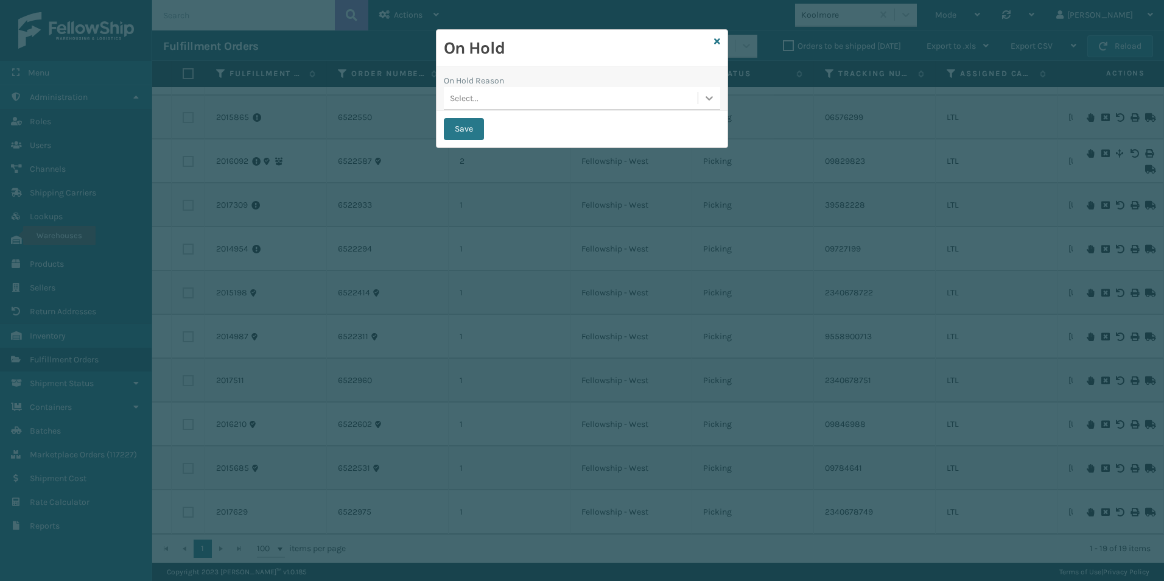
click at [706, 104] on div at bounding box center [709, 98] width 22 height 22
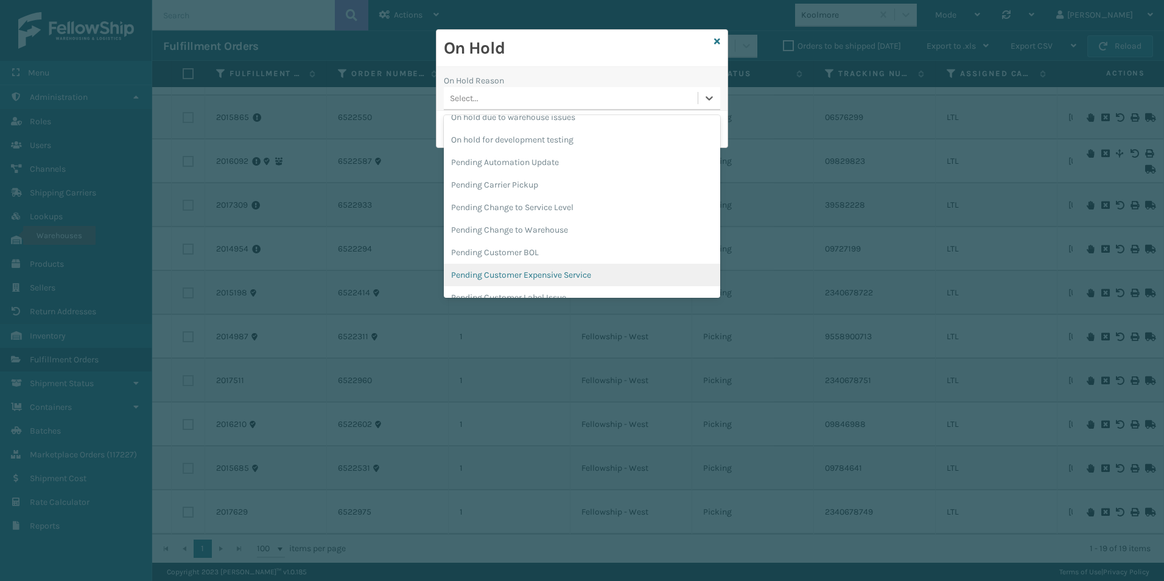
scroll to position [385, 0]
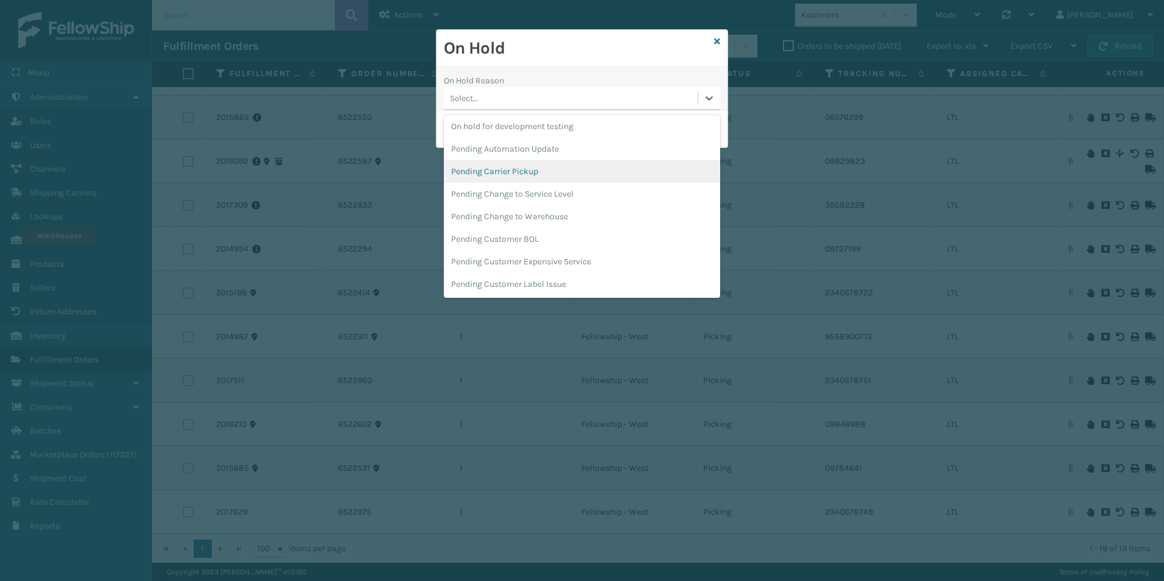
click at [524, 173] on div "Pending Carrier Pickup" at bounding box center [582, 171] width 276 height 23
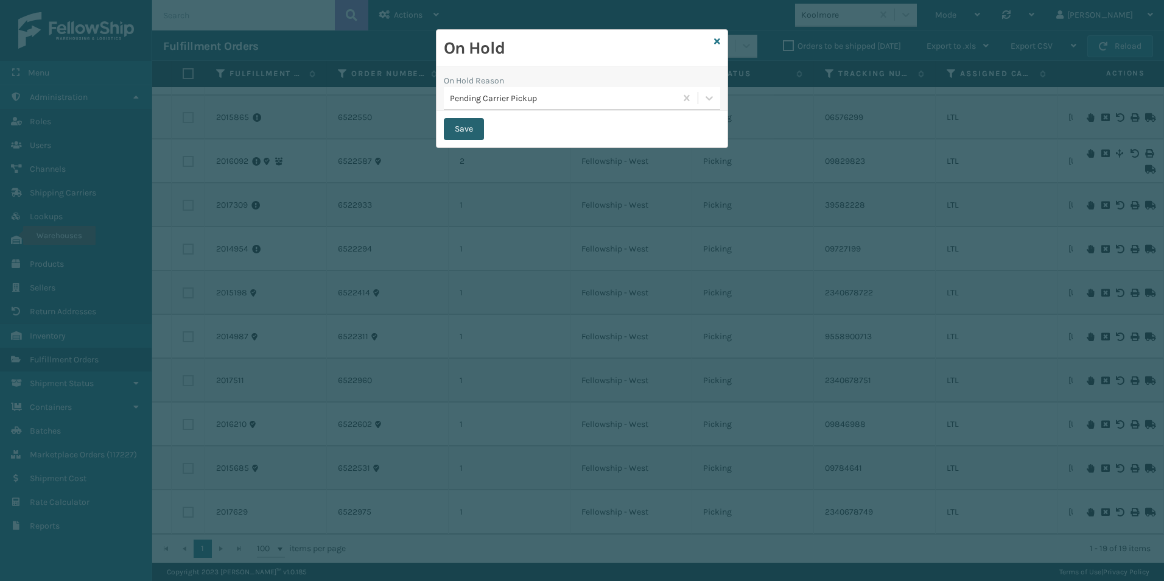
click at [460, 131] on button "Save" at bounding box center [464, 129] width 40 height 22
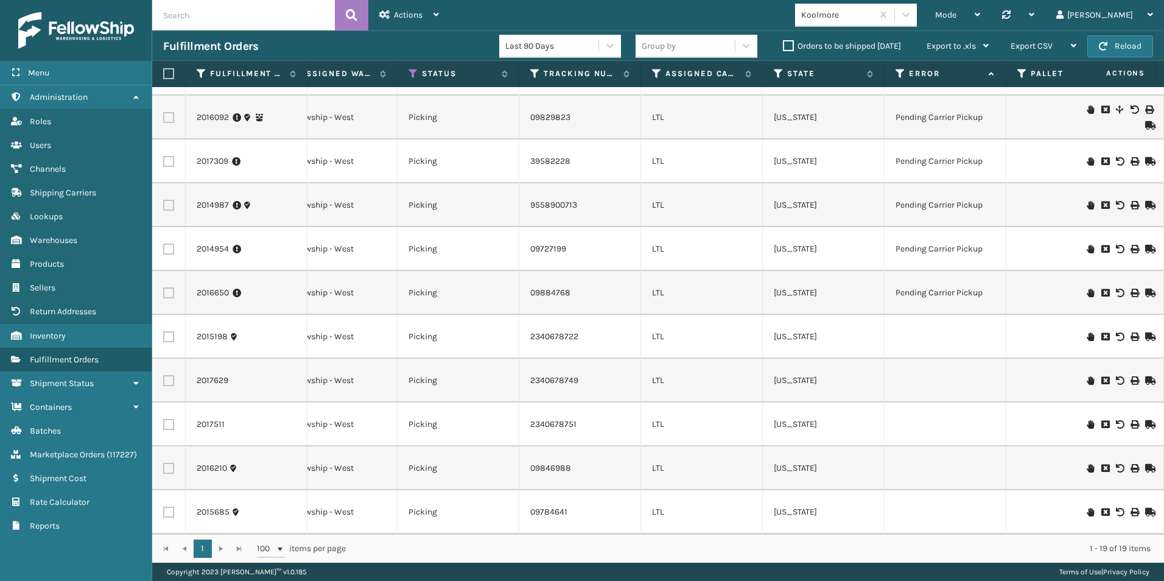
scroll to position [0, 237]
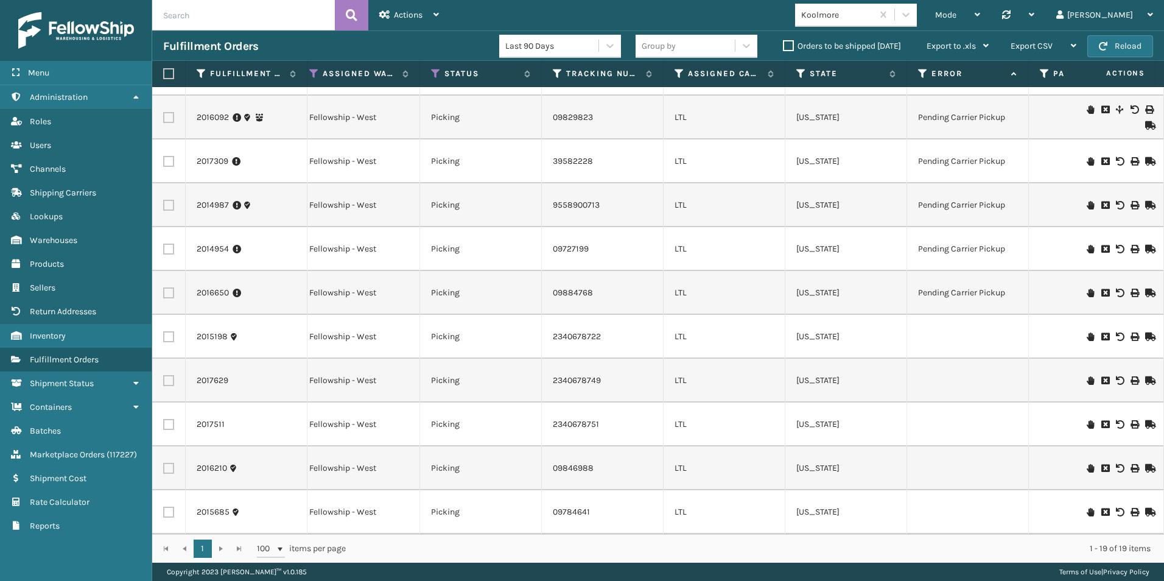
click at [1087, 464] on icon at bounding box center [1090, 468] width 7 height 9
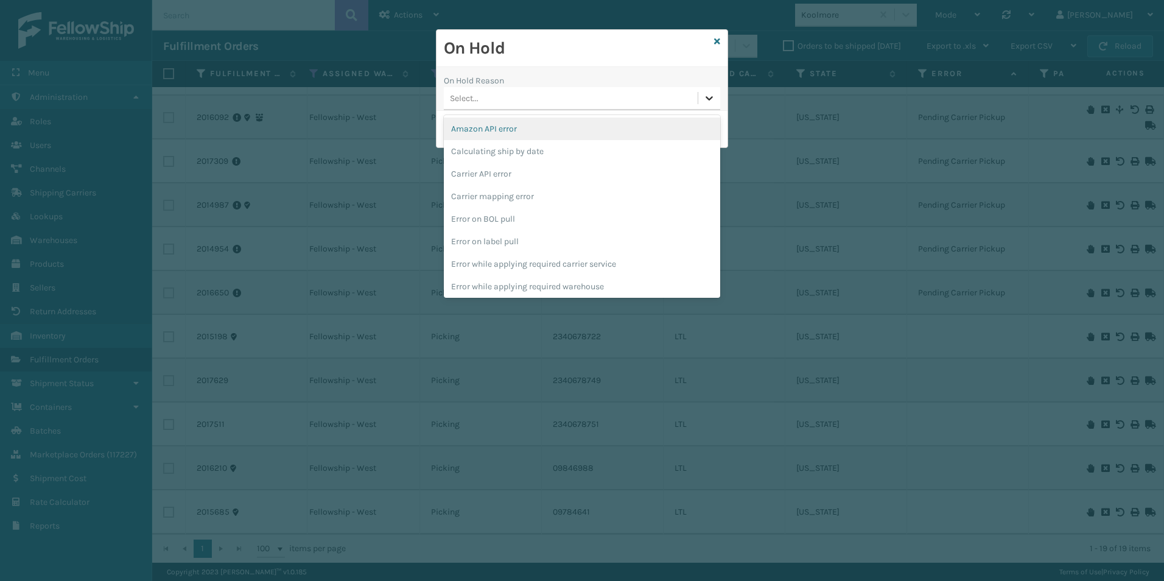
click at [699, 94] on div at bounding box center [709, 98] width 22 height 22
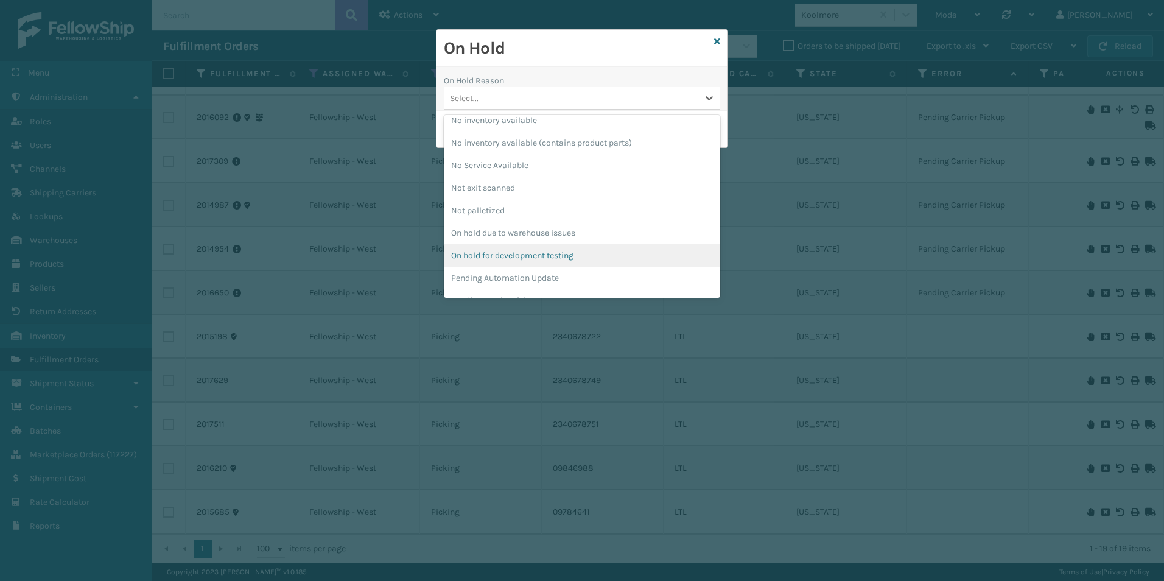
scroll to position [365, 0]
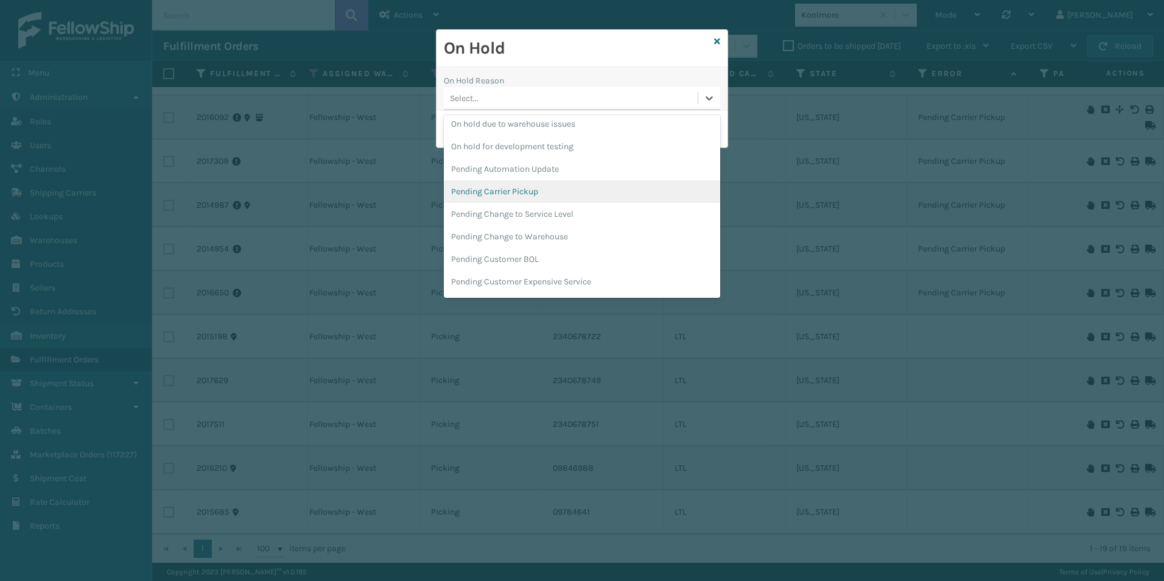
click at [507, 191] on div "Pending Carrier Pickup" at bounding box center [582, 191] width 276 height 23
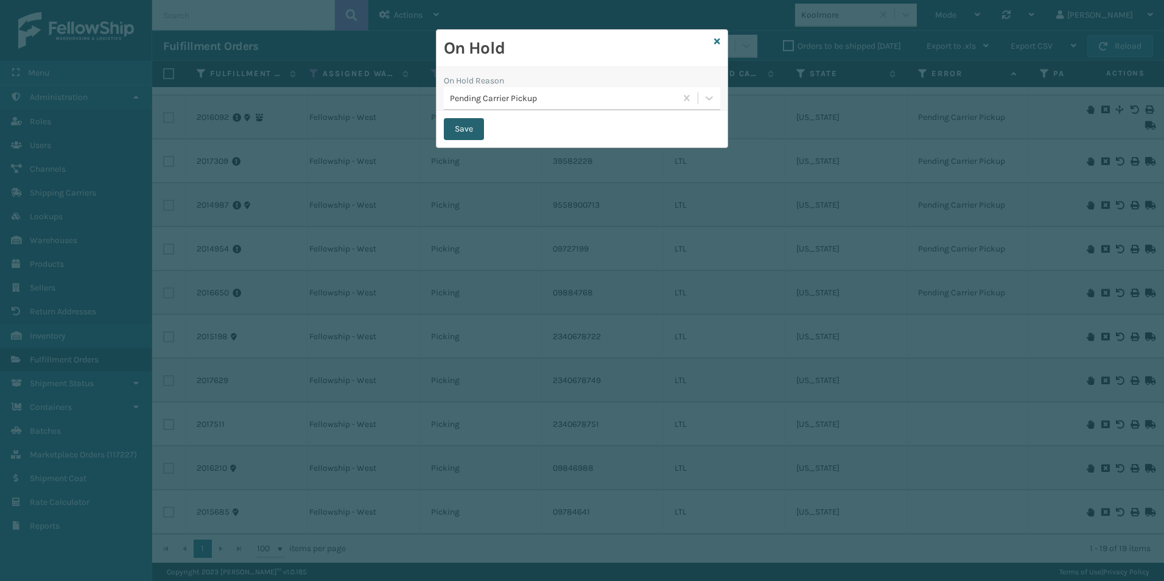
click at [459, 130] on button "Save" at bounding box center [464, 129] width 40 height 22
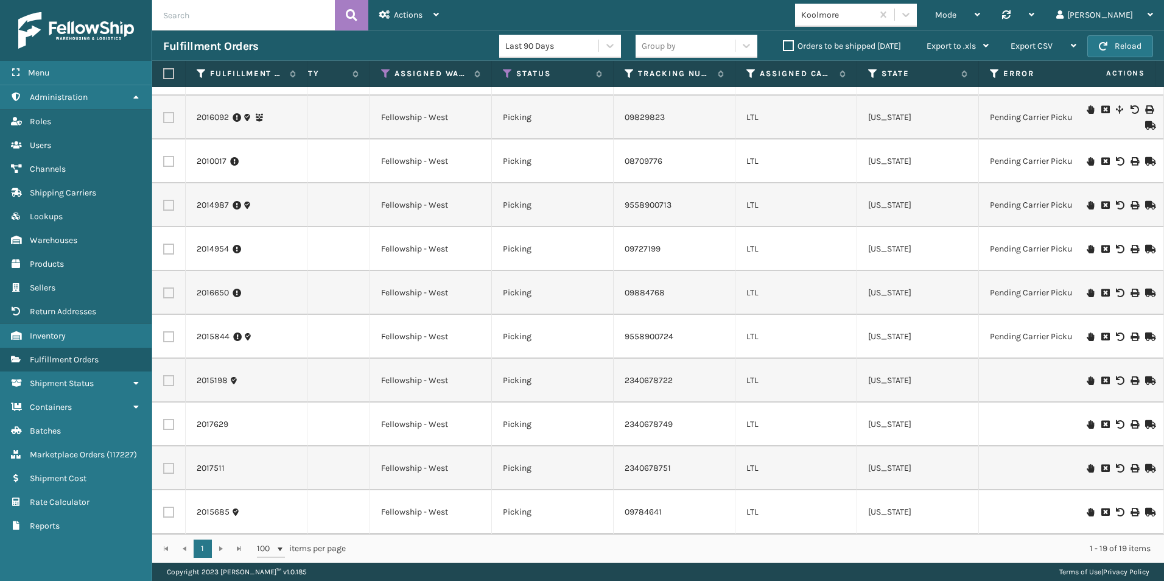
scroll to position [395, 161]
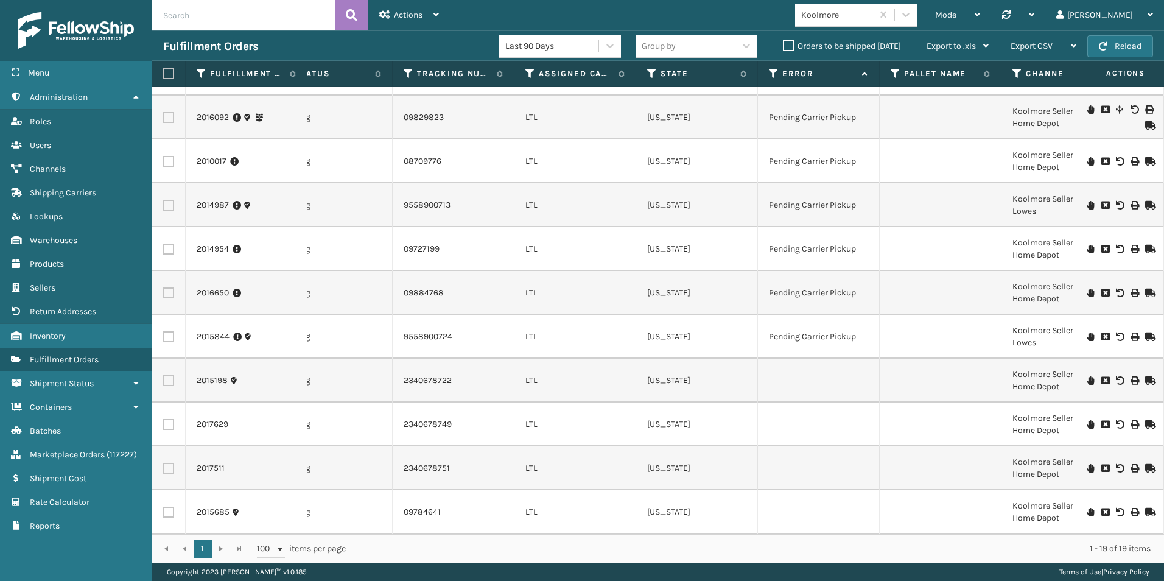
click at [1087, 508] on icon at bounding box center [1090, 512] width 7 height 9
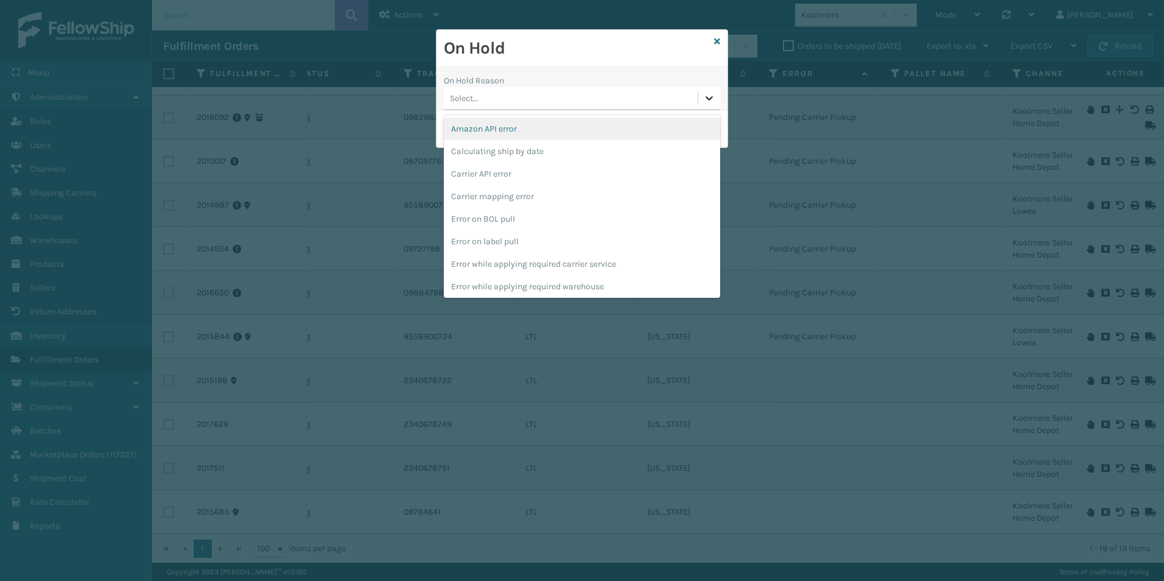
click at [708, 99] on icon at bounding box center [709, 98] width 7 height 4
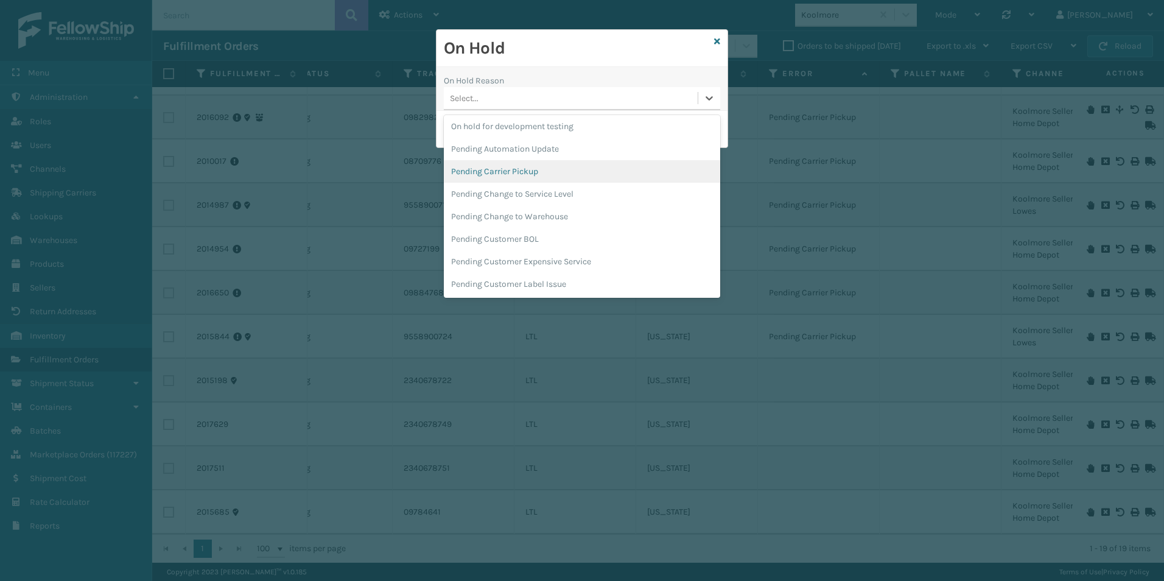
click at [515, 171] on div "Pending Carrier Pickup" at bounding box center [582, 171] width 276 height 23
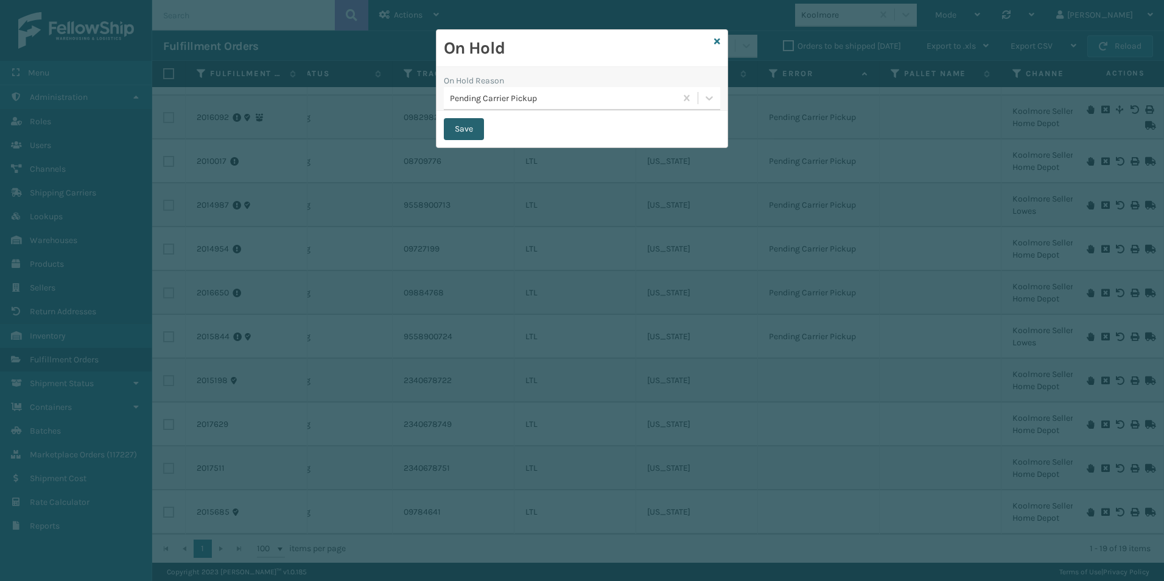
click at [459, 127] on button "Save" at bounding box center [464, 129] width 40 height 22
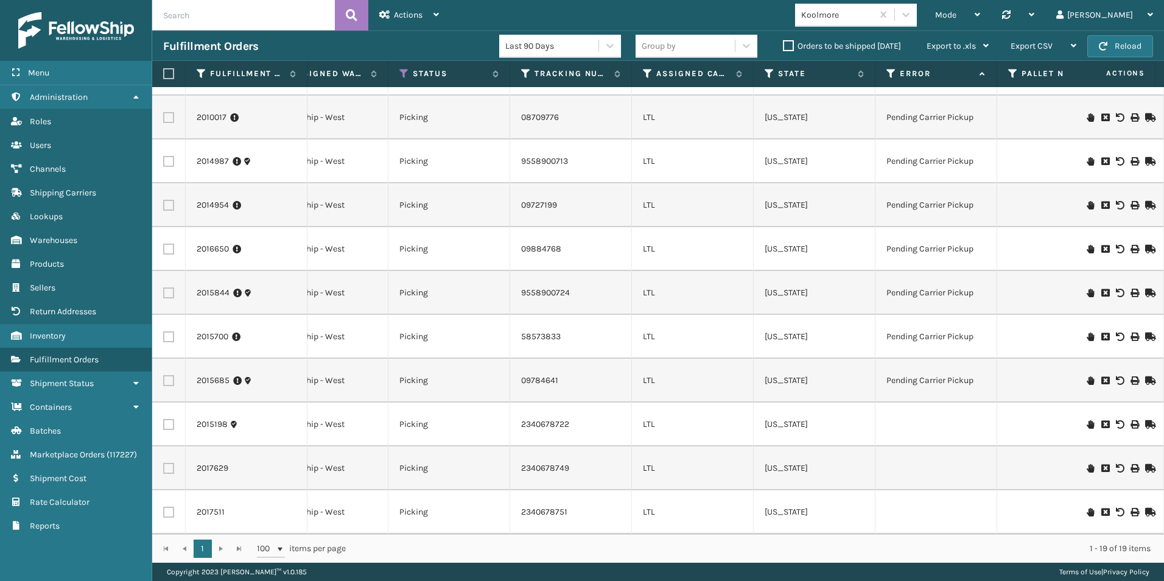
click at [169, 507] on label at bounding box center [168, 512] width 11 height 11
click at [164, 507] on input "checkbox" at bounding box center [163, 511] width 1 height 8
checkbox input "true"
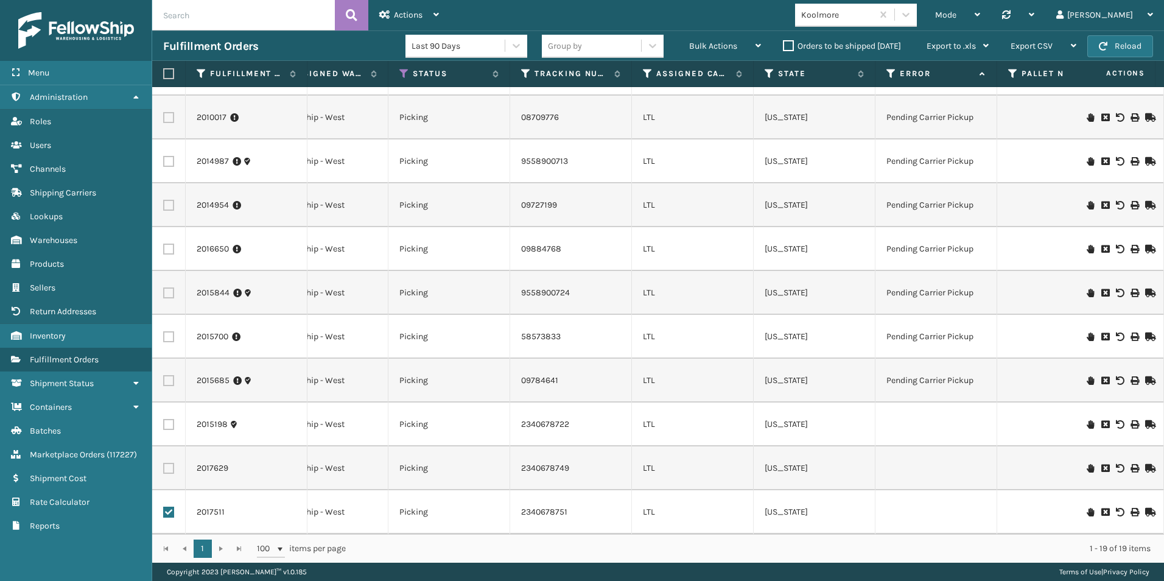
click at [169, 463] on label at bounding box center [168, 468] width 11 height 11
click at [164, 463] on input "checkbox" at bounding box center [163, 467] width 1 height 8
checkbox input "true"
click at [168, 419] on label at bounding box center [168, 424] width 11 height 11
click at [164, 419] on input "checkbox" at bounding box center [163, 423] width 1 height 8
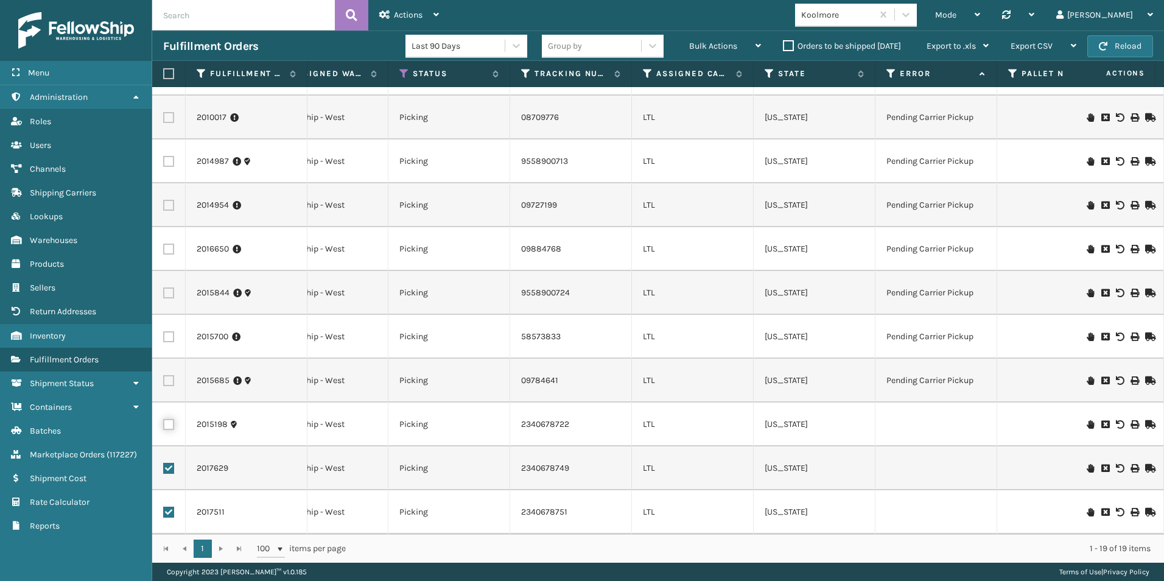
checkbox input "true"
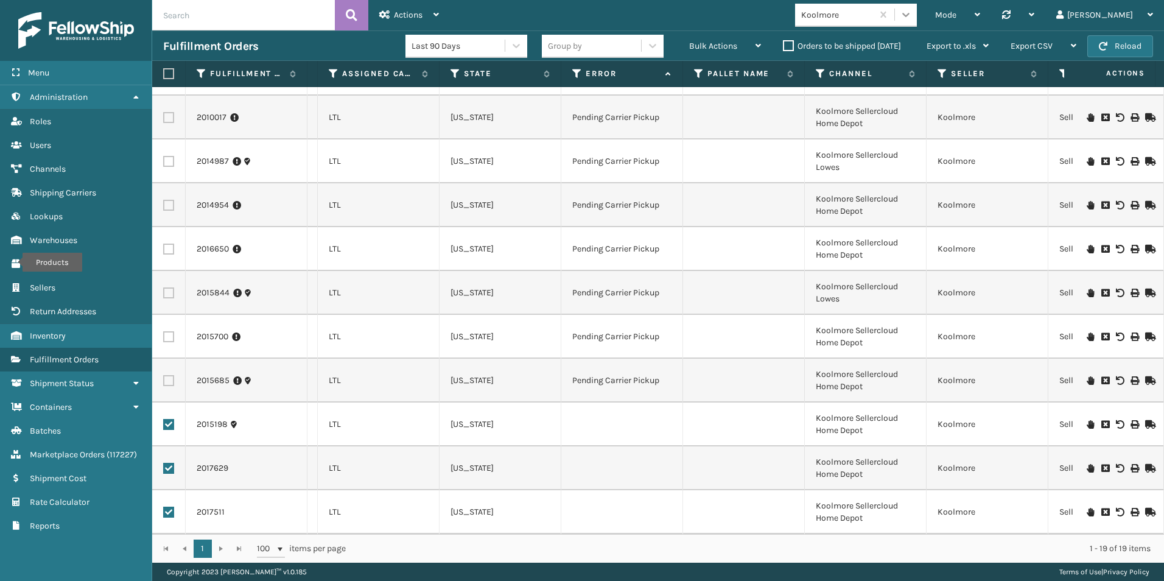
click at [917, 16] on div at bounding box center [906, 15] width 22 height 22
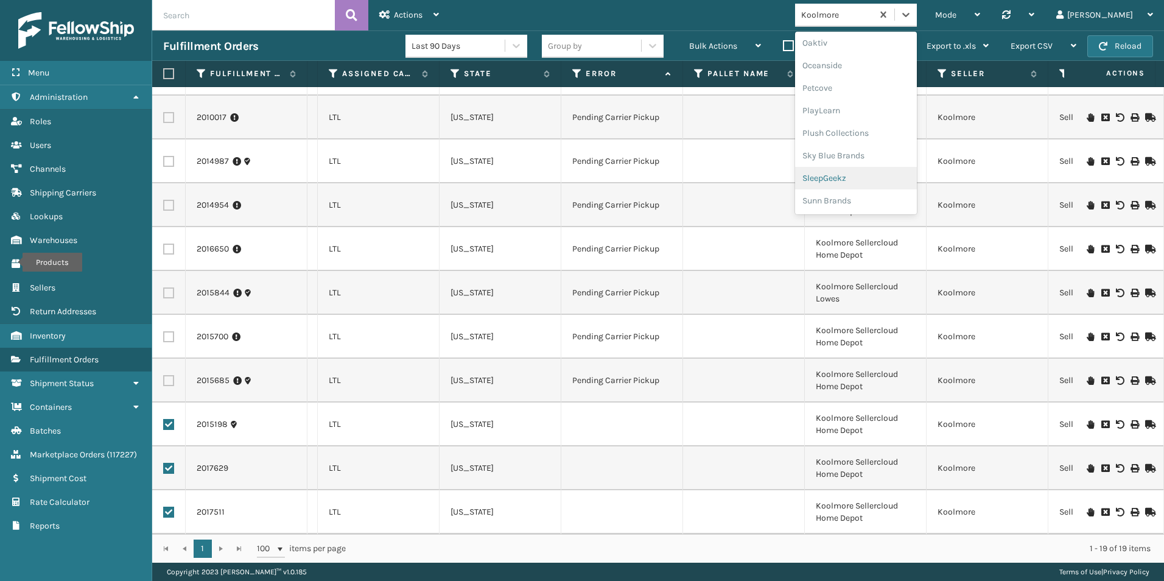
click at [892, 181] on div "SleepGeekz" at bounding box center [856, 178] width 122 height 23
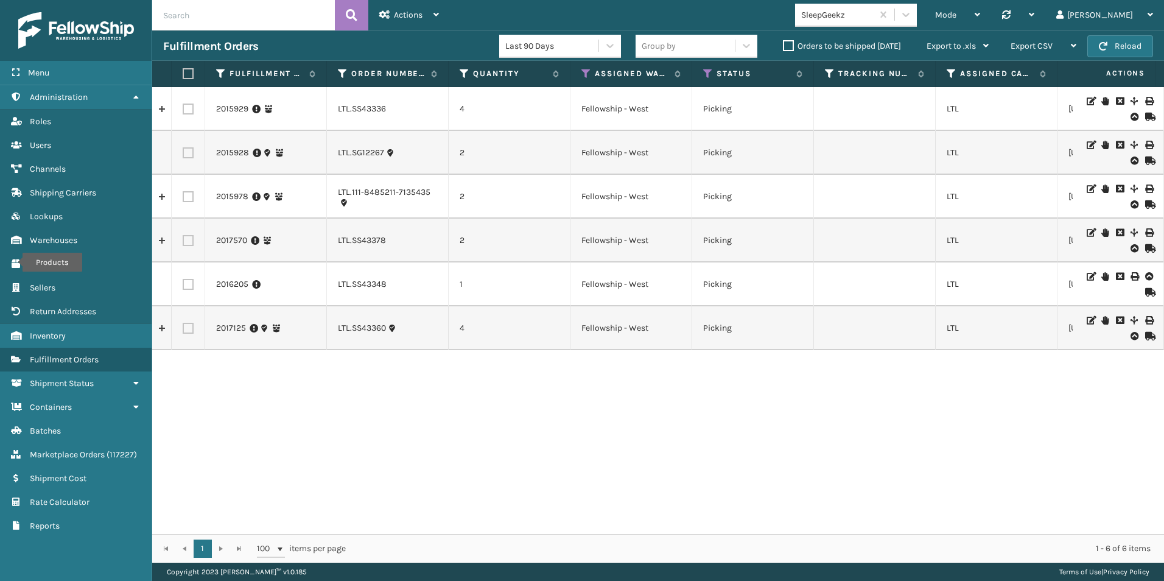
click at [1145, 118] on icon at bounding box center [1148, 117] width 7 height 9
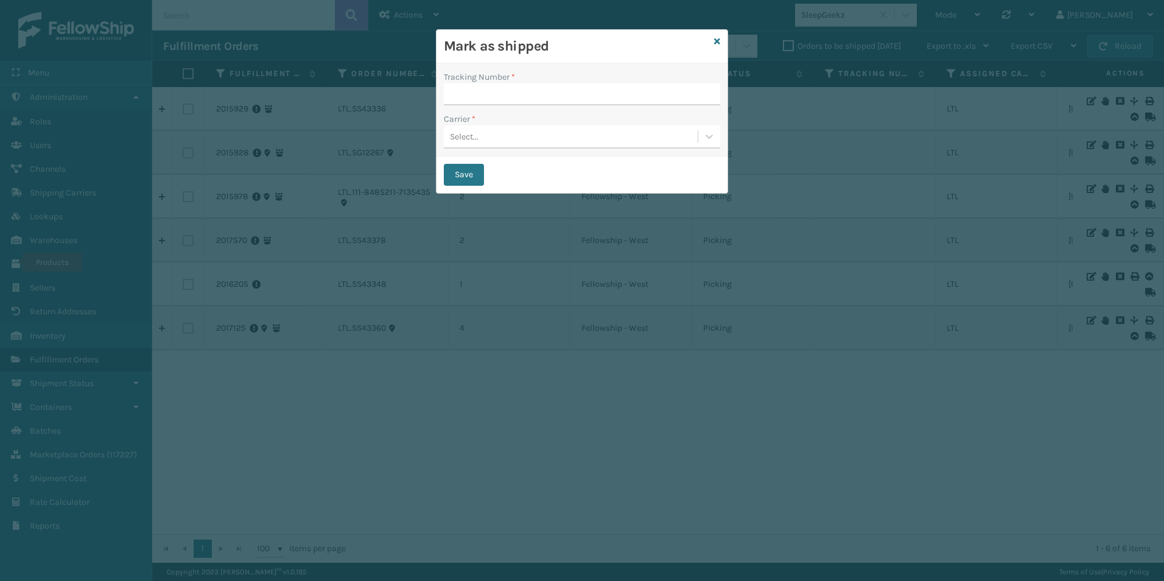
click at [716, 41] on icon at bounding box center [717, 41] width 6 height 9
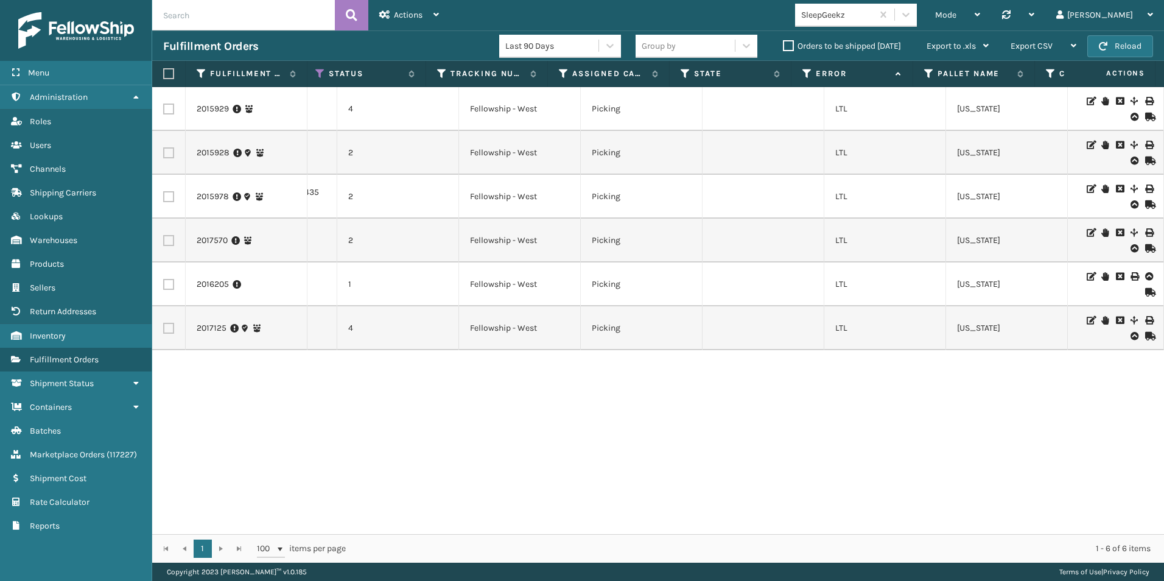
scroll to position [0, 111]
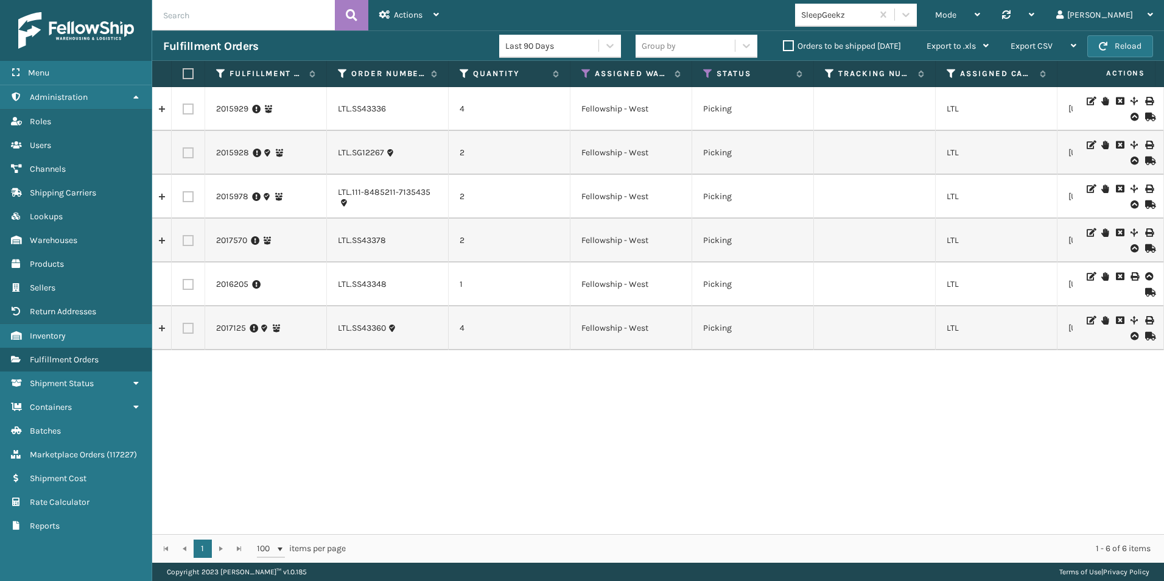
click at [1146, 114] on icon at bounding box center [1148, 117] width 7 height 9
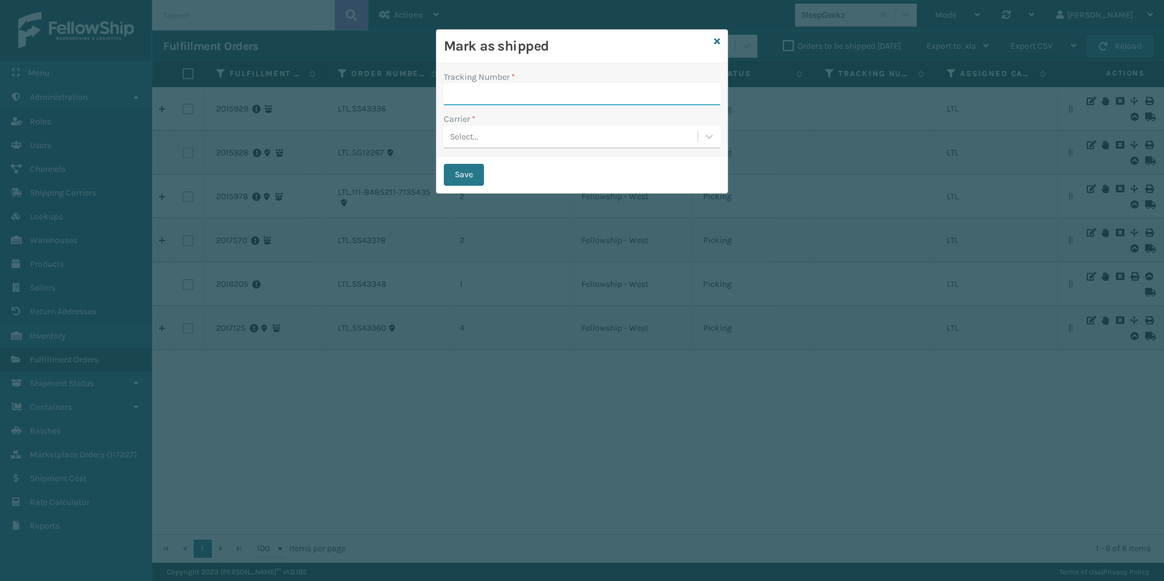
click at [473, 93] on input "Tracking Number *" at bounding box center [582, 94] width 276 height 22
type input "WX8133966"
click at [478, 139] on div "Select..." at bounding box center [464, 136] width 29 height 13
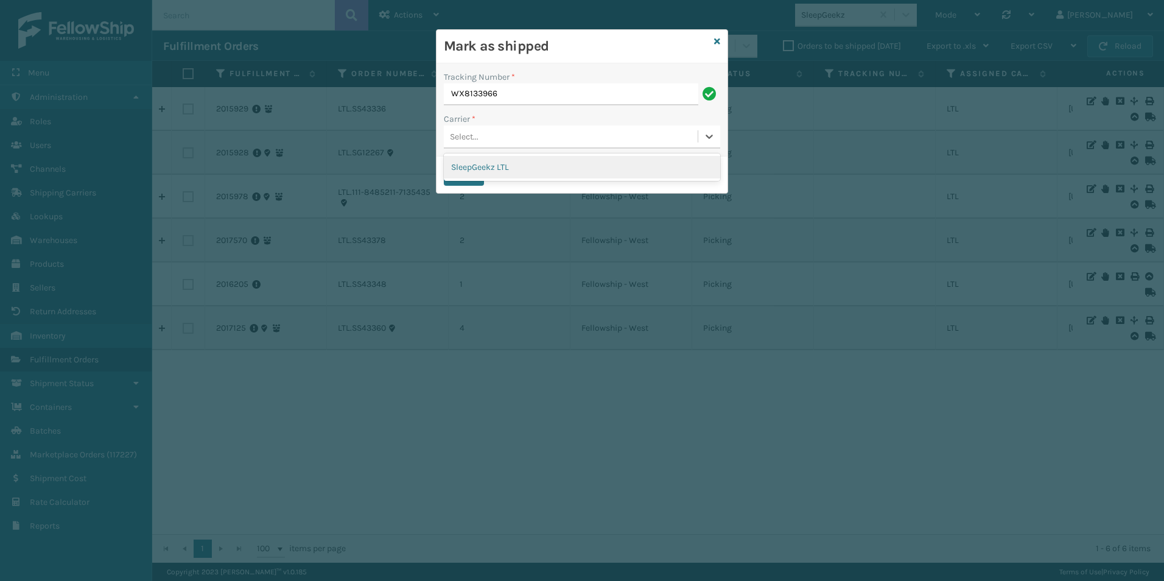
click at [496, 163] on div "SleepGeekz LTL" at bounding box center [582, 167] width 276 height 23
click at [467, 171] on button "Save" at bounding box center [464, 175] width 40 height 22
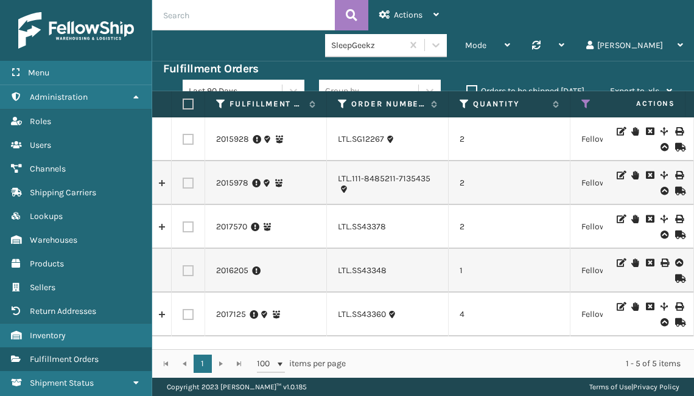
click at [676, 190] on icon at bounding box center [678, 191] width 7 height 9
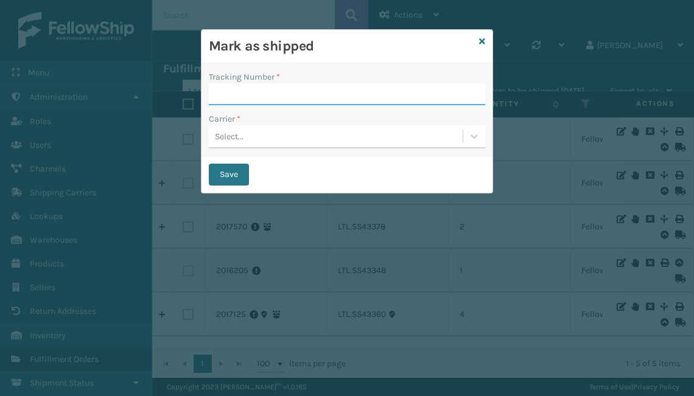
click at [272, 95] on input "Tracking Number *" at bounding box center [347, 94] width 276 height 22
type input "WX8139321"
click at [259, 138] on div "Select..." at bounding box center [336, 137] width 254 height 20
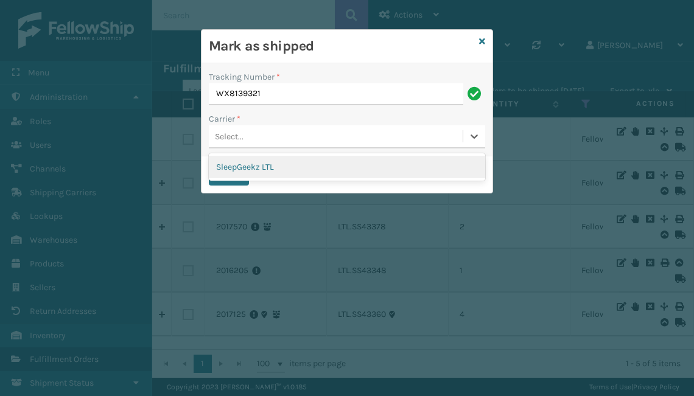
click at [276, 160] on div "SleepGeekz LTL" at bounding box center [347, 167] width 276 height 23
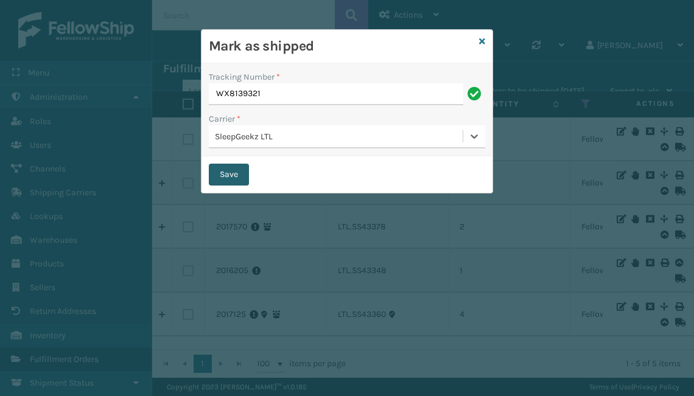
click at [223, 177] on button "Save" at bounding box center [229, 175] width 40 height 22
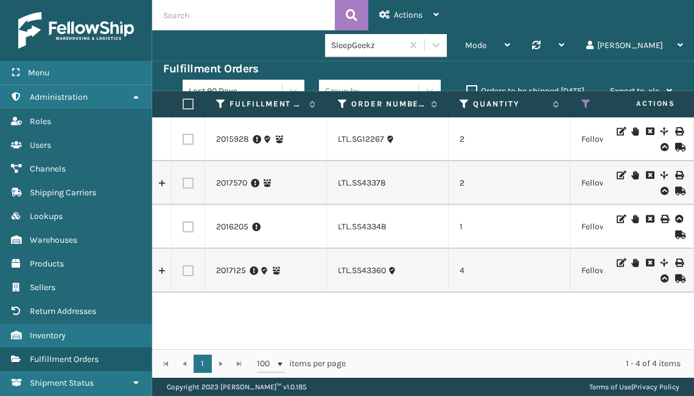
click at [675, 278] on icon at bounding box center [678, 279] width 7 height 9
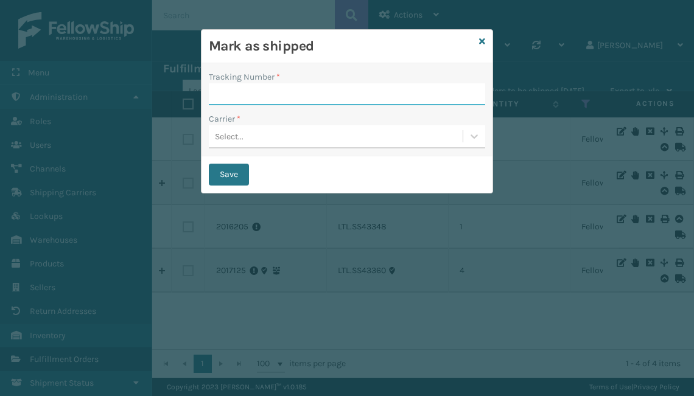
click at [292, 93] on input "Tracking Number *" at bounding box center [347, 94] width 276 height 22
type input "WX8192736"
click at [265, 138] on div "Select..." at bounding box center [336, 137] width 254 height 20
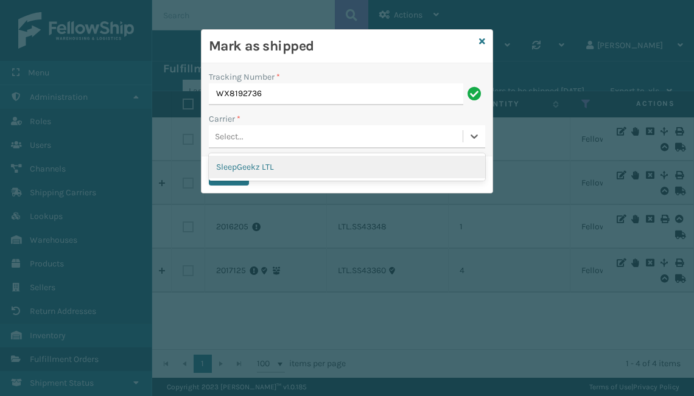
click at [256, 169] on div "SleepGeekz LTL" at bounding box center [347, 167] width 276 height 23
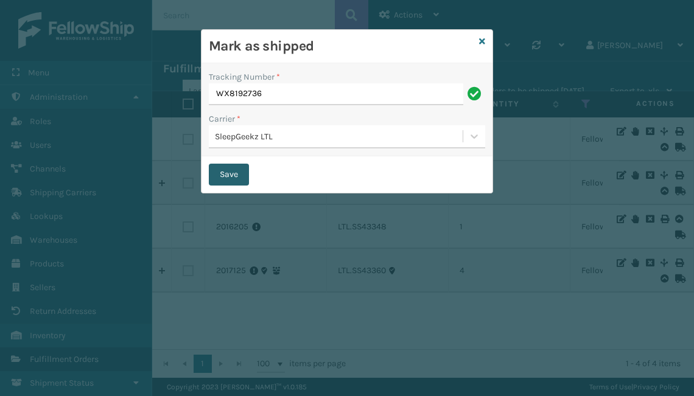
click at [230, 178] on button "Save" at bounding box center [229, 175] width 40 height 22
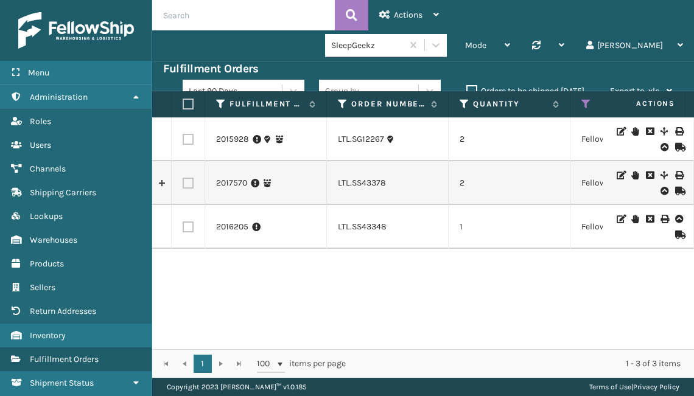
click at [675, 192] on icon at bounding box center [678, 191] width 7 height 9
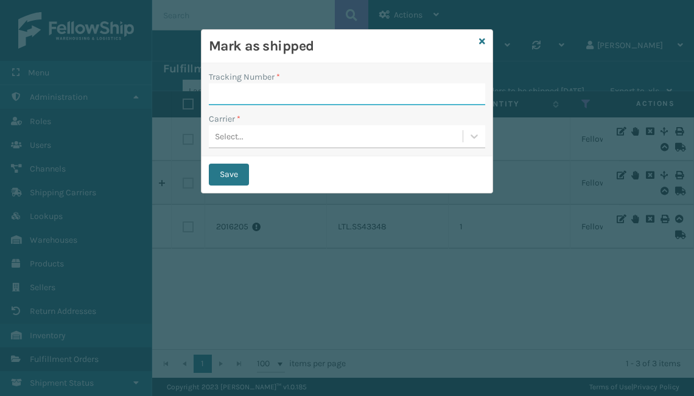
click at [312, 92] on input "Tracking Number *" at bounding box center [347, 94] width 276 height 22
type input "WX8259858"
click at [328, 136] on div "Select..." at bounding box center [336, 137] width 254 height 20
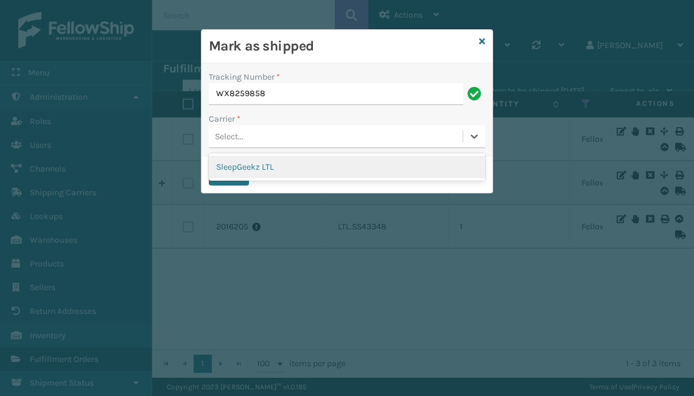
click at [309, 164] on div "SleepGeekz LTL" at bounding box center [347, 167] width 276 height 23
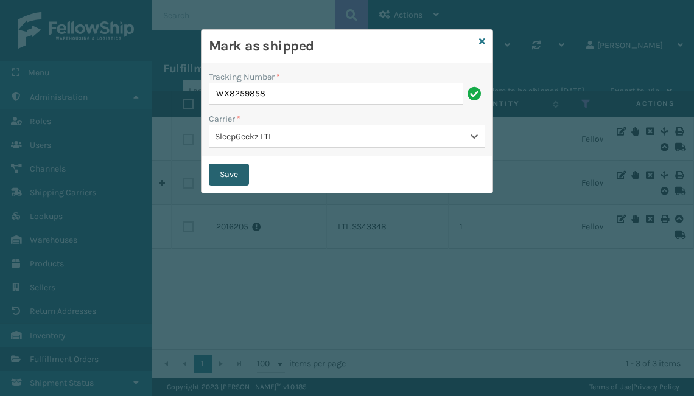
click at [229, 170] on button "Save" at bounding box center [229, 175] width 40 height 22
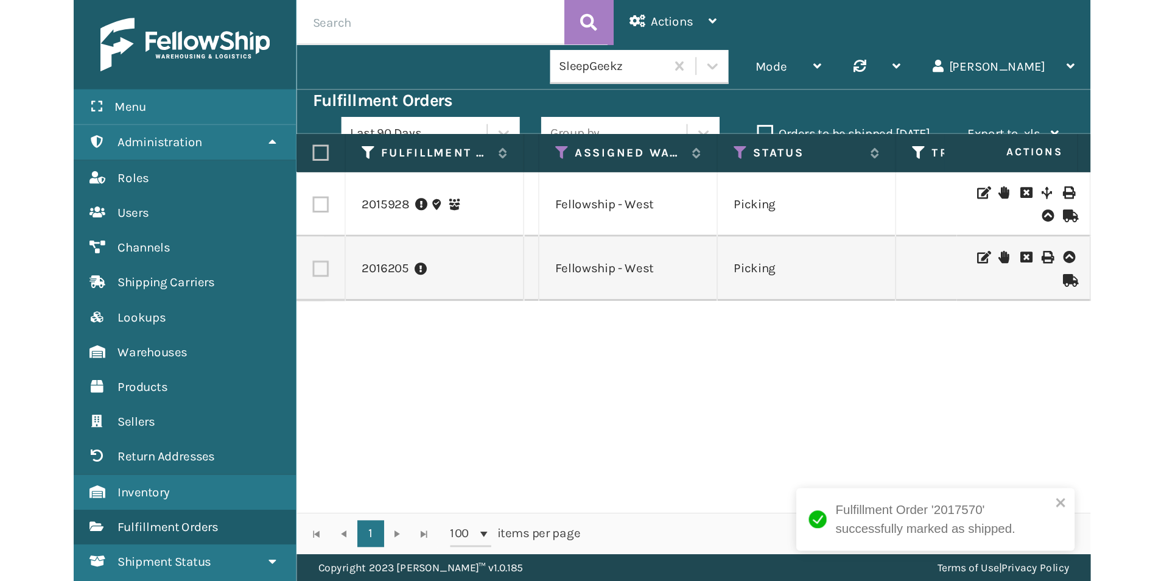
scroll to position [0, 0]
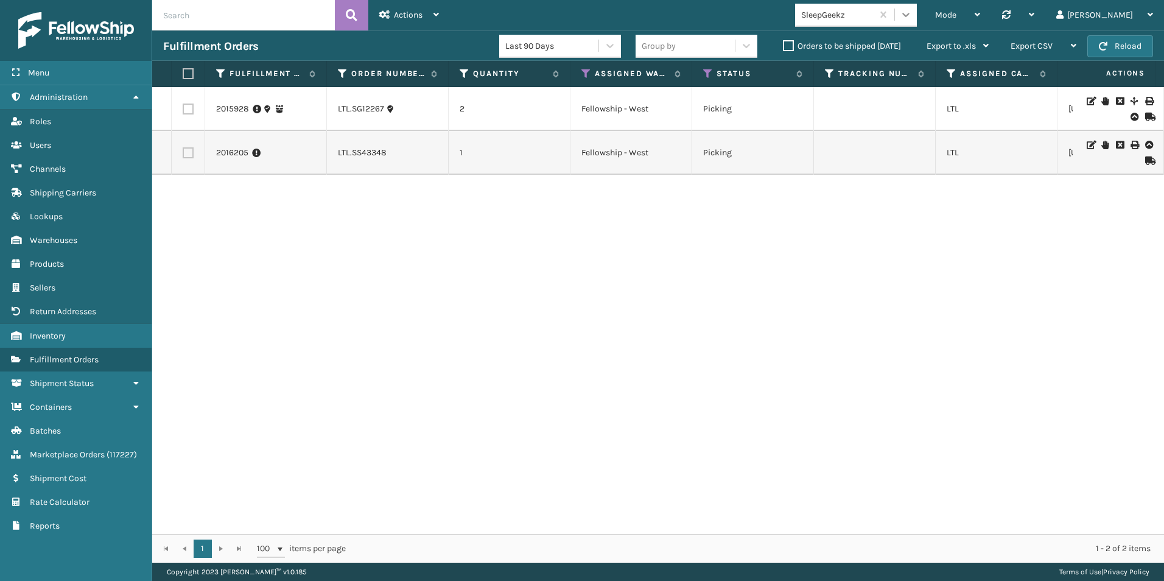
click at [912, 16] on icon at bounding box center [906, 15] width 12 height 12
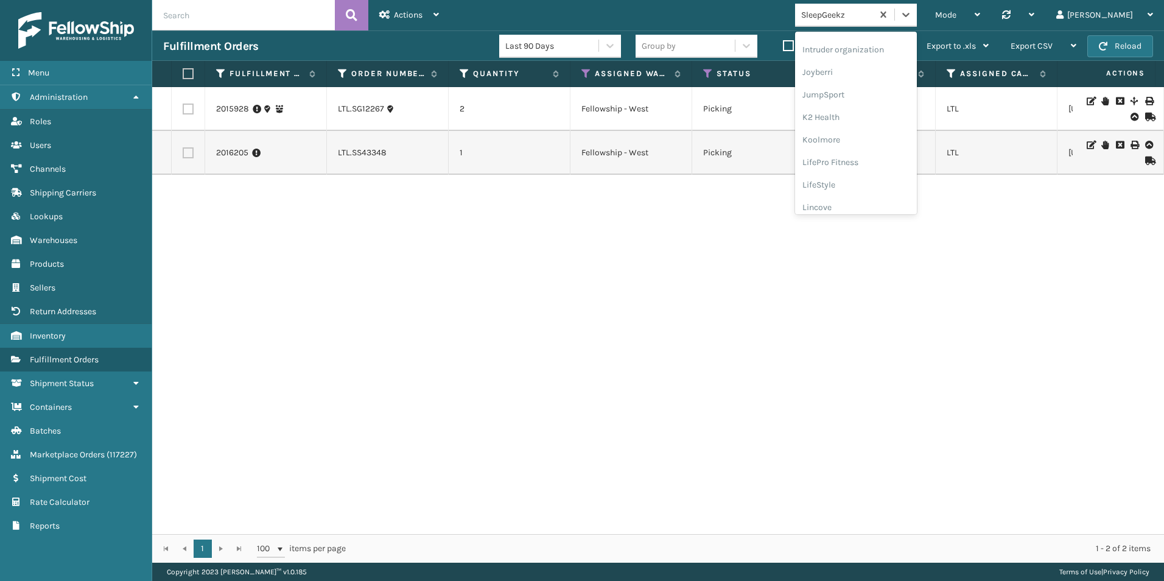
scroll to position [365, 0]
click at [884, 114] on div "Koolmore" at bounding box center [856, 108] width 122 height 23
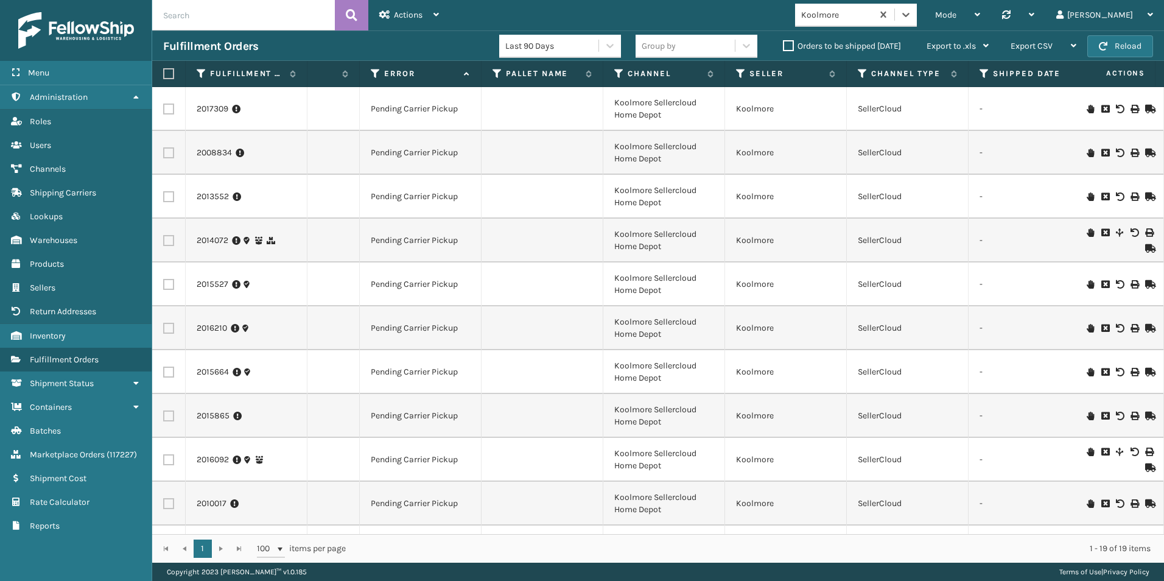
scroll to position [0, 803]
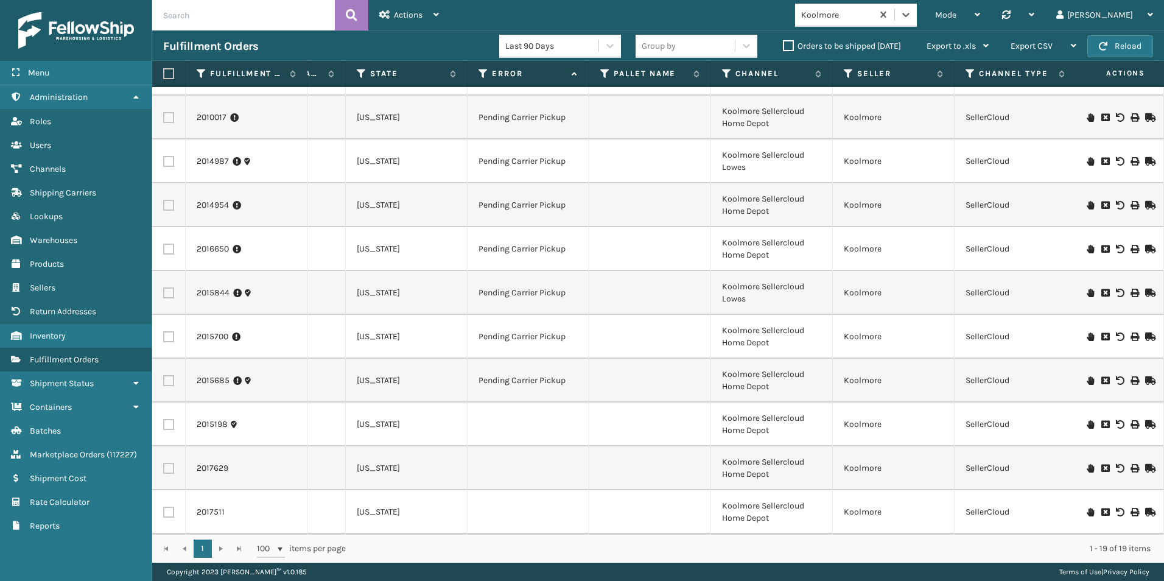
click at [1087, 420] on icon at bounding box center [1090, 424] width 7 height 9
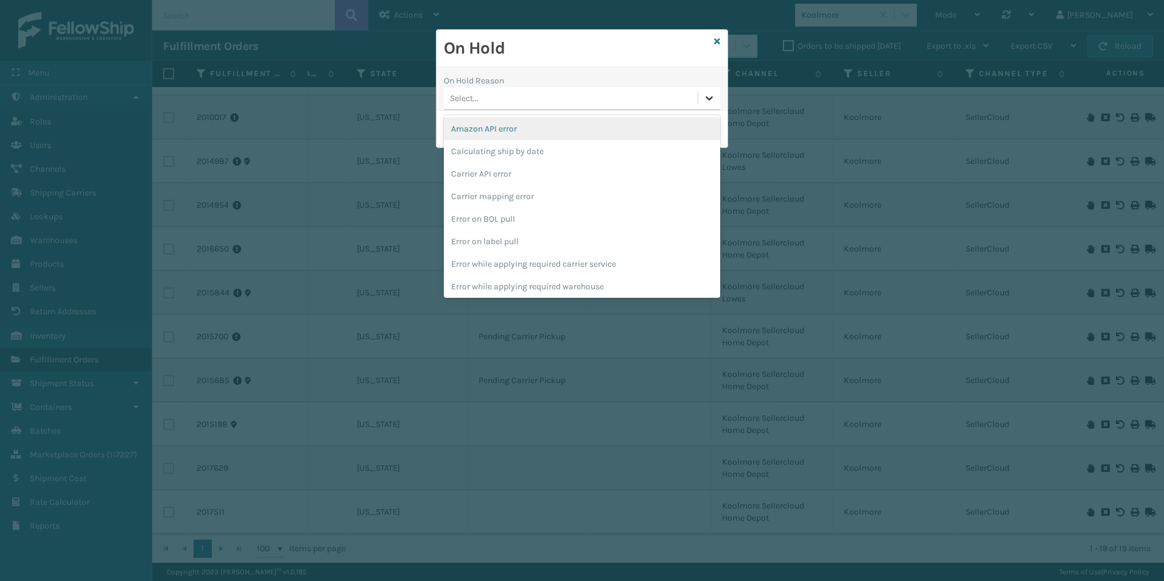
click at [708, 97] on icon at bounding box center [709, 98] width 7 height 4
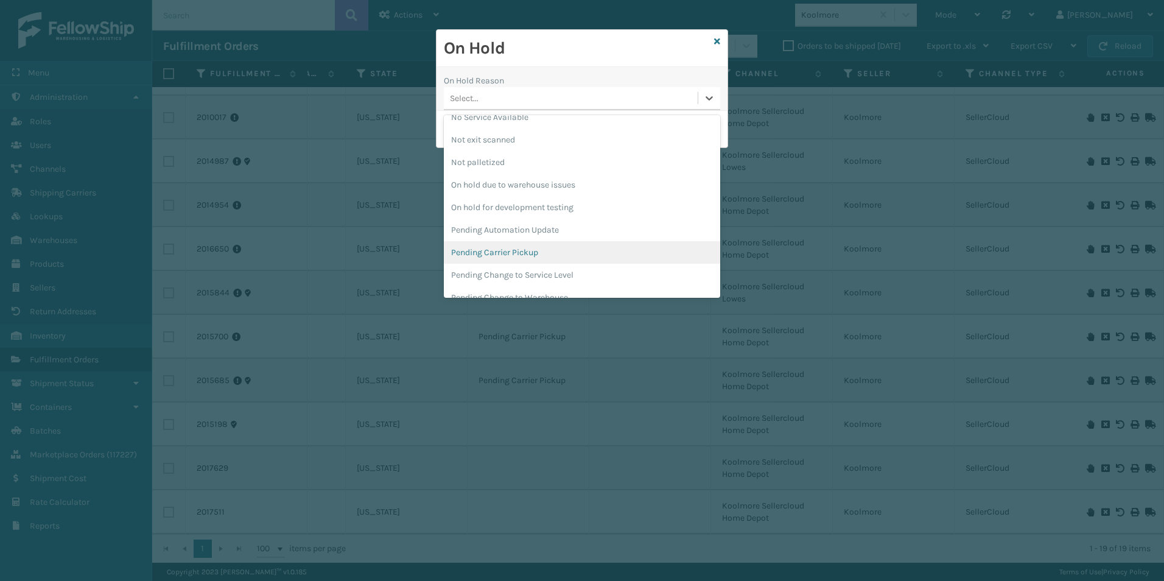
click at [505, 253] on div "Pending Carrier Pickup" at bounding box center [582, 252] width 276 height 23
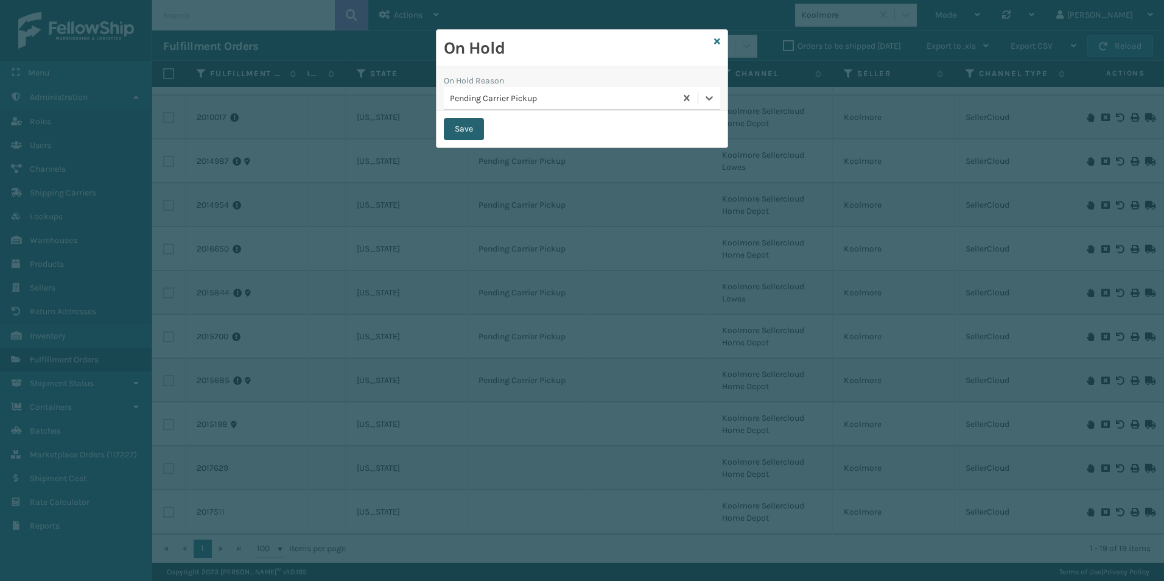
click at [455, 126] on button "Save" at bounding box center [464, 129] width 40 height 22
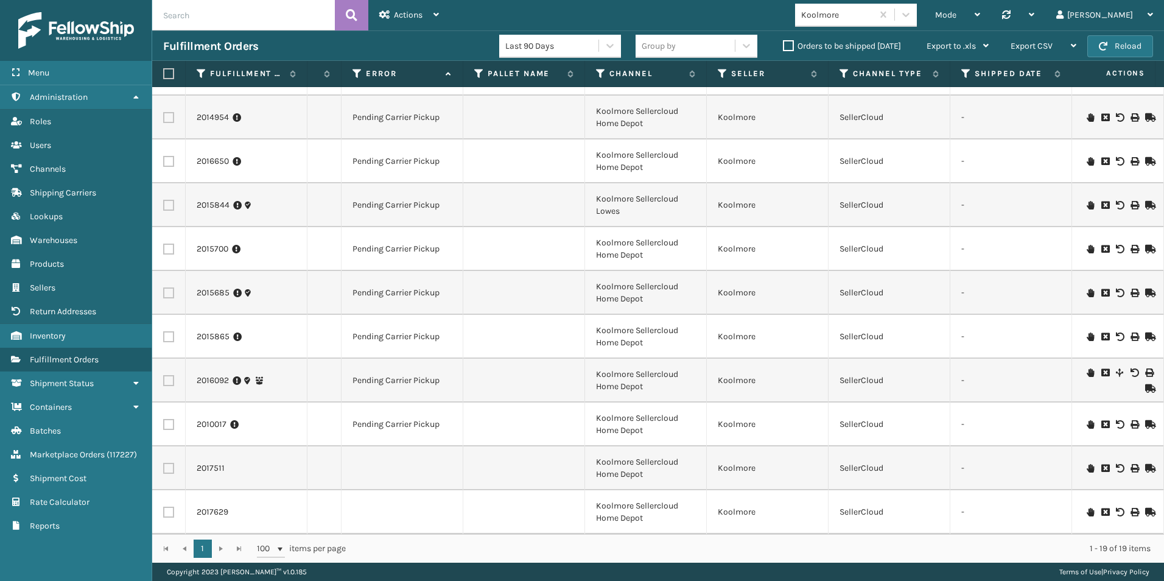
click at [1087, 464] on icon at bounding box center [1090, 468] width 7 height 9
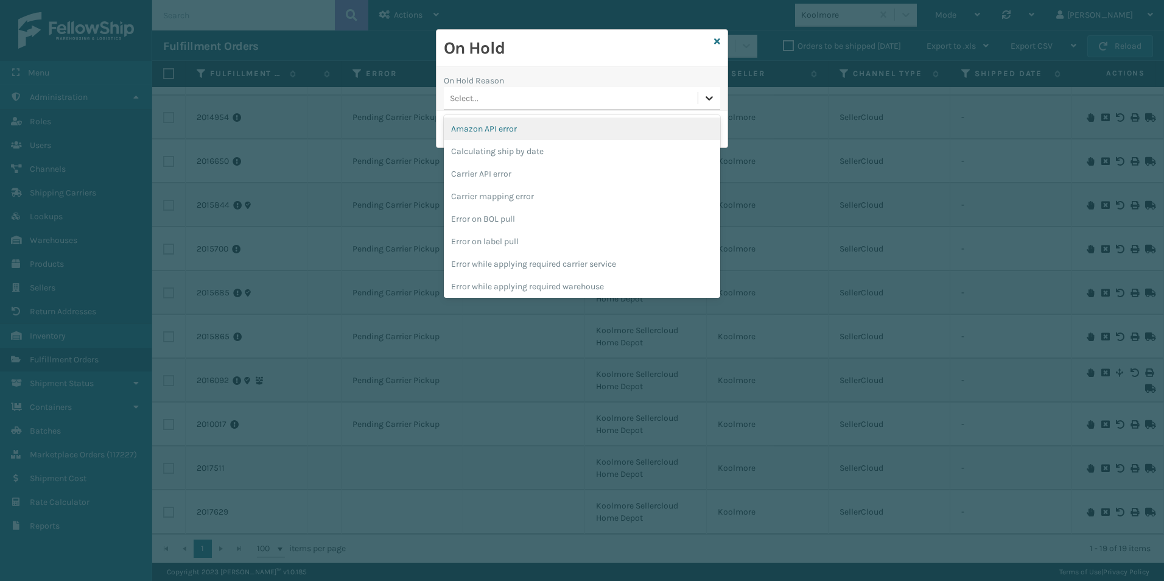
click at [702, 101] on div at bounding box center [709, 98] width 22 height 22
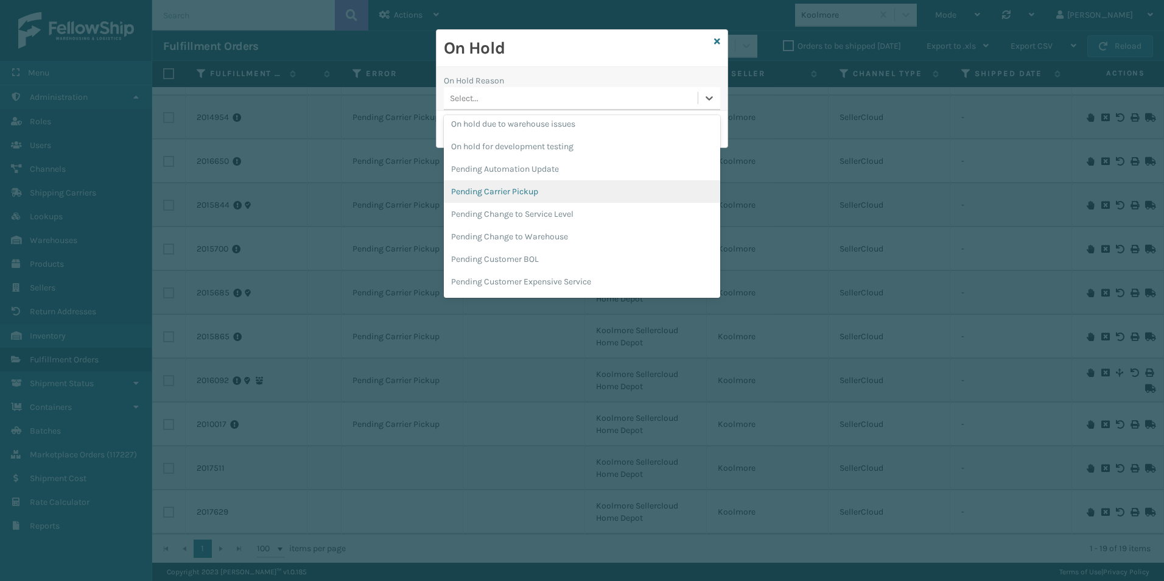
click at [515, 192] on div "Pending Carrier Pickup" at bounding box center [582, 191] width 276 height 23
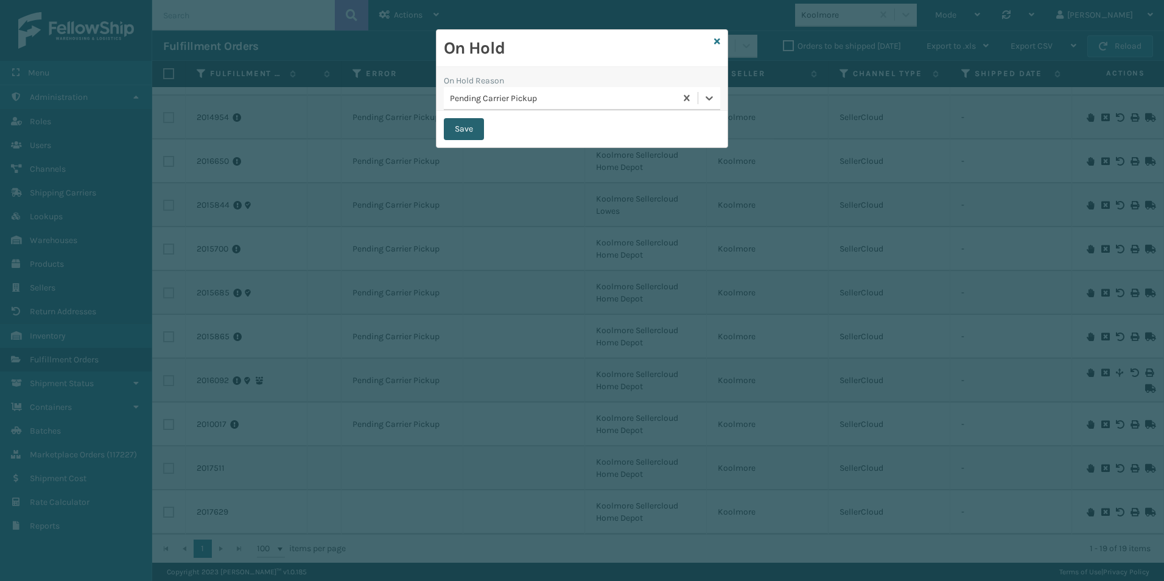
click at [463, 132] on button "Save" at bounding box center [464, 129] width 40 height 22
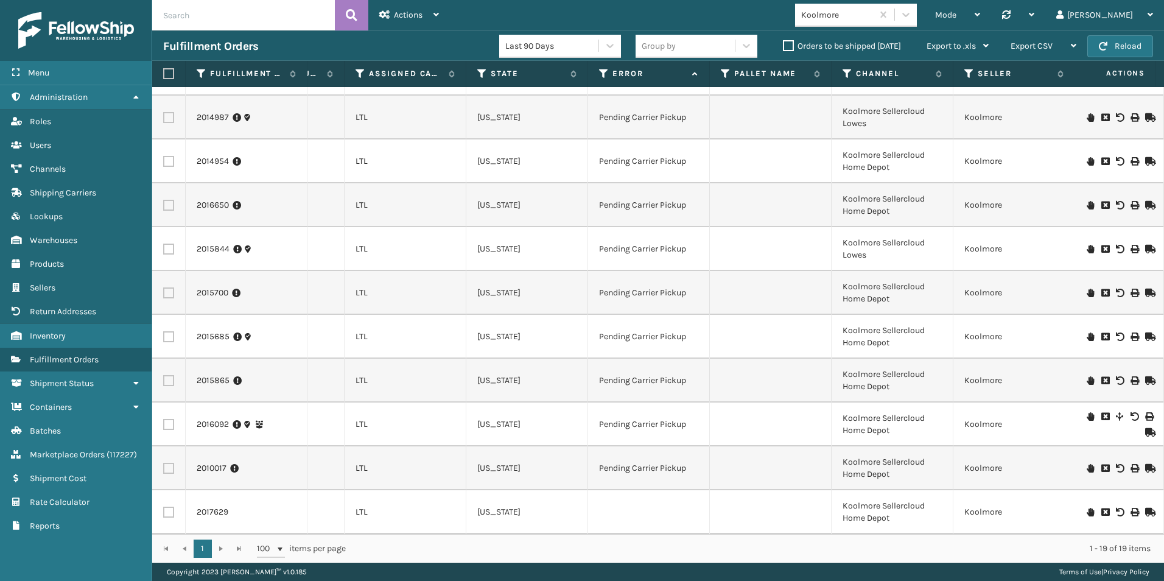
click at [1087, 508] on icon at bounding box center [1090, 512] width 7 height 9
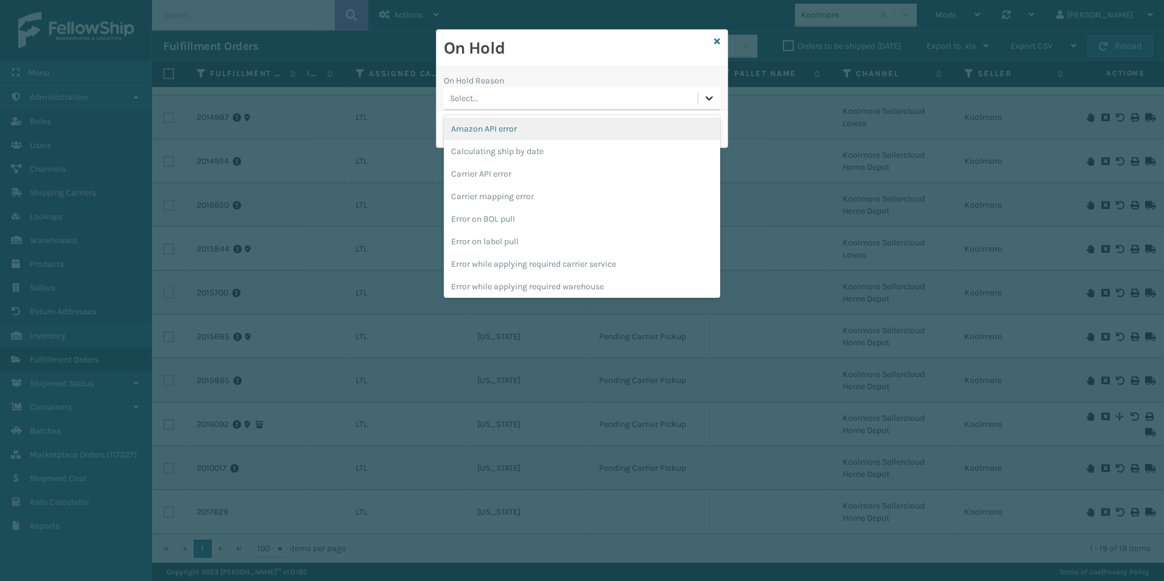
click at [701, 98] on div at bounding box center [709, 98] width 22 height 22
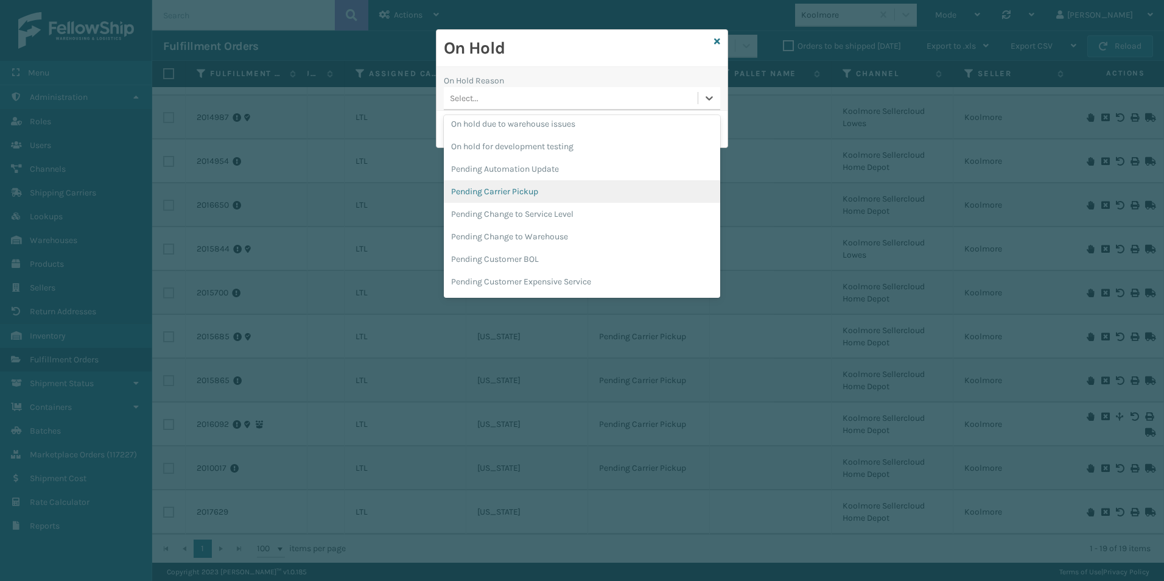
click at [489, 192] on div "Pending Carrier Pickup" at bounding box center [582, 191] width 276 height 23
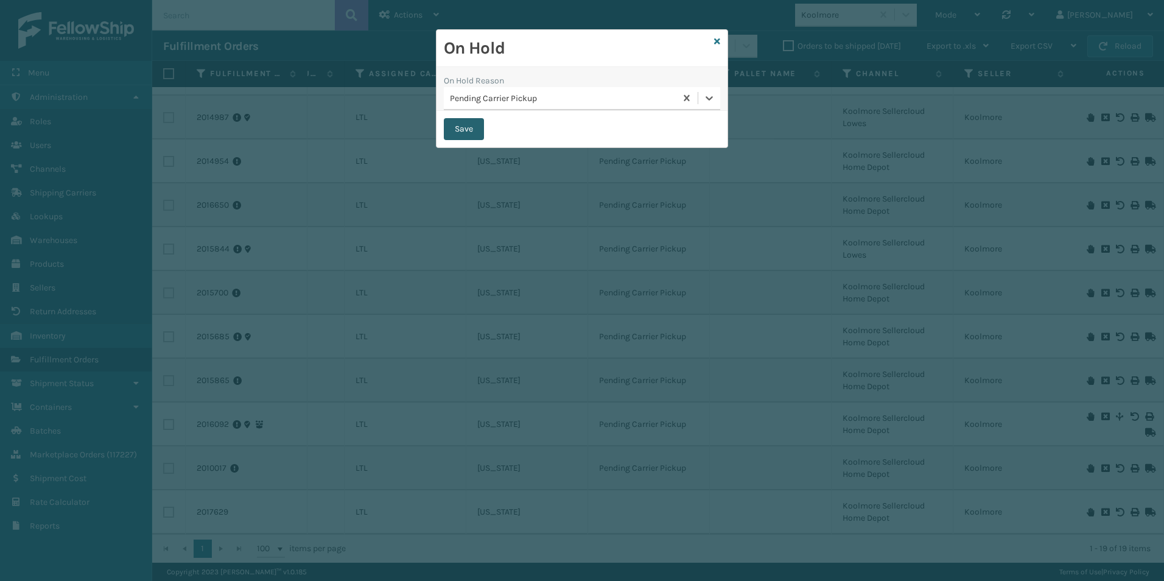
click at [457, 130] on button "Save" at bounding box center [464, 129] width 40 height 22
